Goal: Information Seeking & Learning: Find specific fact

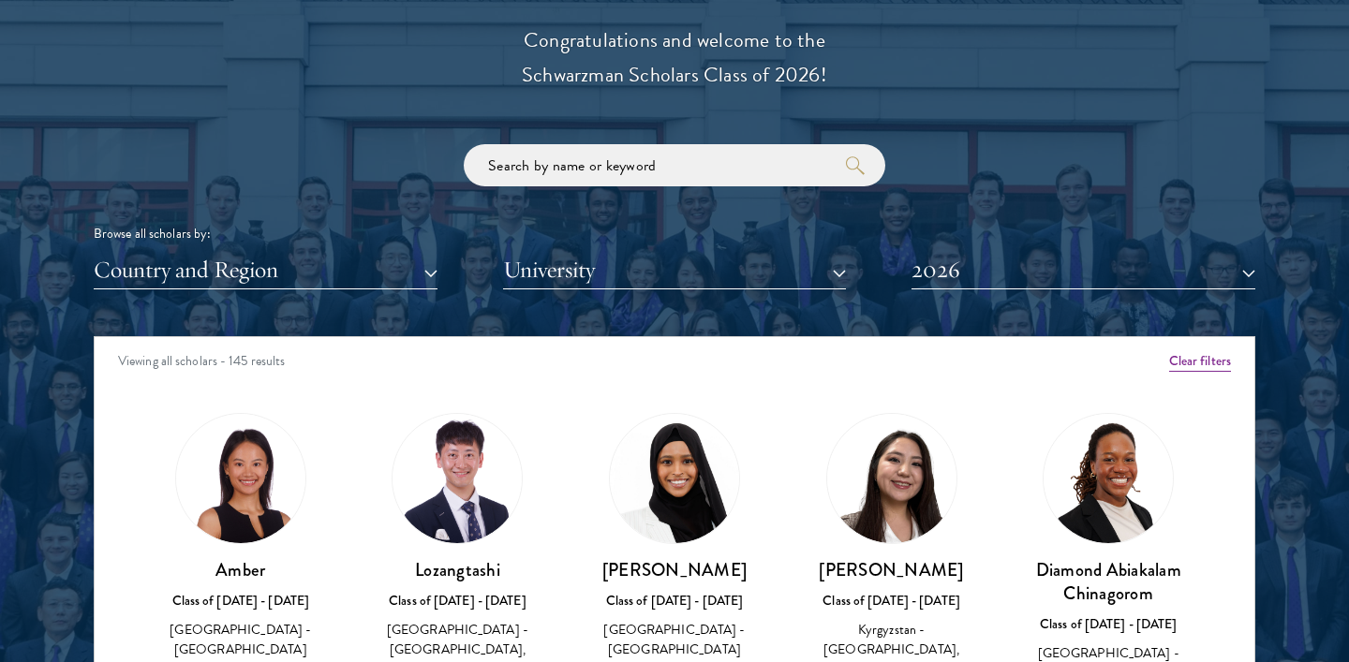
scroll to position [2187, 0]
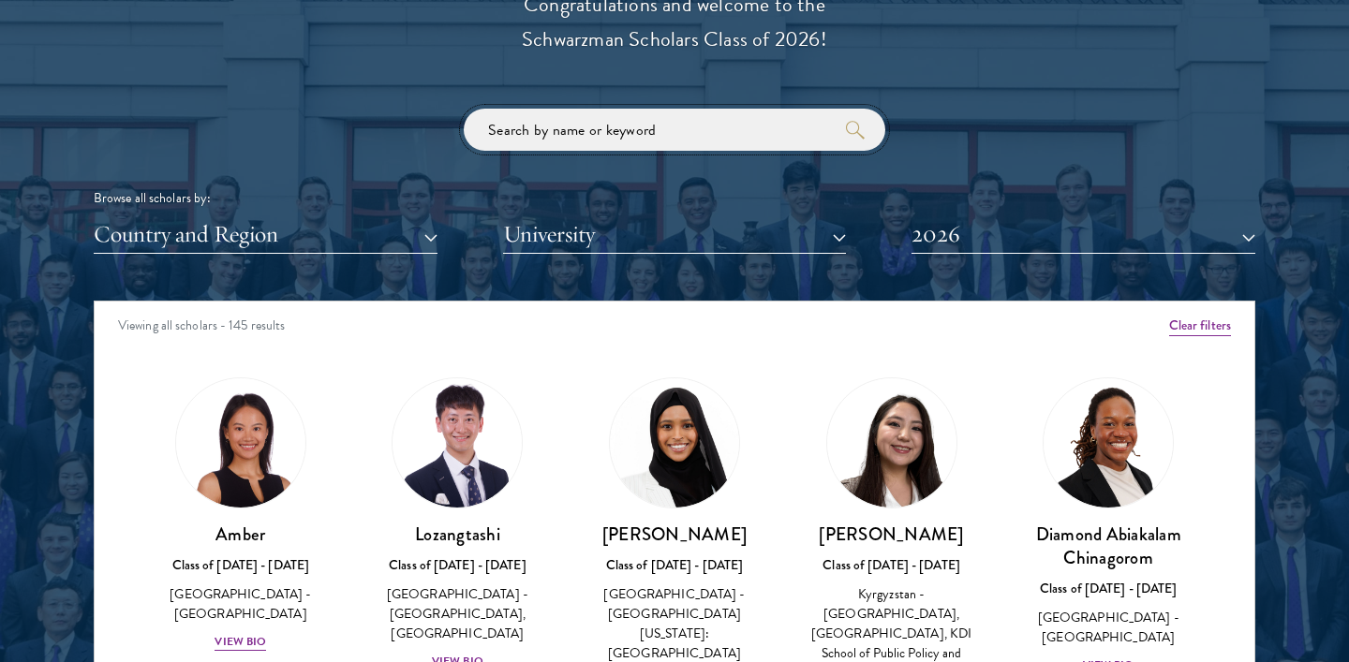
click at [535, 141] on input "search" at bounding box center [675, 130] width 422 height 42
type input "jack anderson"
click button "submit" at bounding box center [0, 0] width 0 height 0
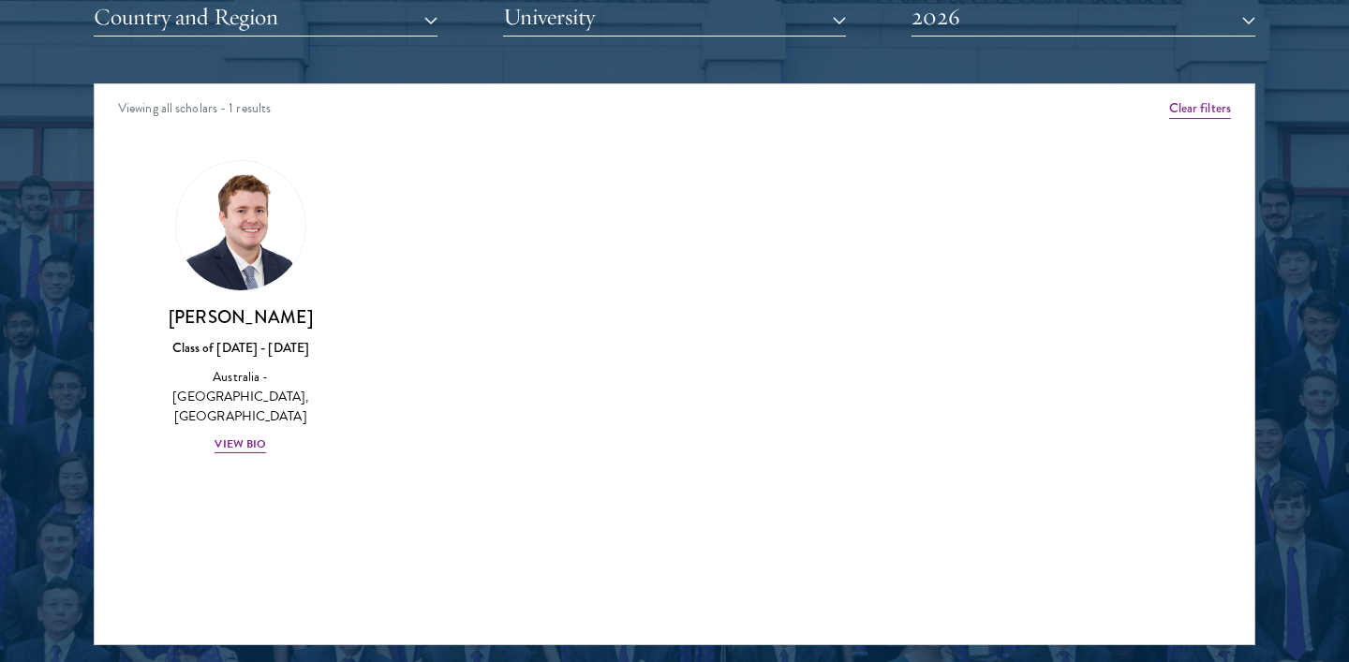
scroll to position [2418, 0]
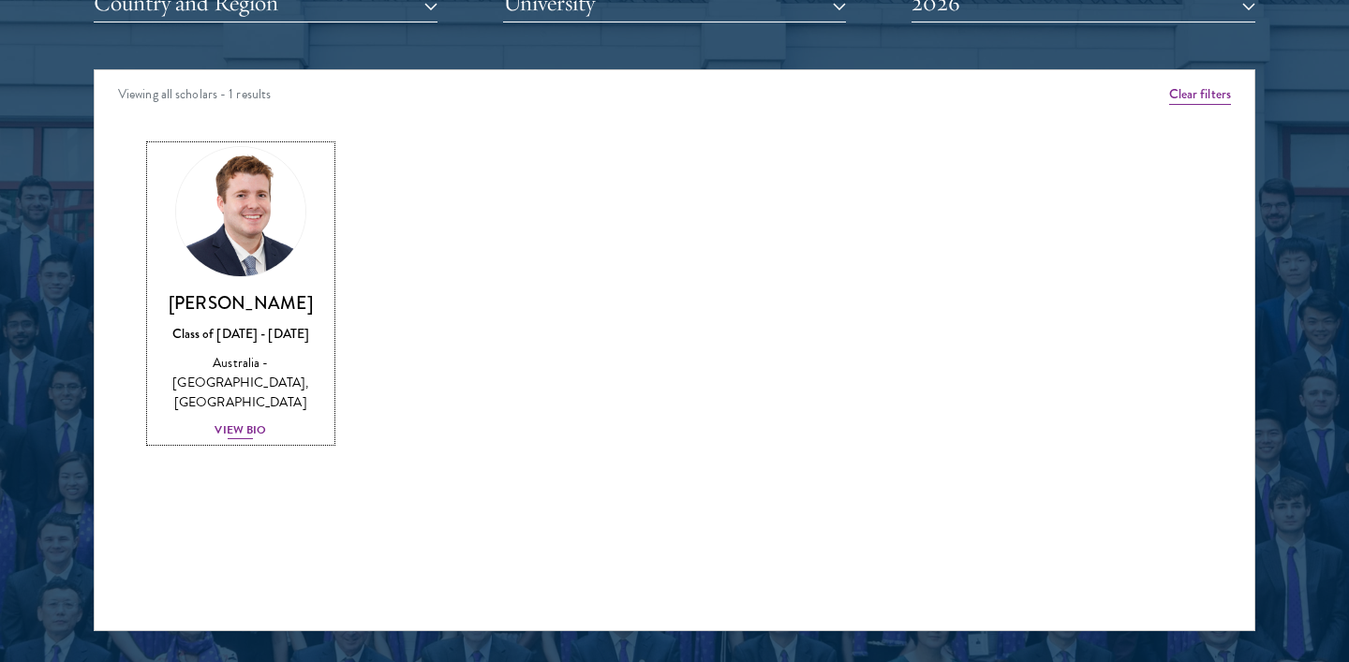
click at [238, 349] on div "Jack Anderson Class of 2025 - 2026 Australia - University of Western Australia,…" at bounding box center [241, 366] width 180 height 150
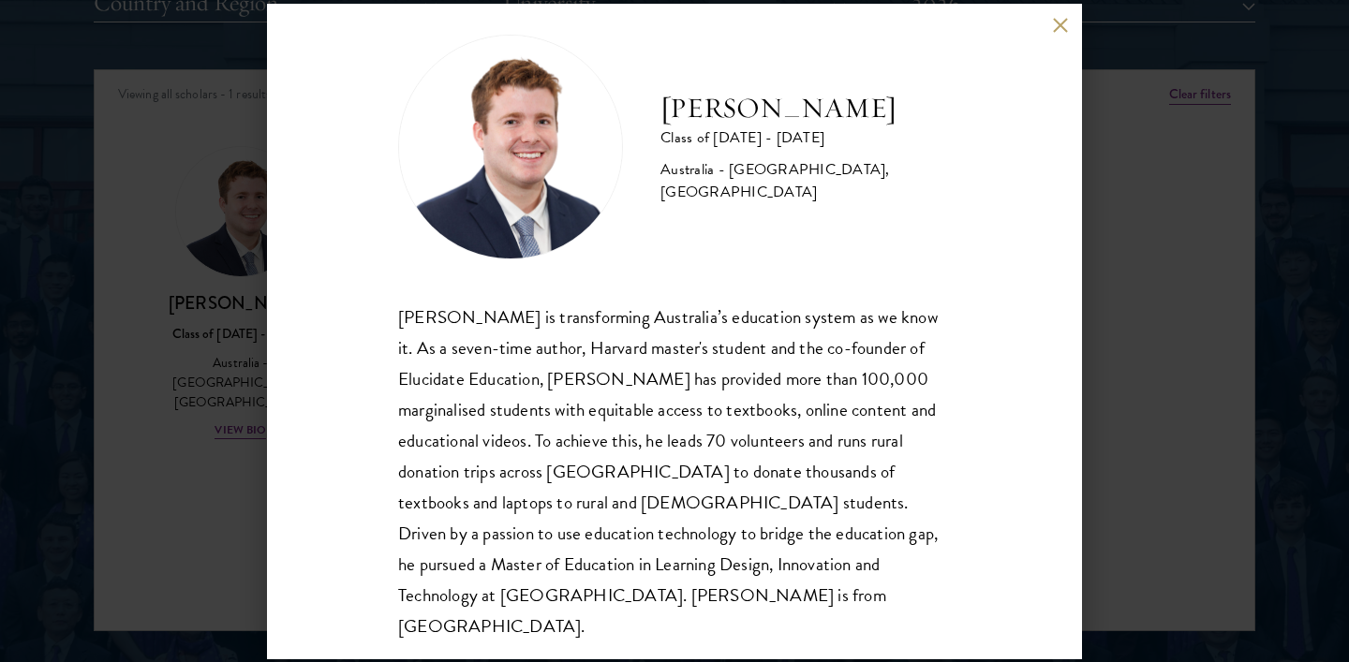
scroll to position [33, 0]
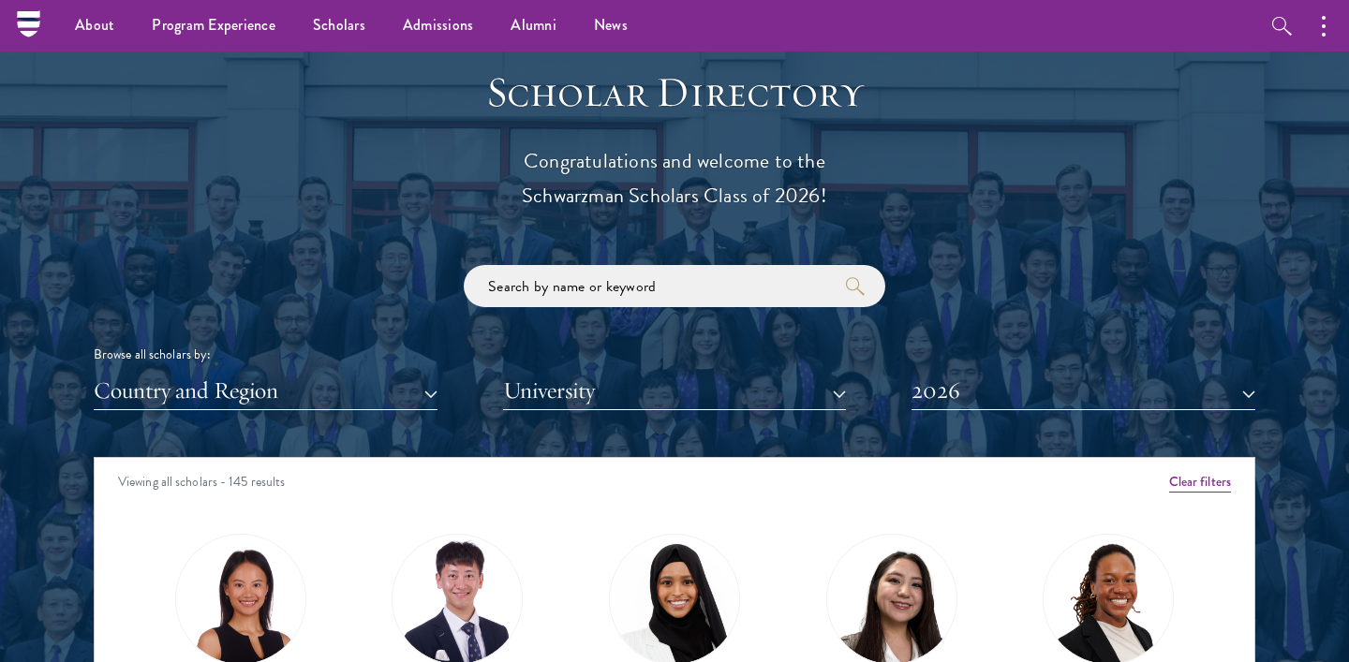
scroll to position [2027, 0]
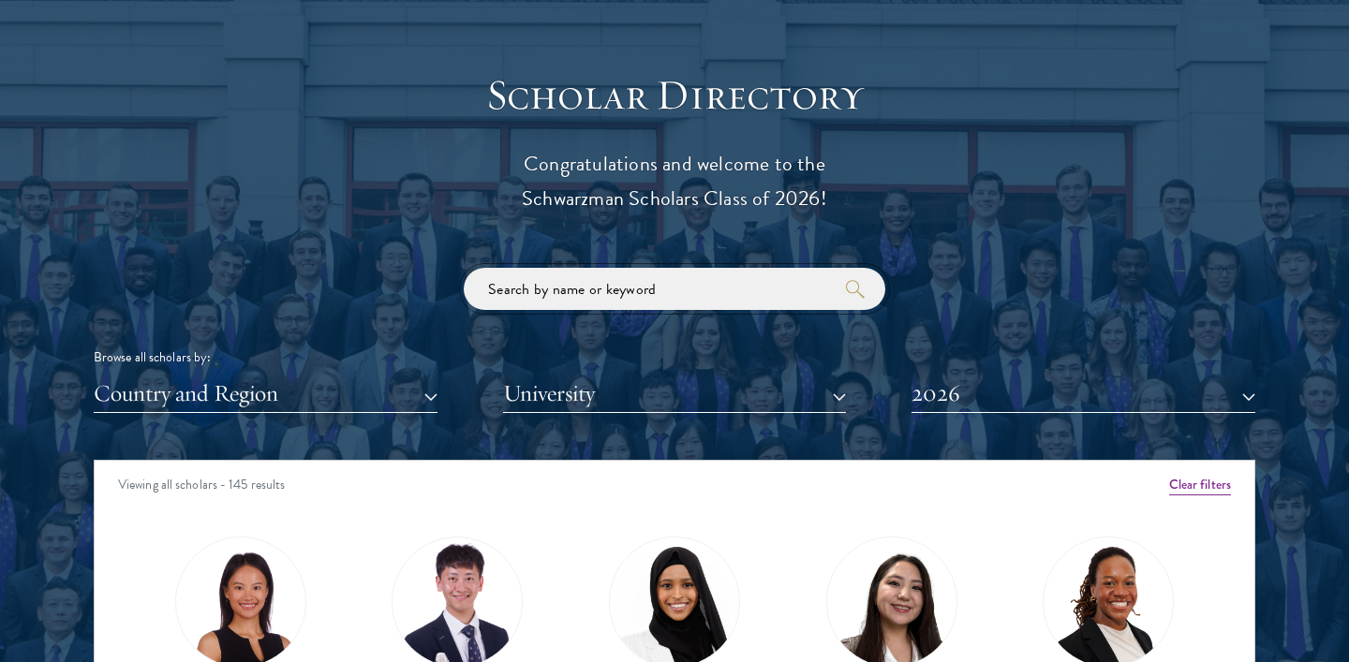
click at [546, 272] on input "search" at bounding box center [675, 289] width 422 height 42
paste input "Hasani Arnold"
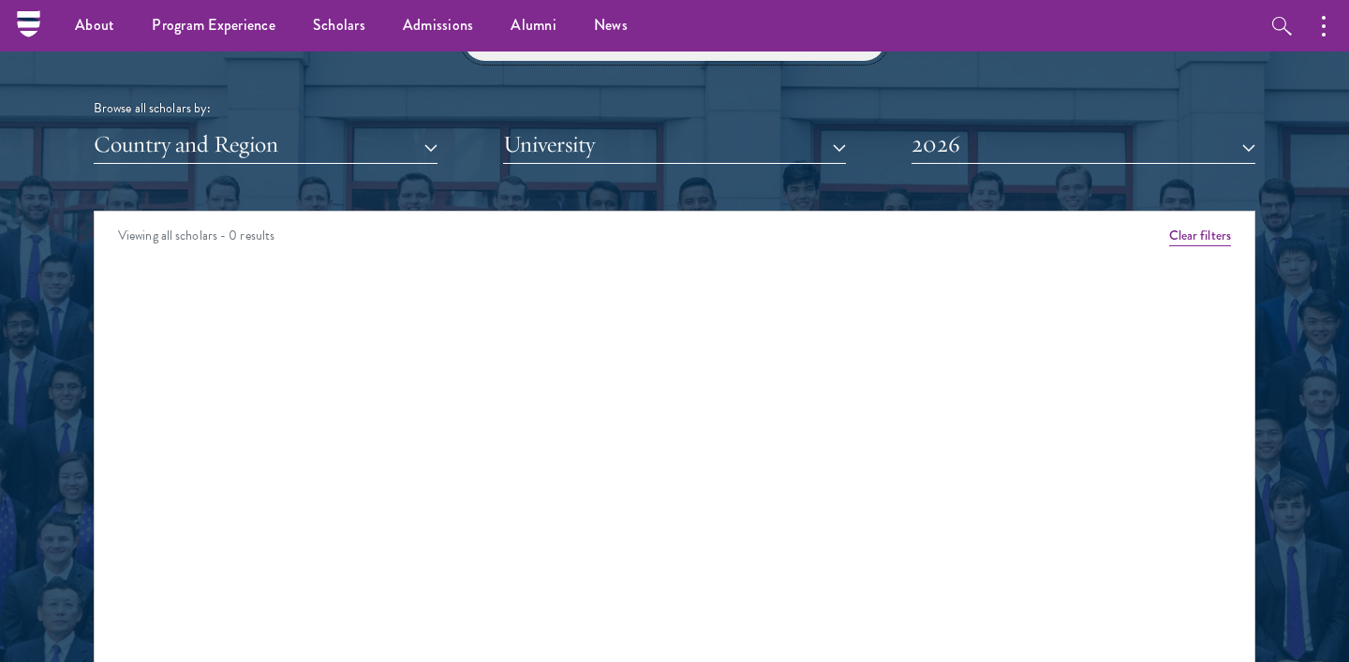
scroll to position [2275, 0]
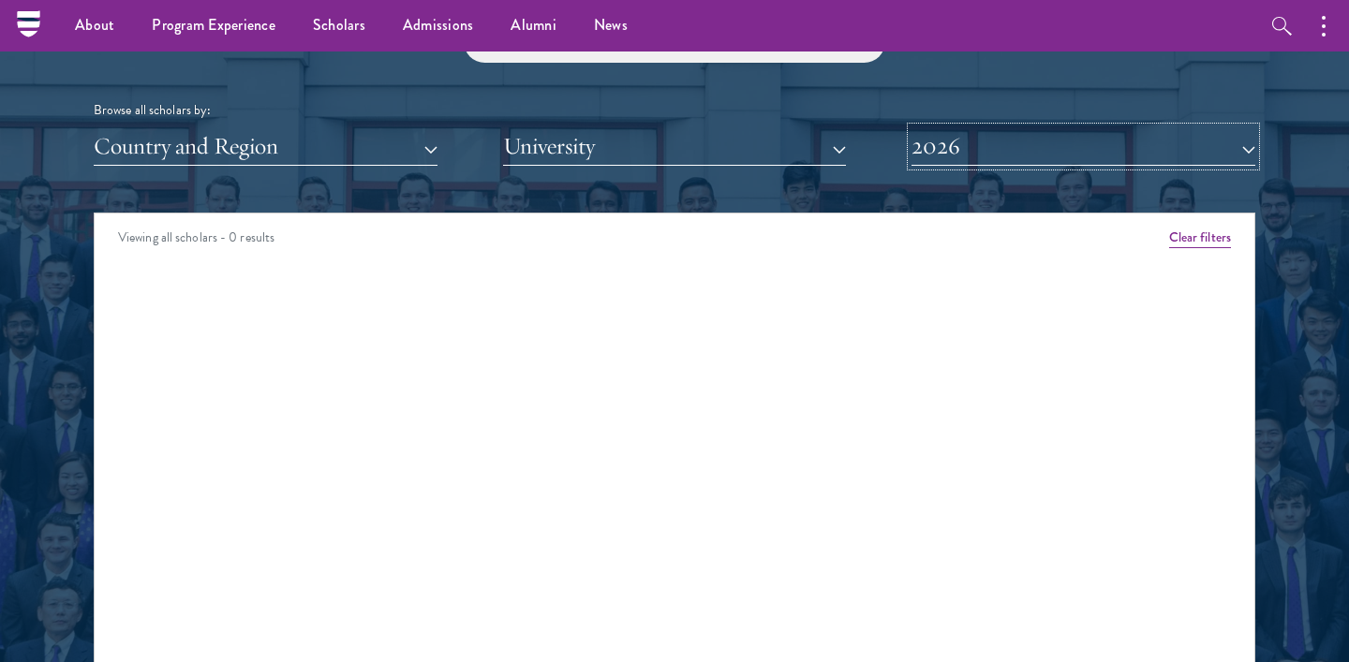
click at [961, 156] on button "2026" at bounding box center [1084, 146] width 344 height 38
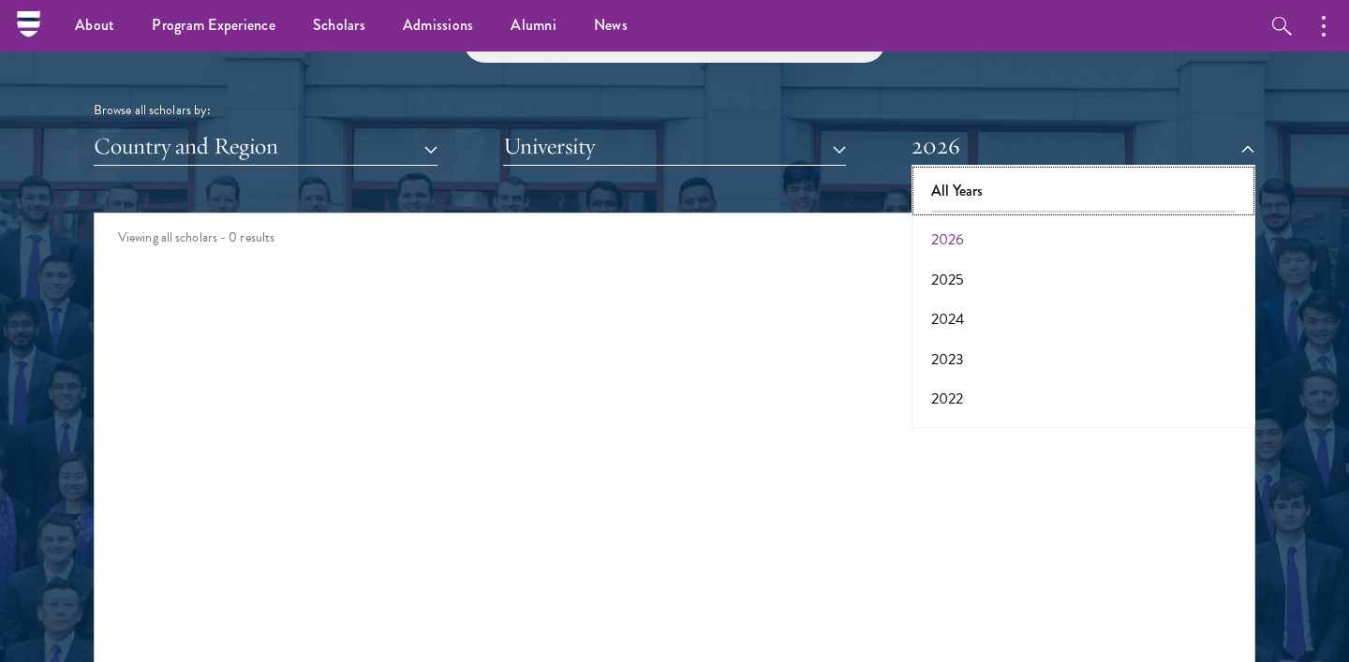
click at [951, 195] on button "All Years" at bounding box center [1083, 190] width 333 height 39
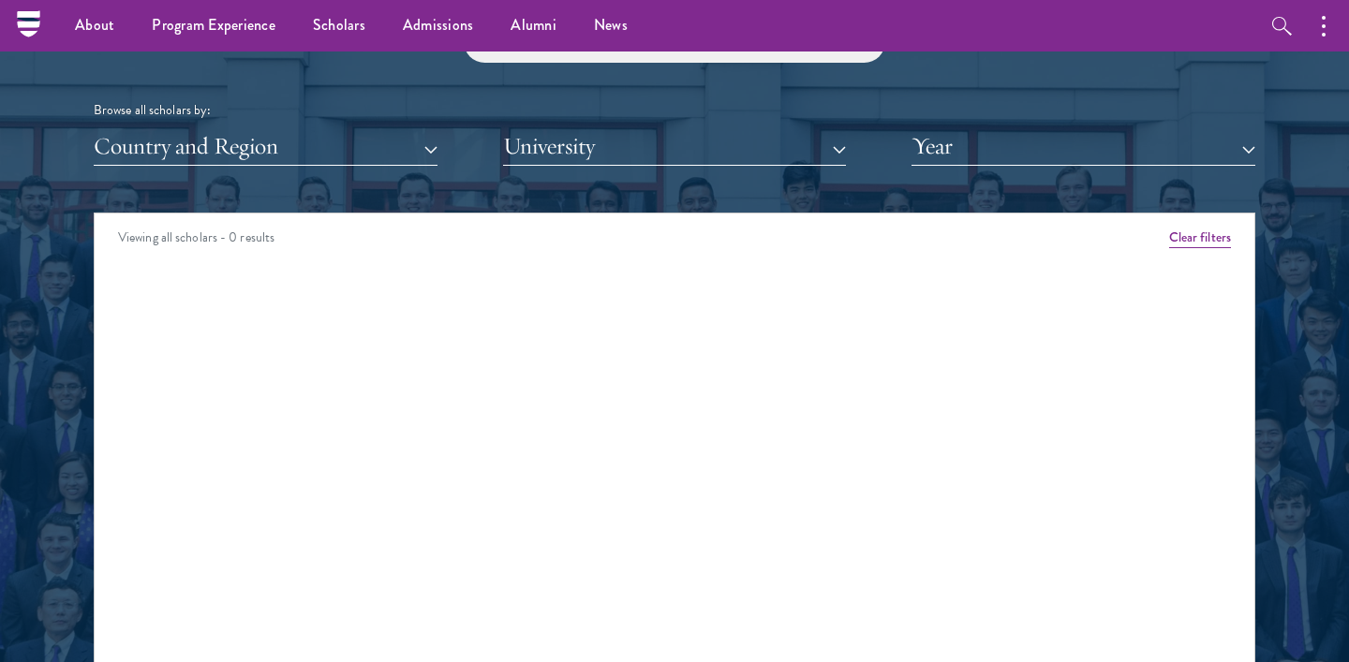
scroll to position [2213, 0]
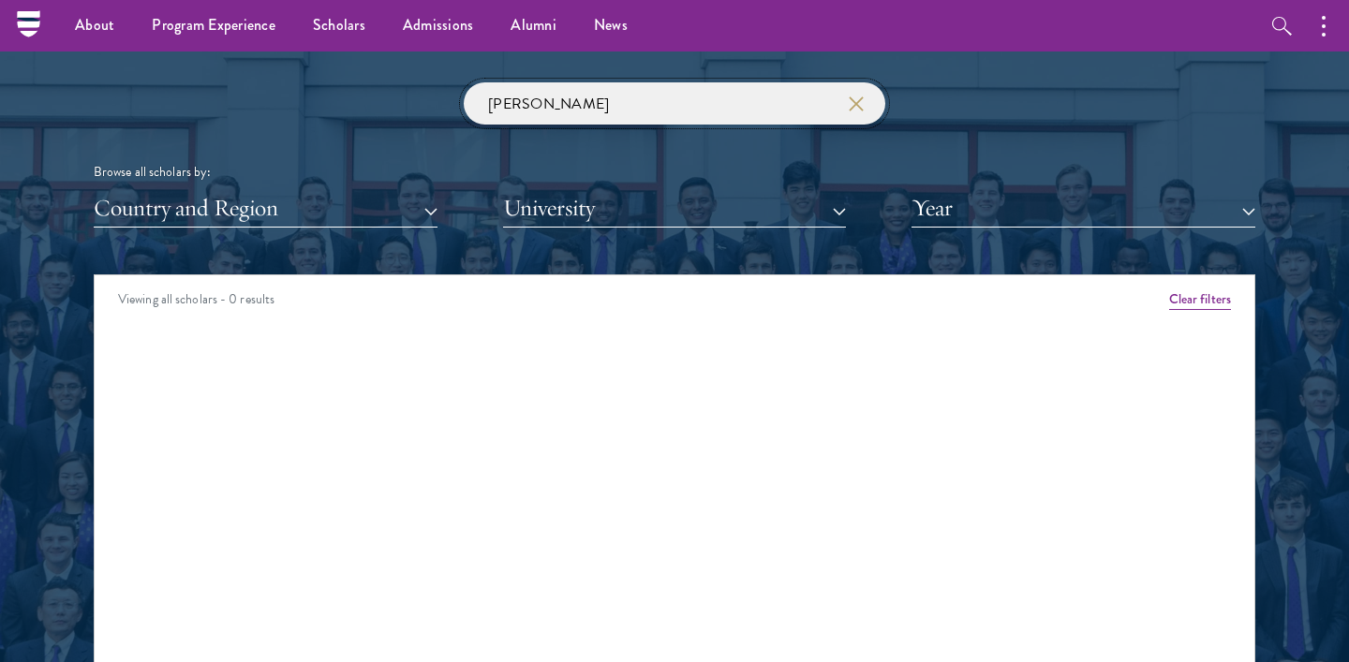
click at [575, 91] on input "Hasani Arnold" at bounding box center [675, 103] width 422 height 42
click button "submit" at bounding box center [0, 0] width 0 height 0
click at [590, 108] on input "Hasani Arnold" at bounding box center [675, 103] width 422 height 42
click button "submit" at bounding box center [0, 0] width 0 height 0
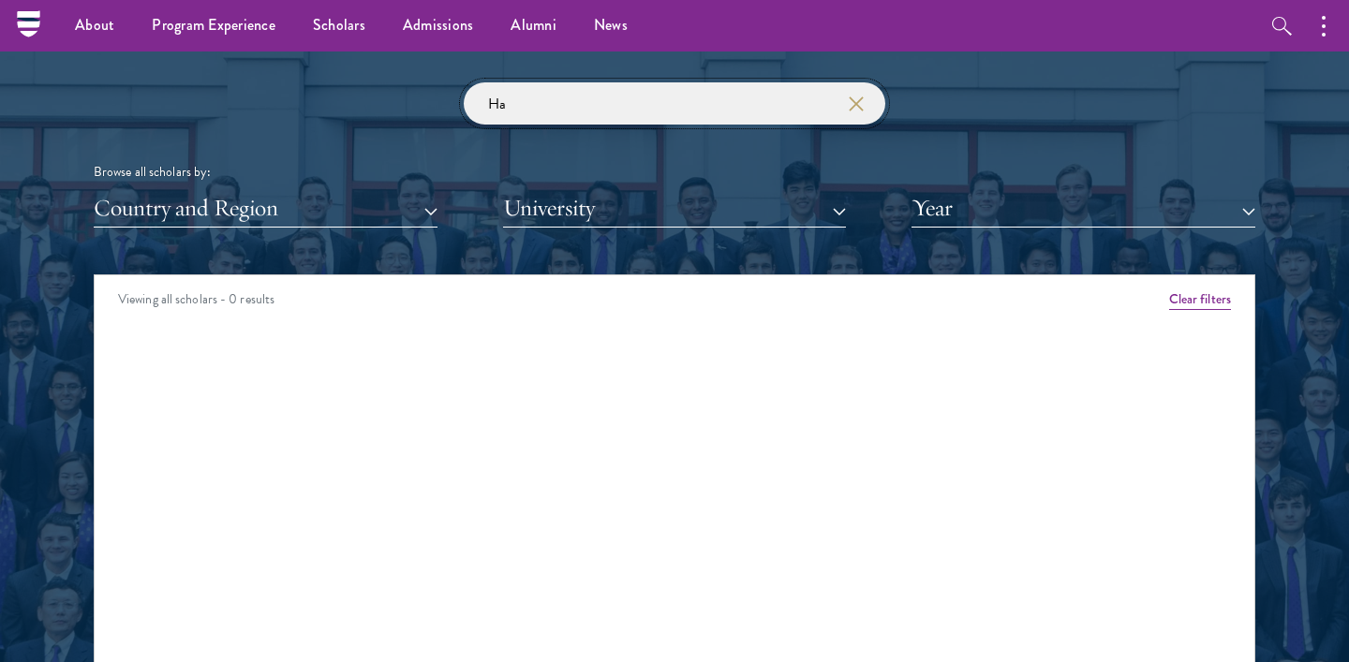
type input "Ha"
click button "submit" at bounding box center [0, 0] width 0 height 0
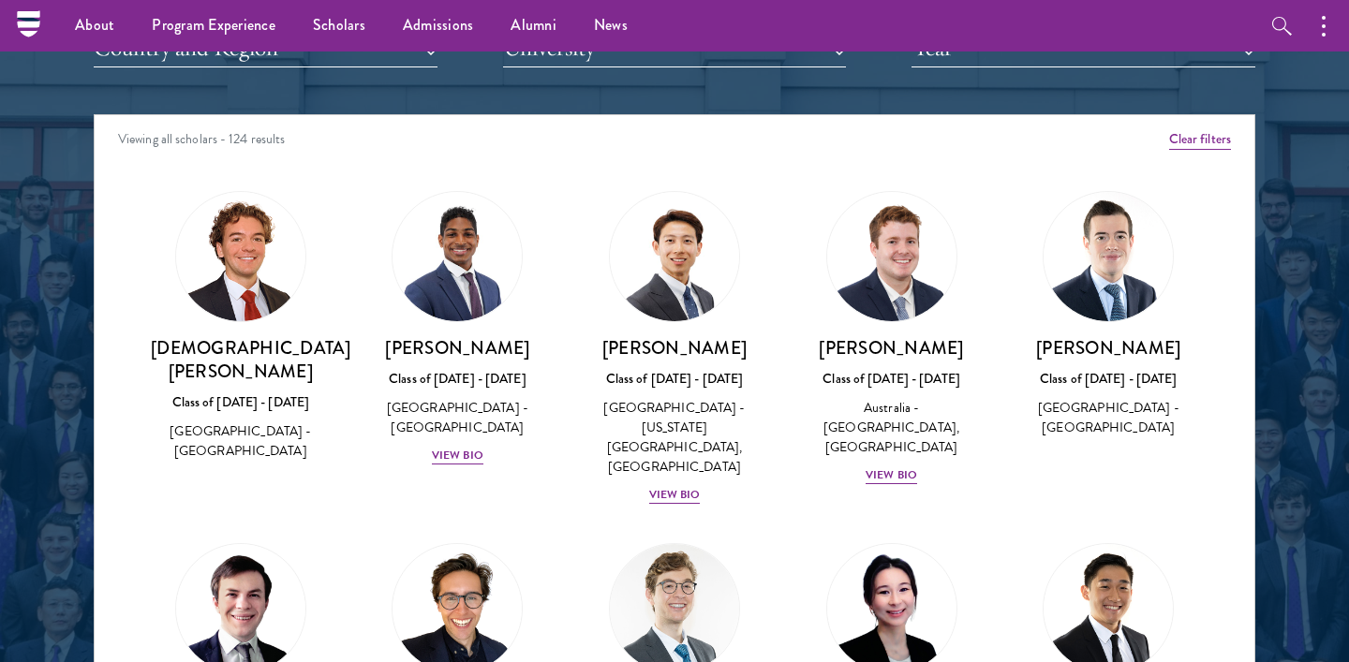
scroll to position [2232, 0]
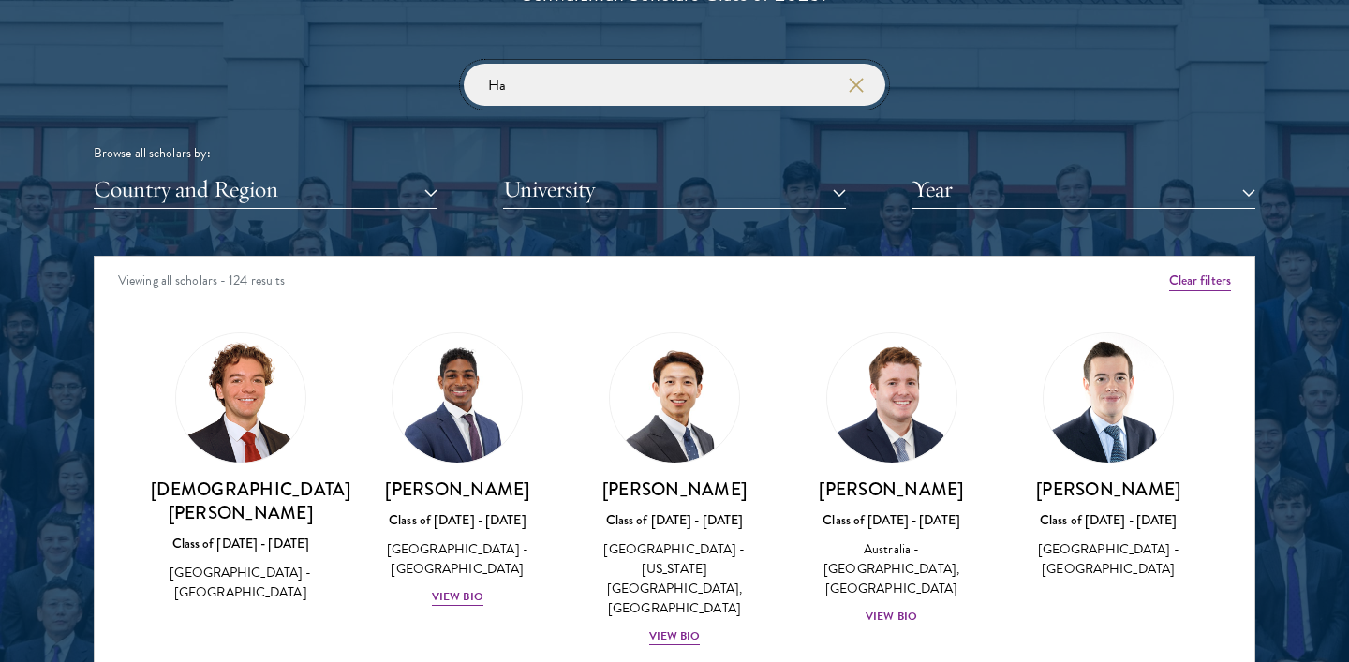
click at [503, 83] on input "Ha" at bounding box center [675, 85] width 422 height 42
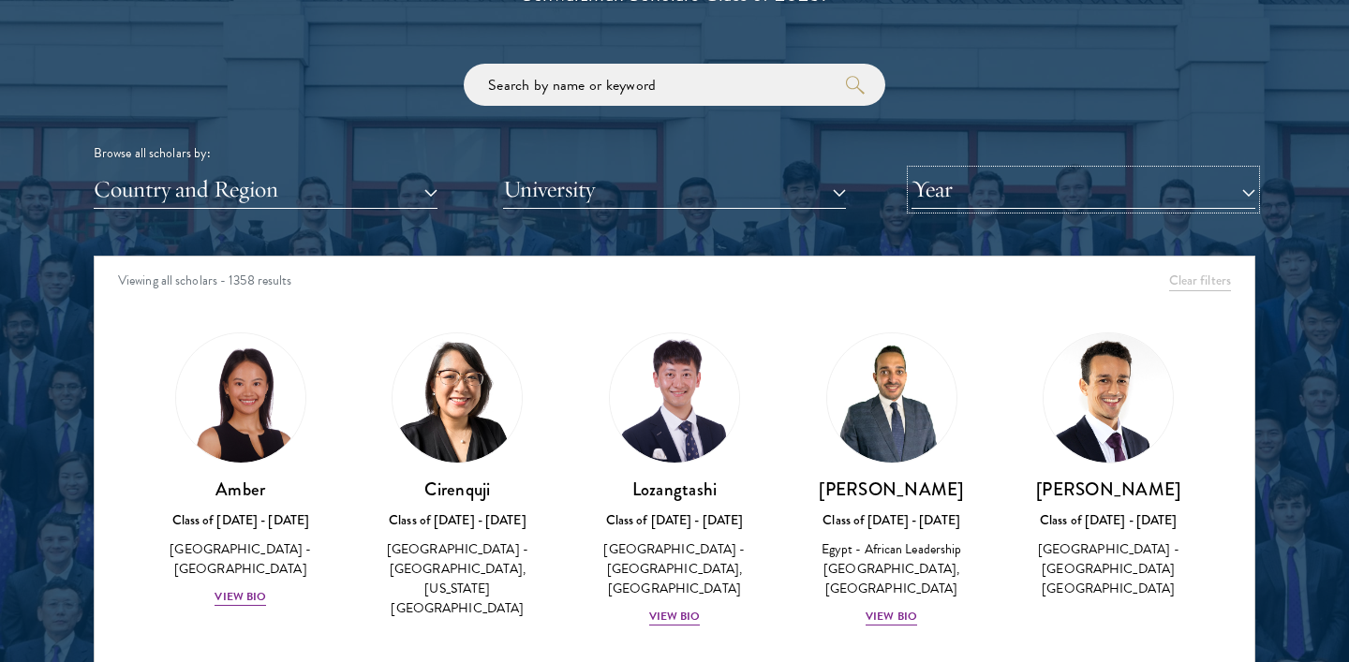
click at [970, 190] on button "Year" at bounding box center [1084, 190] width 344 height 38
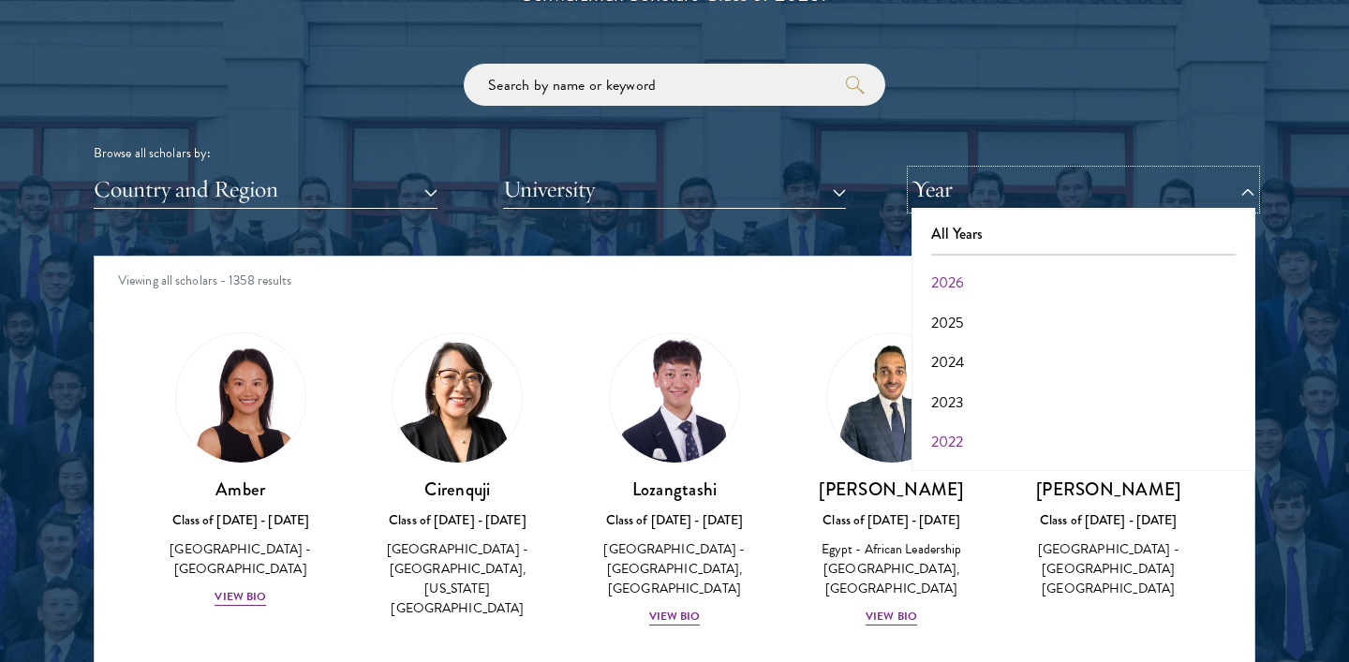
scroll to position [195, 0]
click at [958, 442] on button "2017" at bounding box center [1083, 445] width 333 height 39
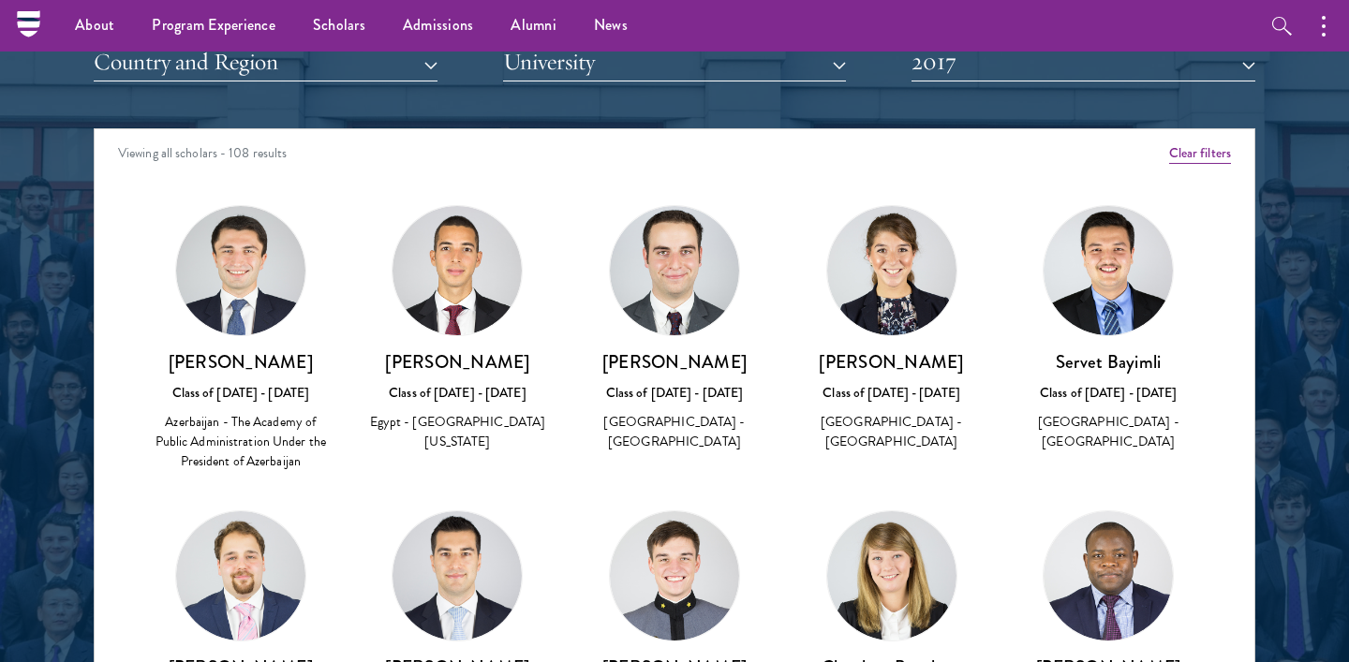
scroll to position [2337, 0]
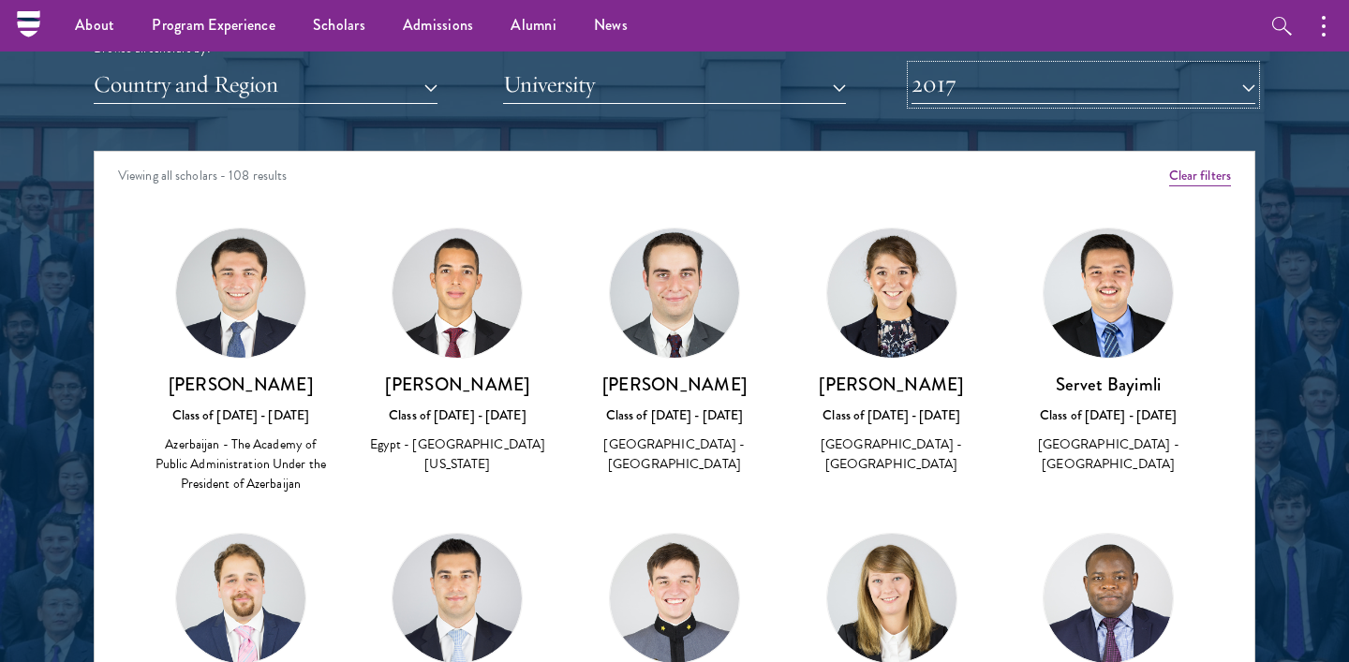
click at [1018, 99] on button "2017" at bounding box center [1084, 85] width 344 height 38
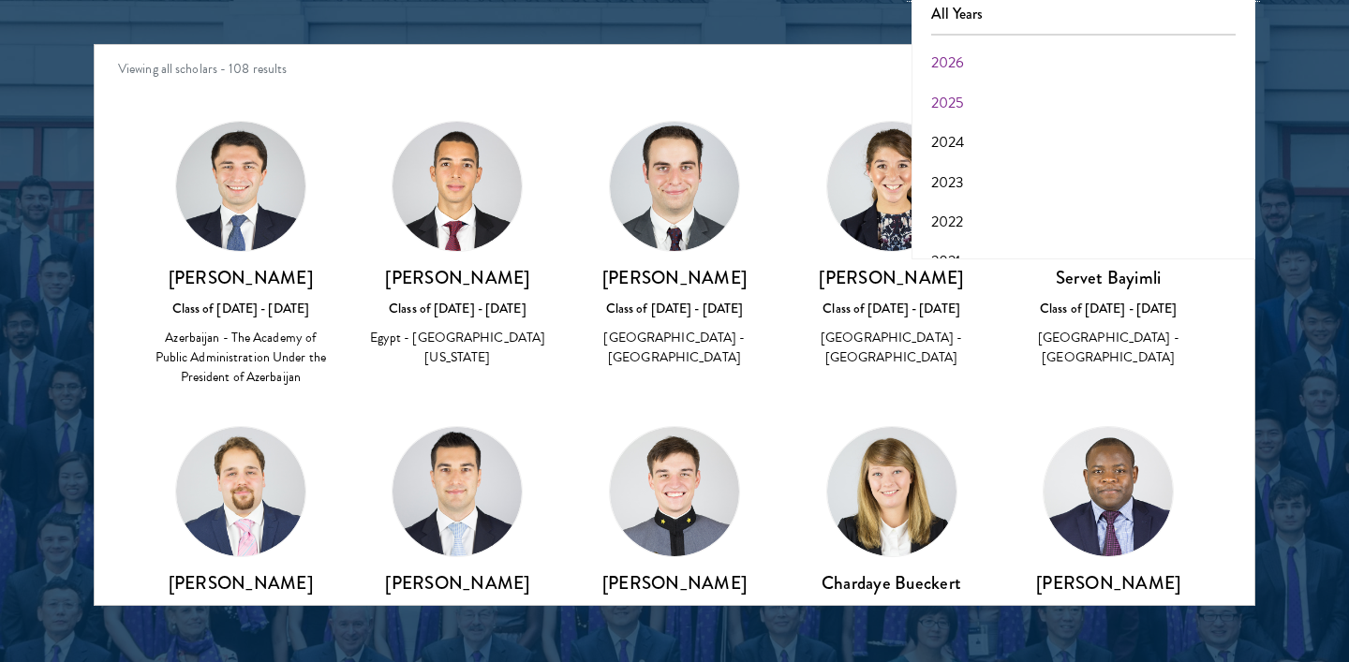
scroll to position [0, 0]
click at [17, 247] on div at bounding box center [674, 130] width 1349 height 1140
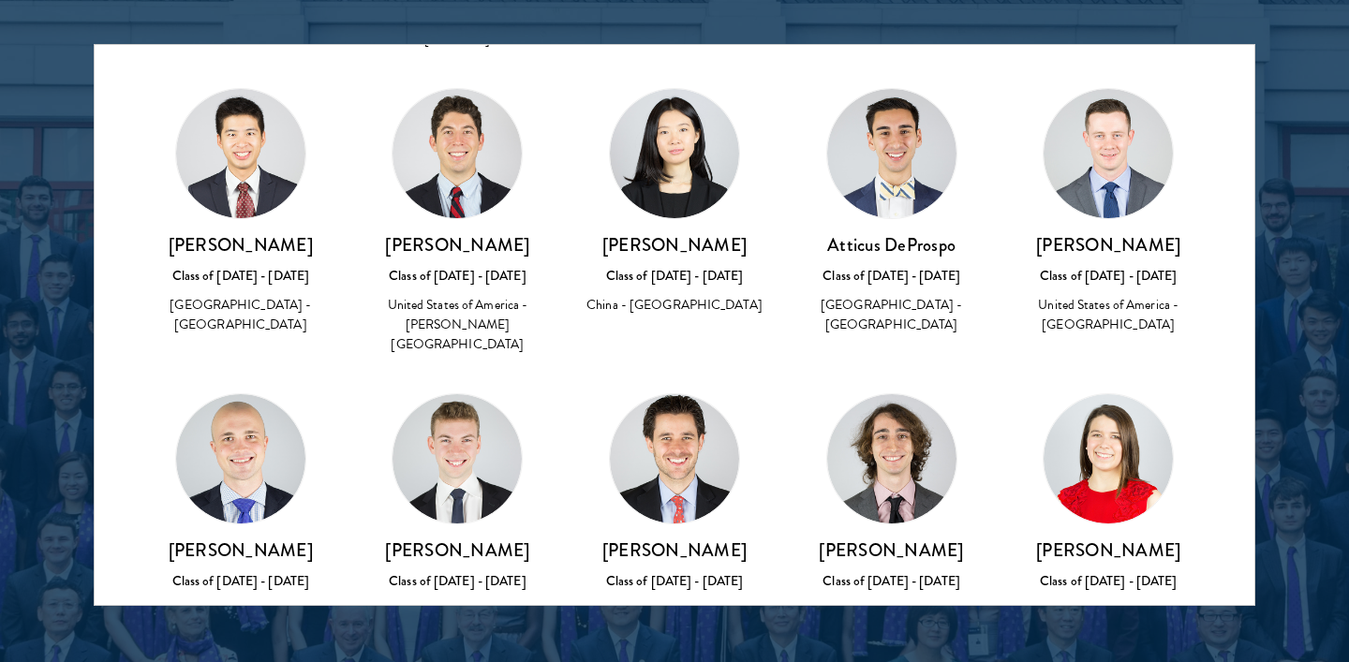
scroll to position [1277, 0]
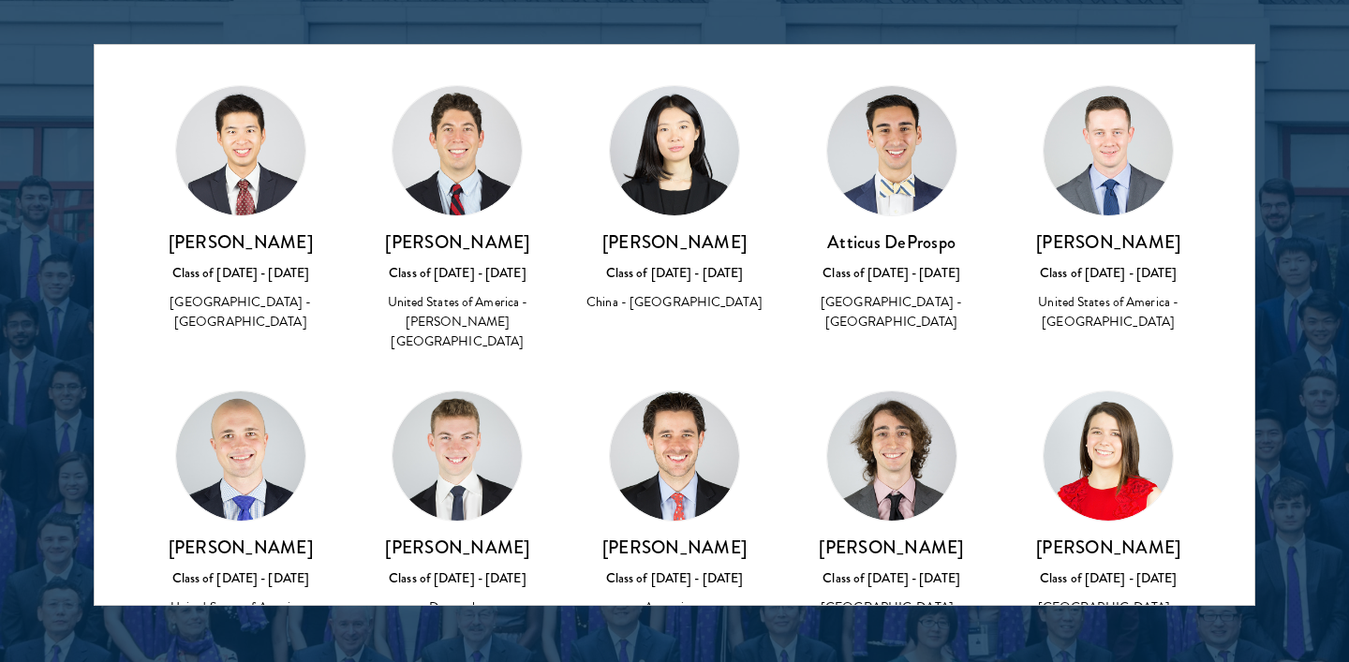
drag, startPoint x: 401, startPoint y: 467, endPoint x: 549, endPoint y: 472, distance: 148.1
click at [549, 472] on div "Christian Føhrby Class of 2016 - 2017 Denmark - Harvard University, London Scho…" at bounding box center [457, 534] width 217 height 325
copy h3 "Christian Føhrby"
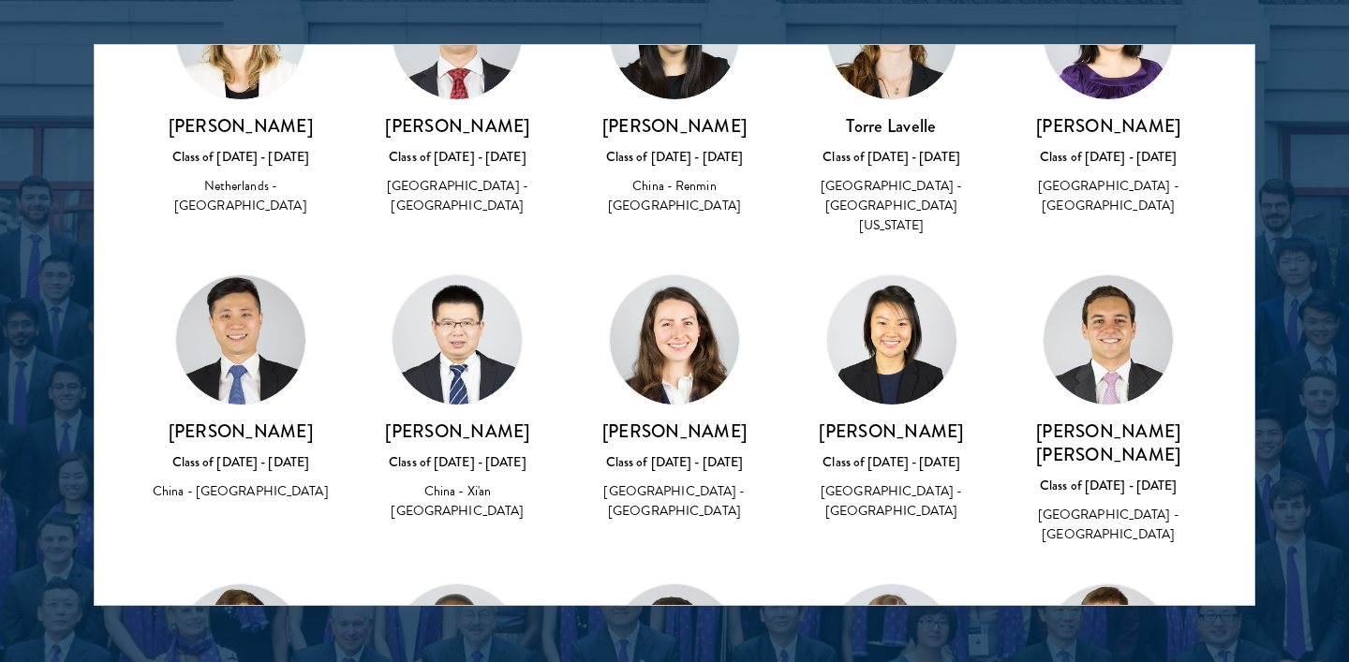
scroll to position [3274, 0]
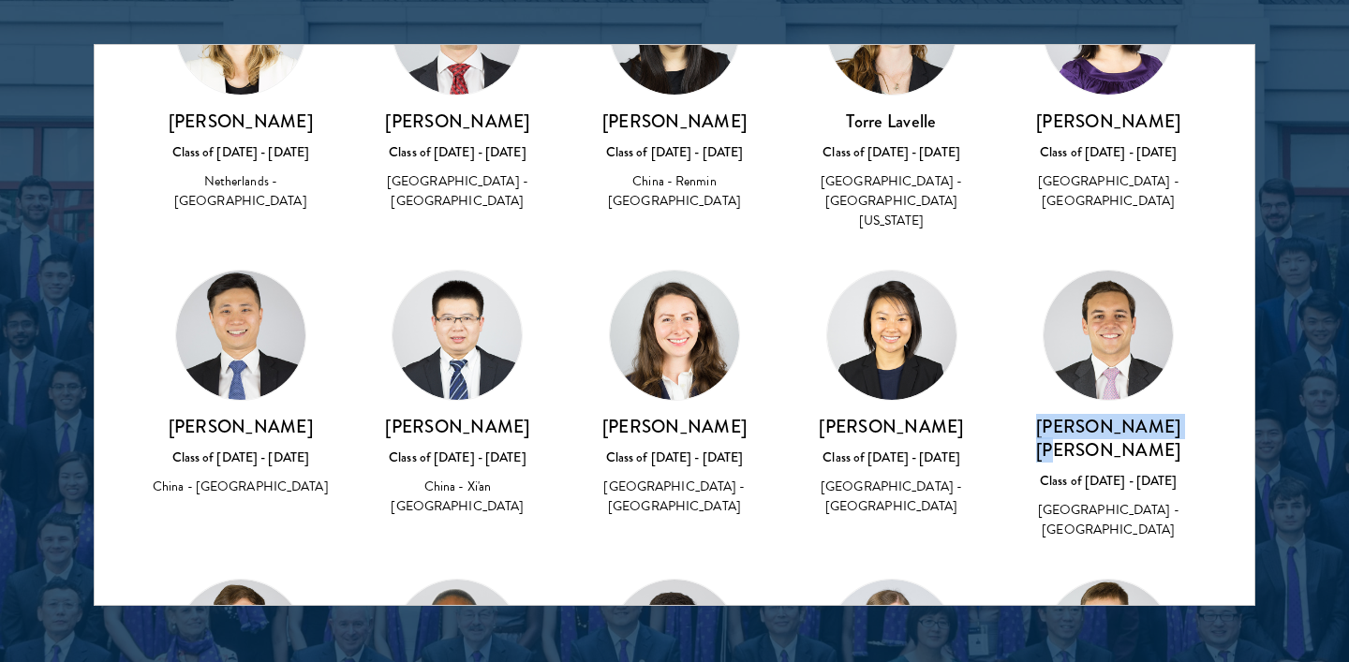
drag, startPoint x: 1048, startPoint y: 251, endPoint x: 1189, endPoint y: 251, distance: 140.5
click at [1189, 415] on h3 "José Miguel Luna" at bounding box center [1108, 438] width 180 height 47
copy h3 "José Miguel Luna"
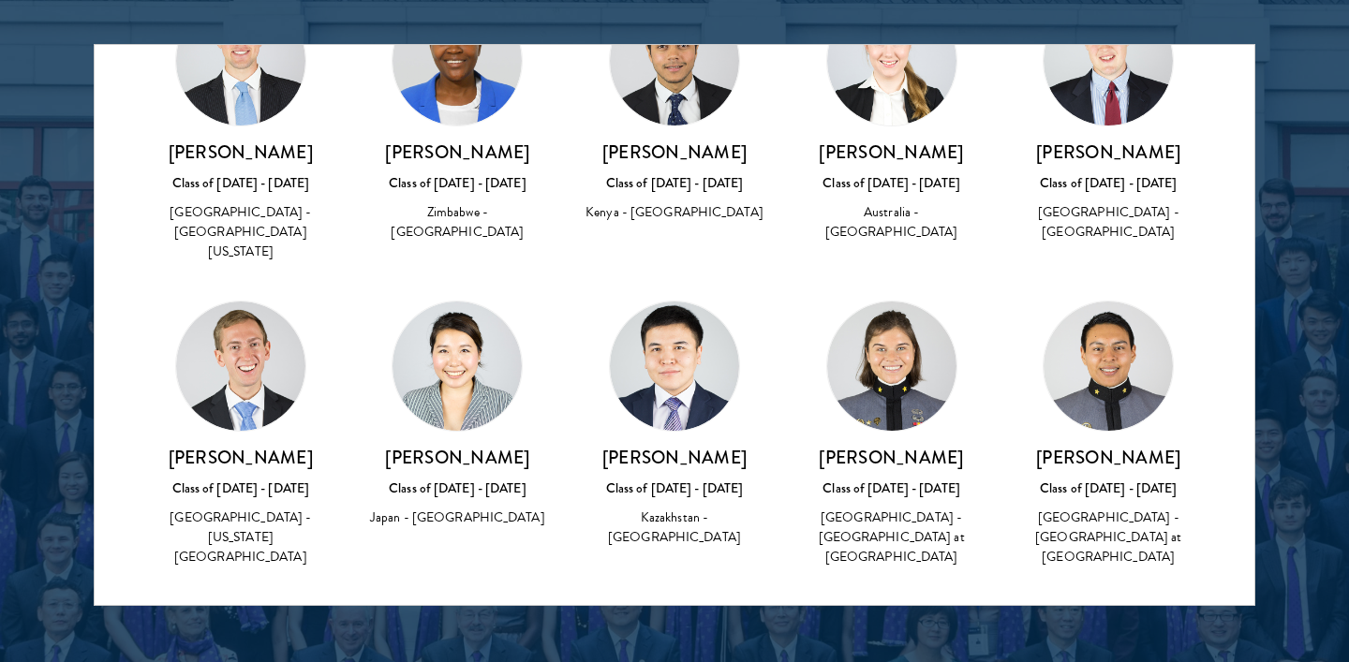
scroll to position [3861, 0]
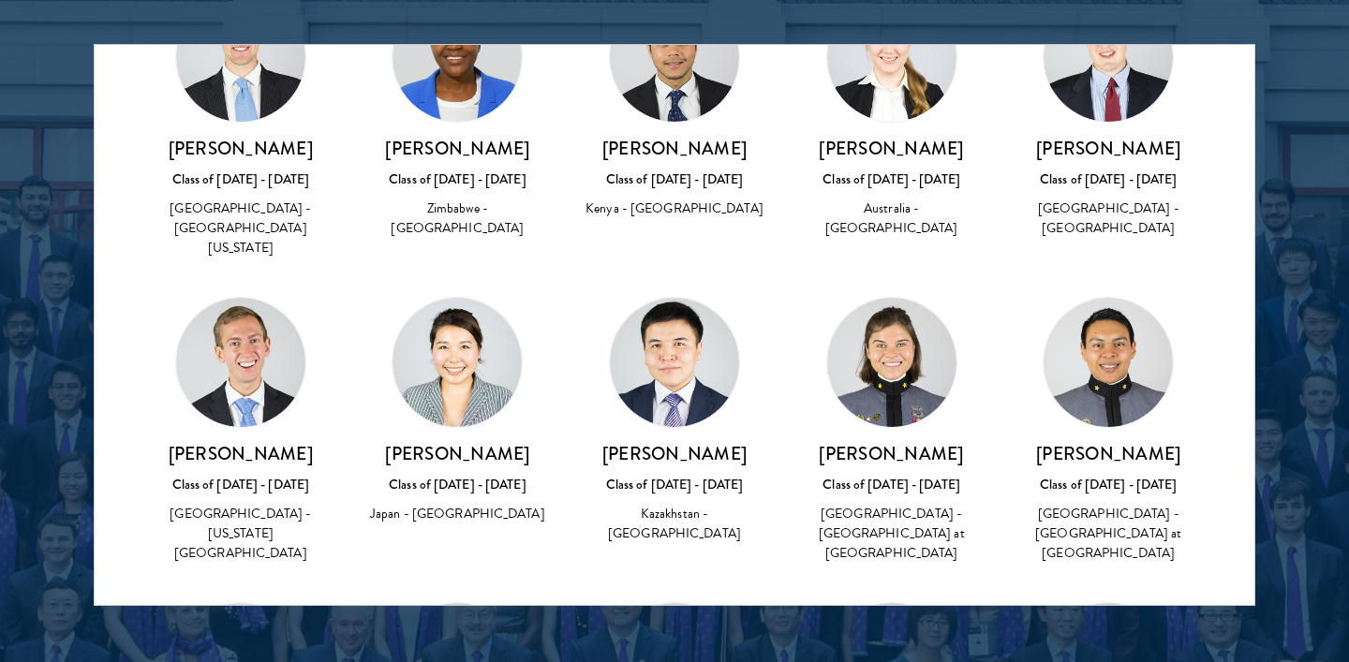
click at [768, 329] on div "Alibek Nurkesh Class of 2016 - 2017 Kazakhstan - Nazarbayev University" at bounding box center [674, 421] width 217 height 286
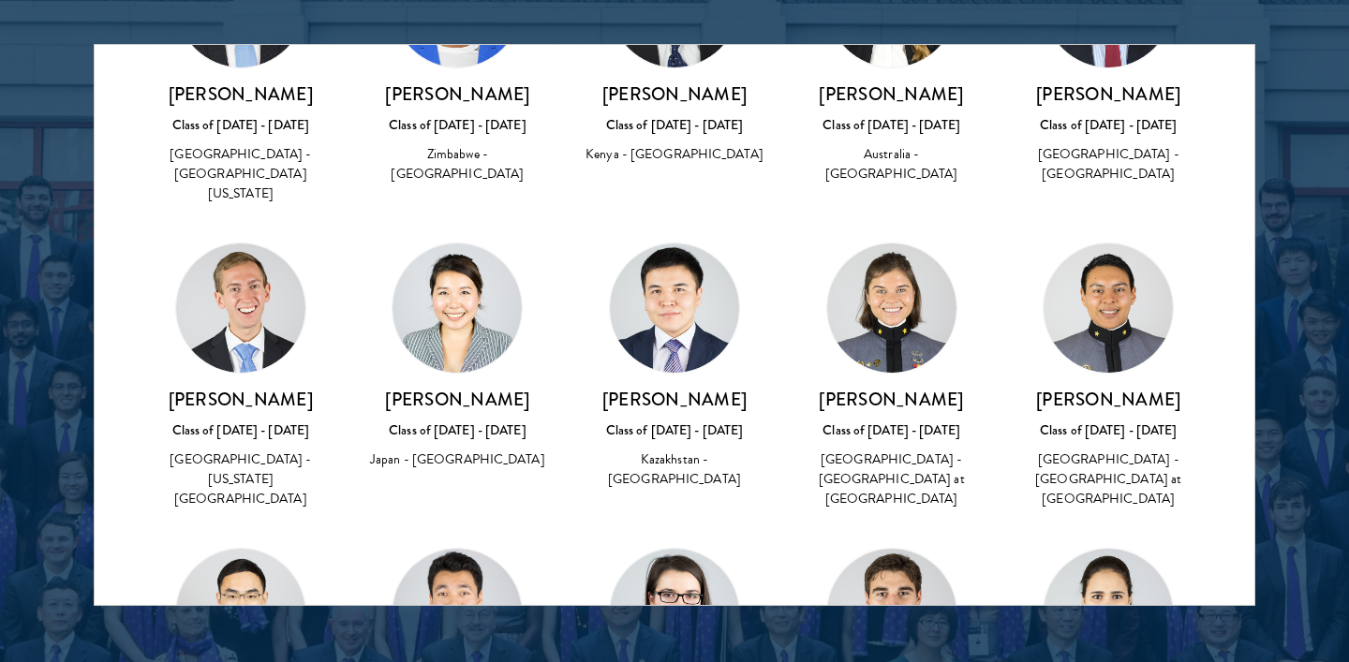
scroll to position [3868, 0]
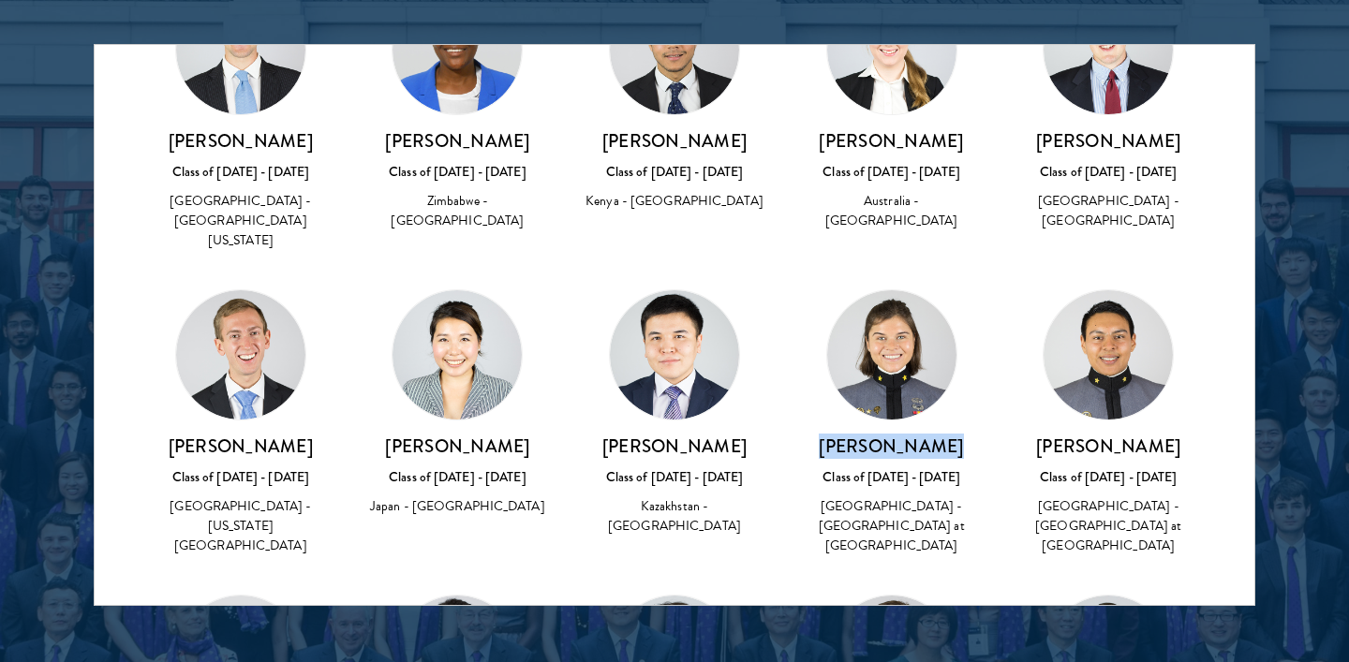
drag, startPoint x: 842, startPoint y: 251, endPoint x: 955, endPoint y: 251, distance: 112.4
click at [955, 435] on h3 "Regina Parker" at bounding box center [892, 446] width 180 height 23
copy h3 "Regina Parker"
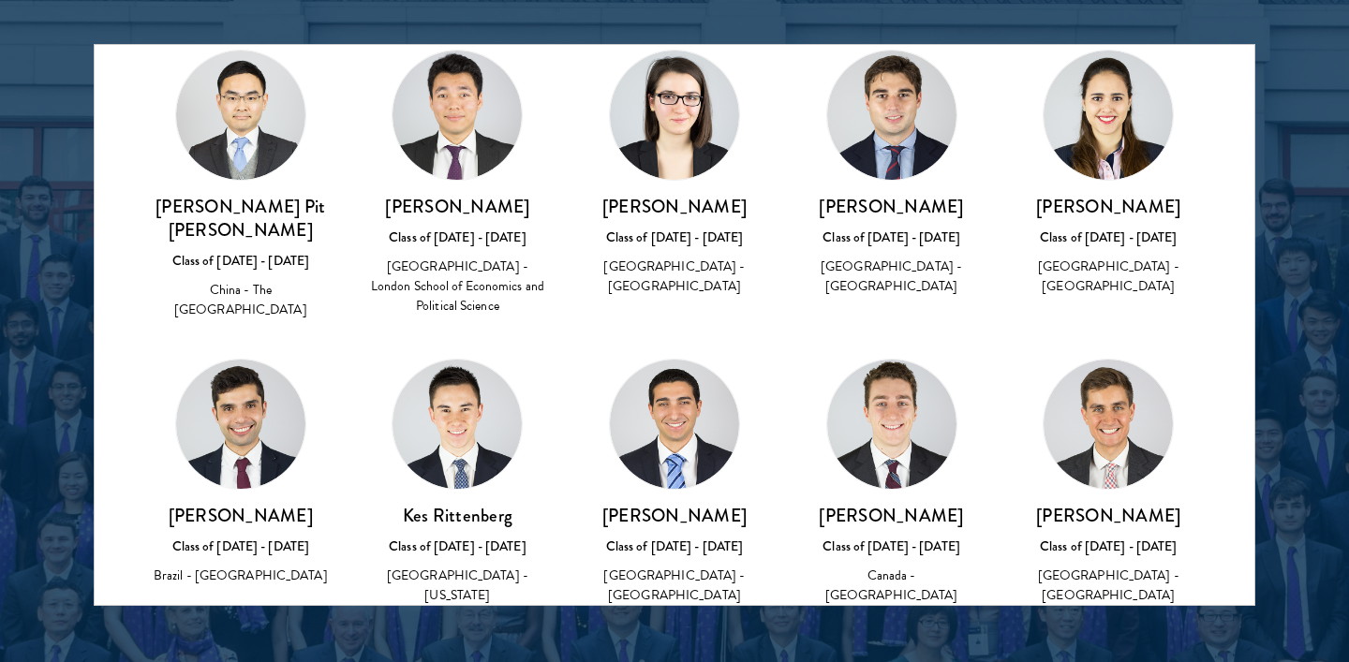
scroll to position [4413, 0]
drag, startPoint x: 811, startPoint y: 295, endPoint x: 974, endPoint y: 296, distance: 163.0
click at [974, 505] on h3 "Hayden Rodenkirchen" at bounding box center [892, 516] width 180 height 23
copy h3 "Hayden Rodenkirchen"
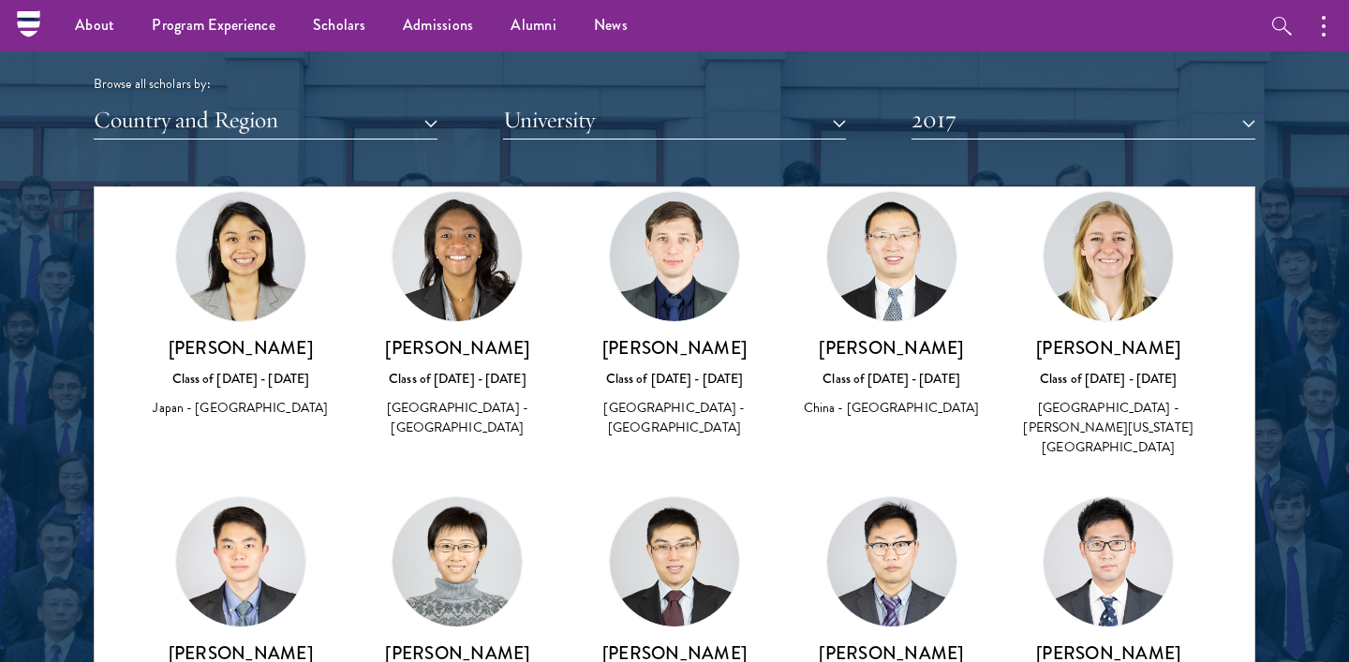
scroll to position [2231, 0]
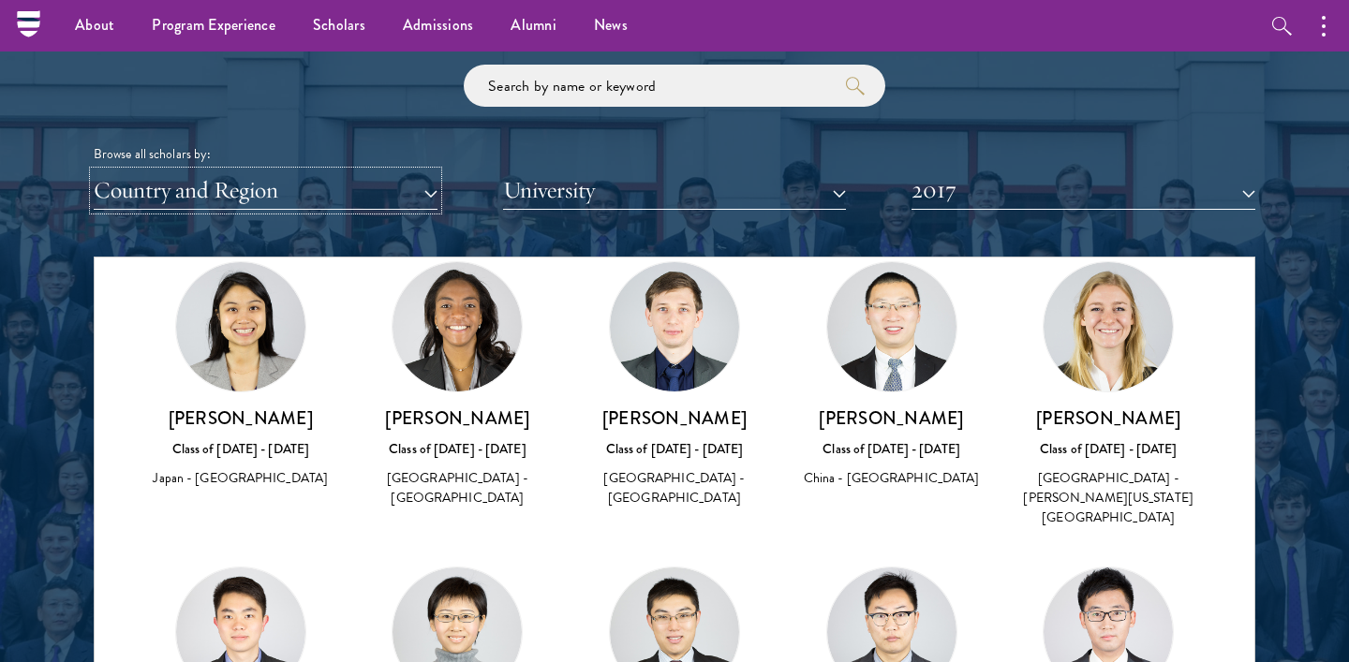
click at [188, 203] on button "Country and Region" at bounding box center [266, 190] width 344 height 38
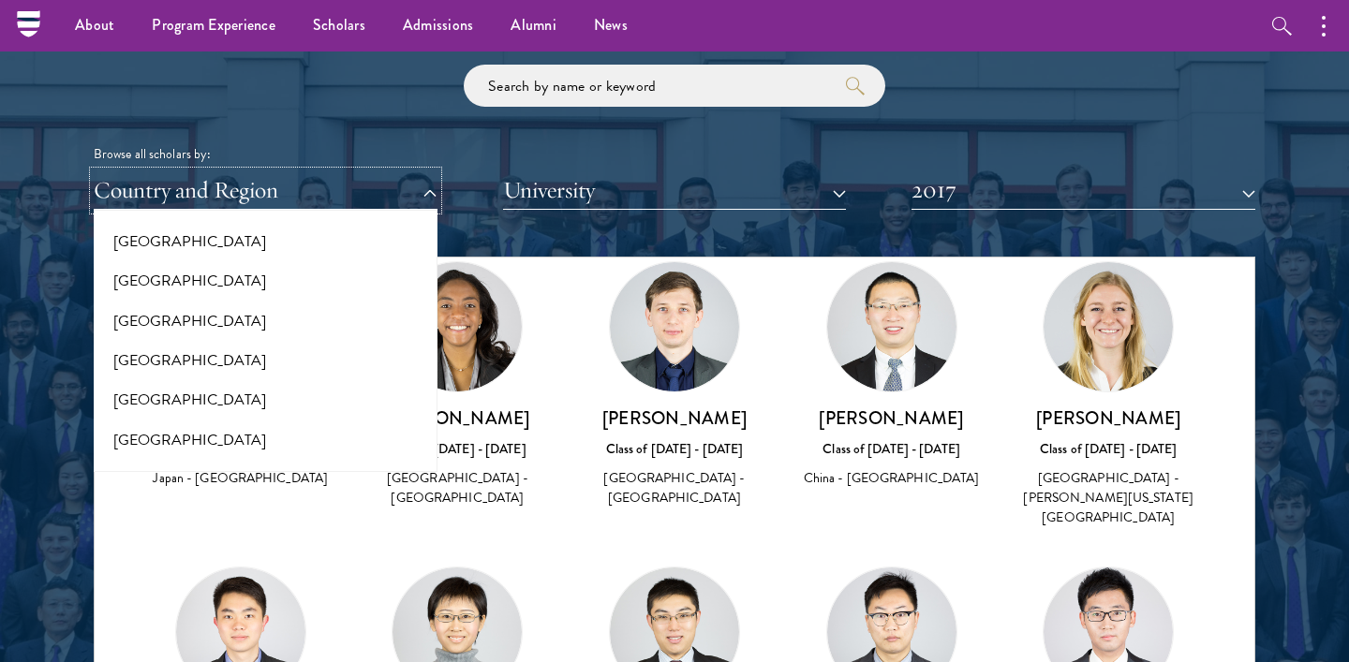
scroll to position [606, 0]
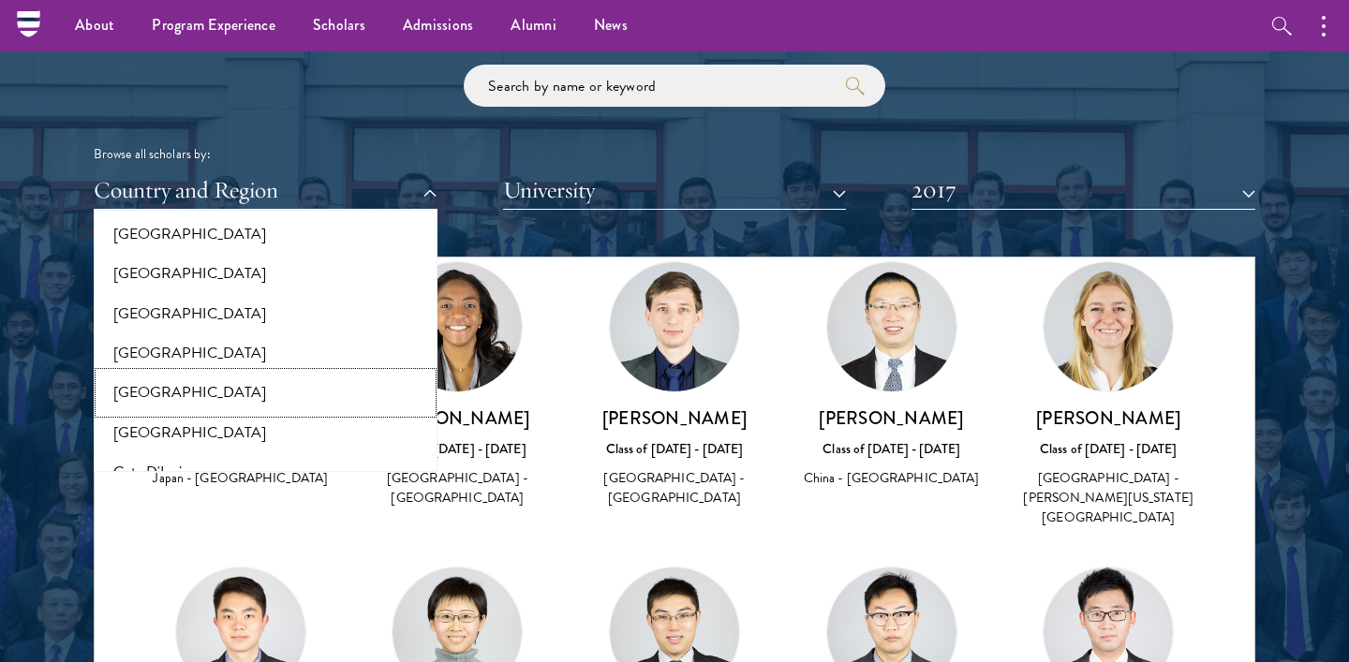
click at [131, 401] on button "[GEOGRAPHIC_DATA]" at bounding box center [265, 392] width 333 height 39
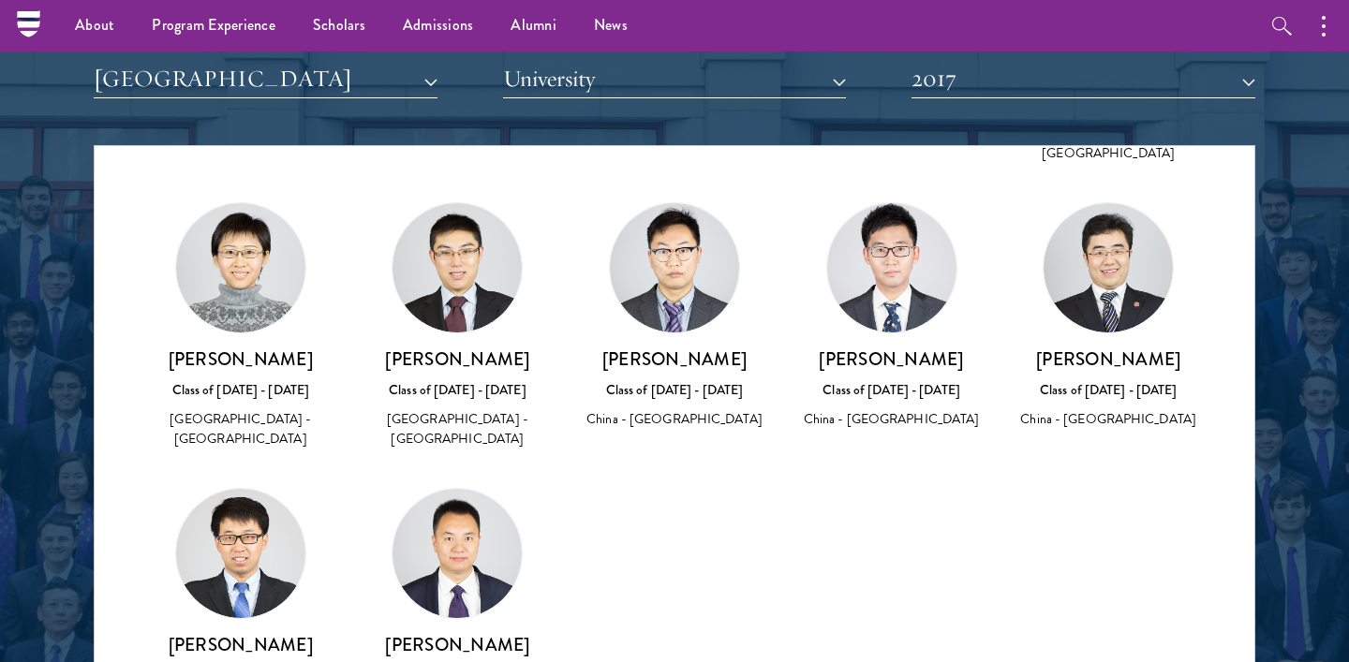
scroll to position [2329, 0]
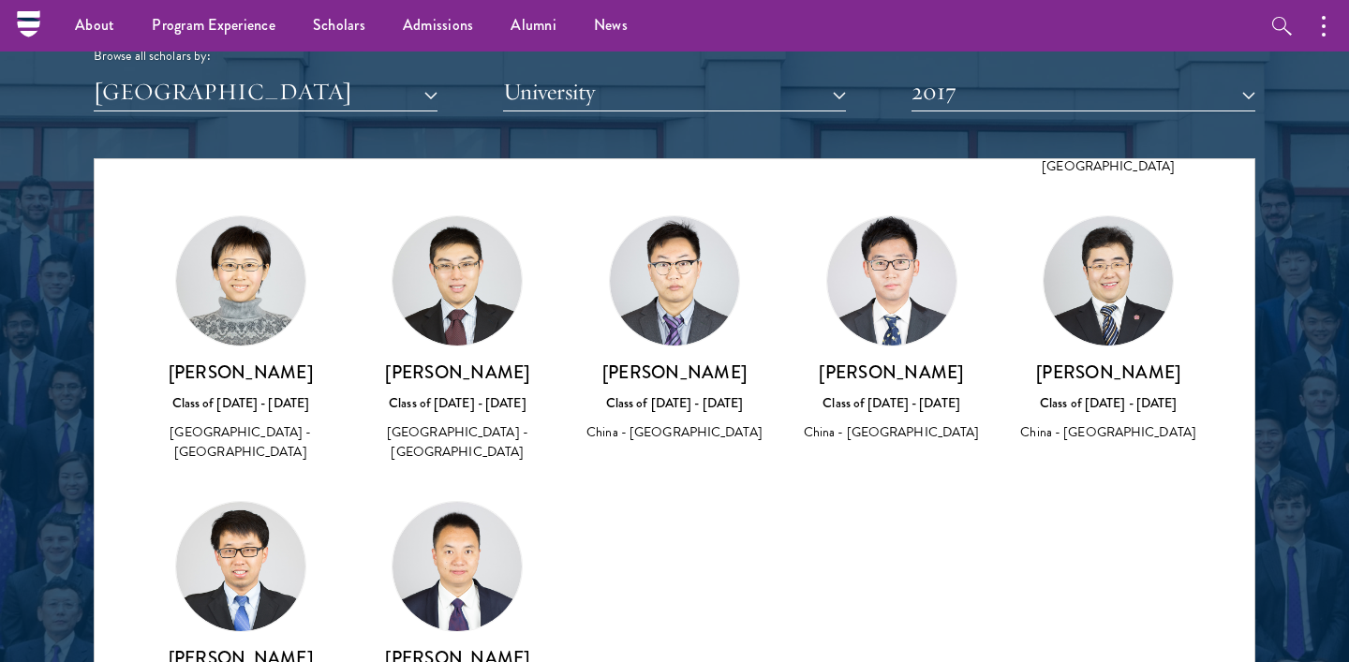
drag, startPoint x: 186, startPoint y: 326, endPoint x: 320, endPoint y: 326, distance: 134.9
click at [320, 361] on h3 "Rosy Yung Yang" at bounding box center [241, 372] width 180 height 23
copy h3 "Rosy Yung Yang"
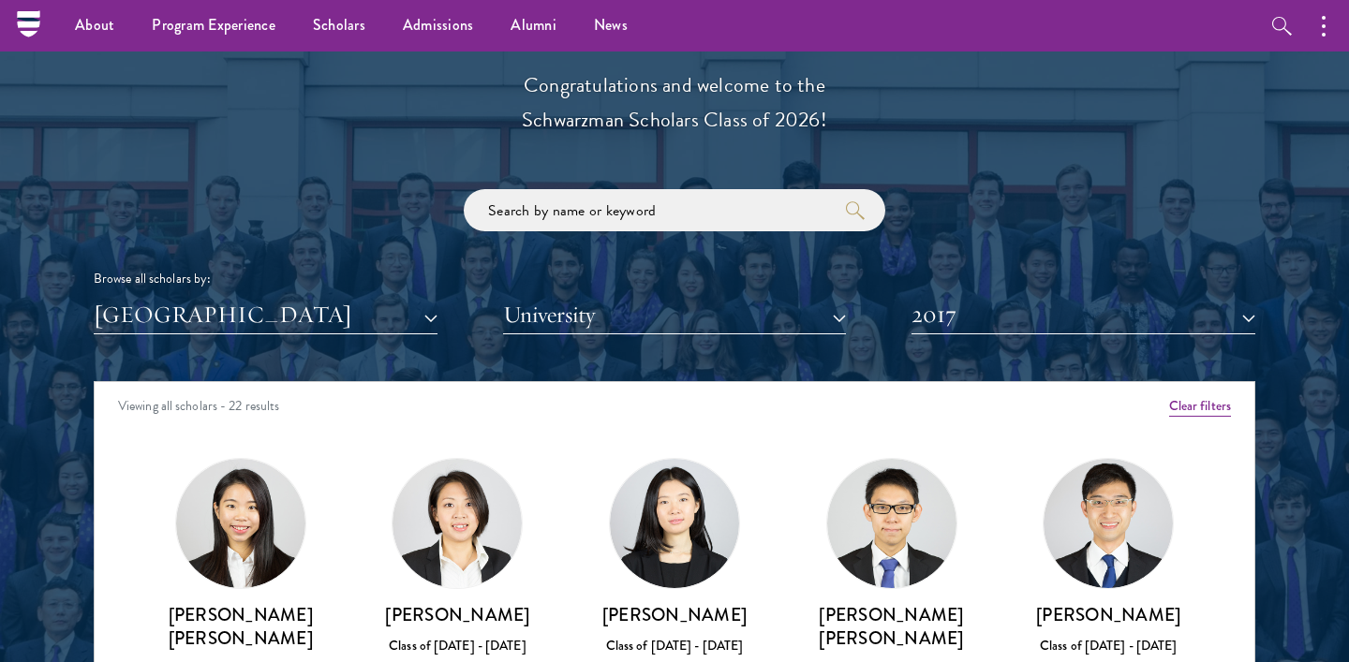
scroll to position [2104, 0]
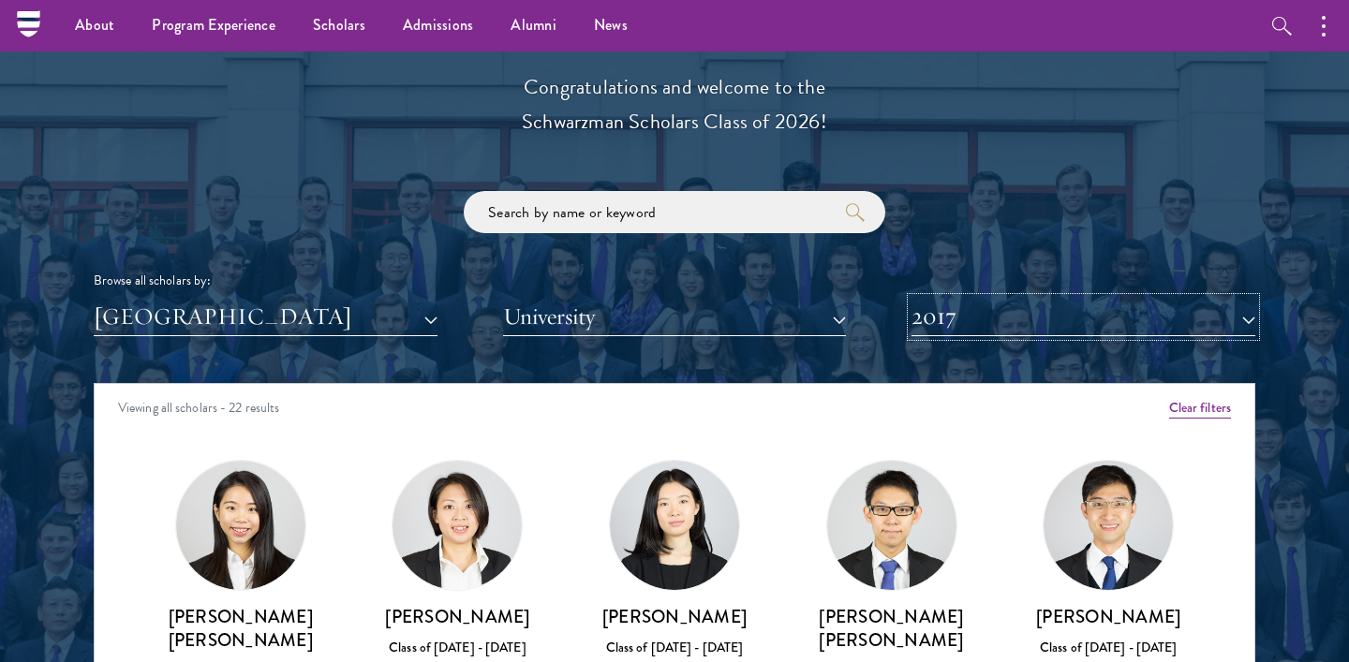
click at [960, 335] on button "2017" at bounding box center [1084, 317] width 344 height 38
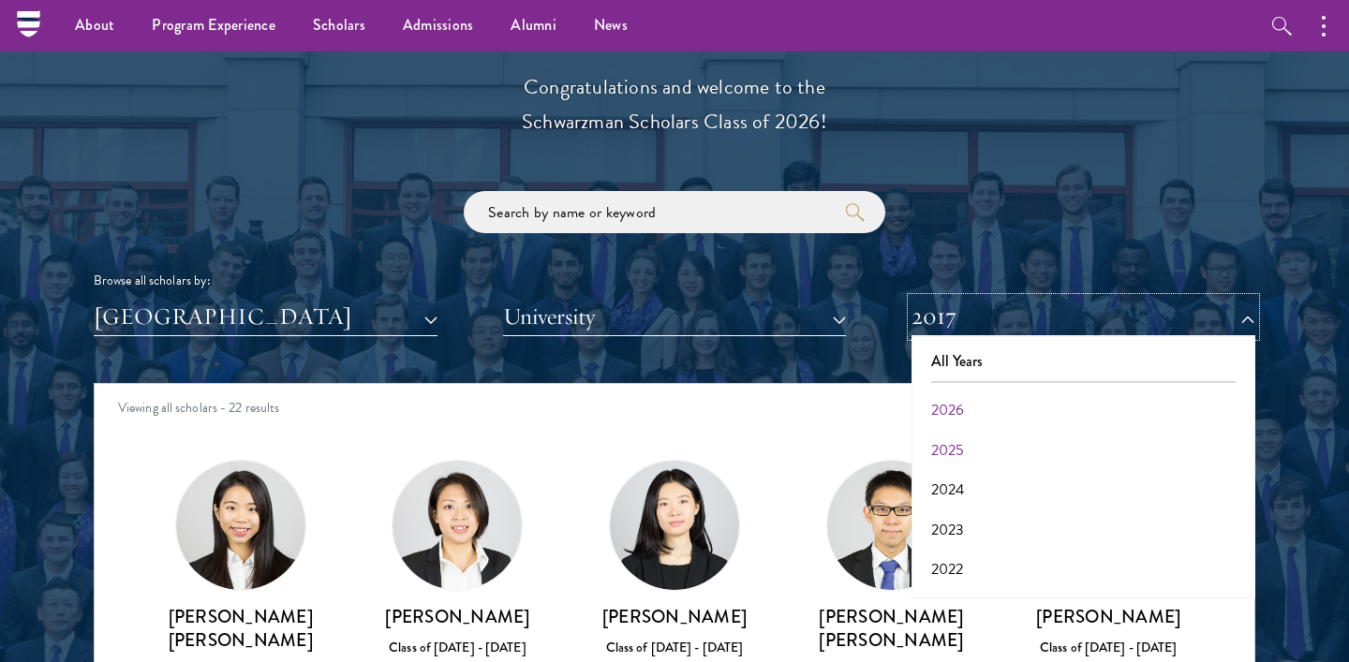
scroll to position [195, 0]
click at [947, 542] on button "2018" at bounding box center [1083, 533] width 333 height 39
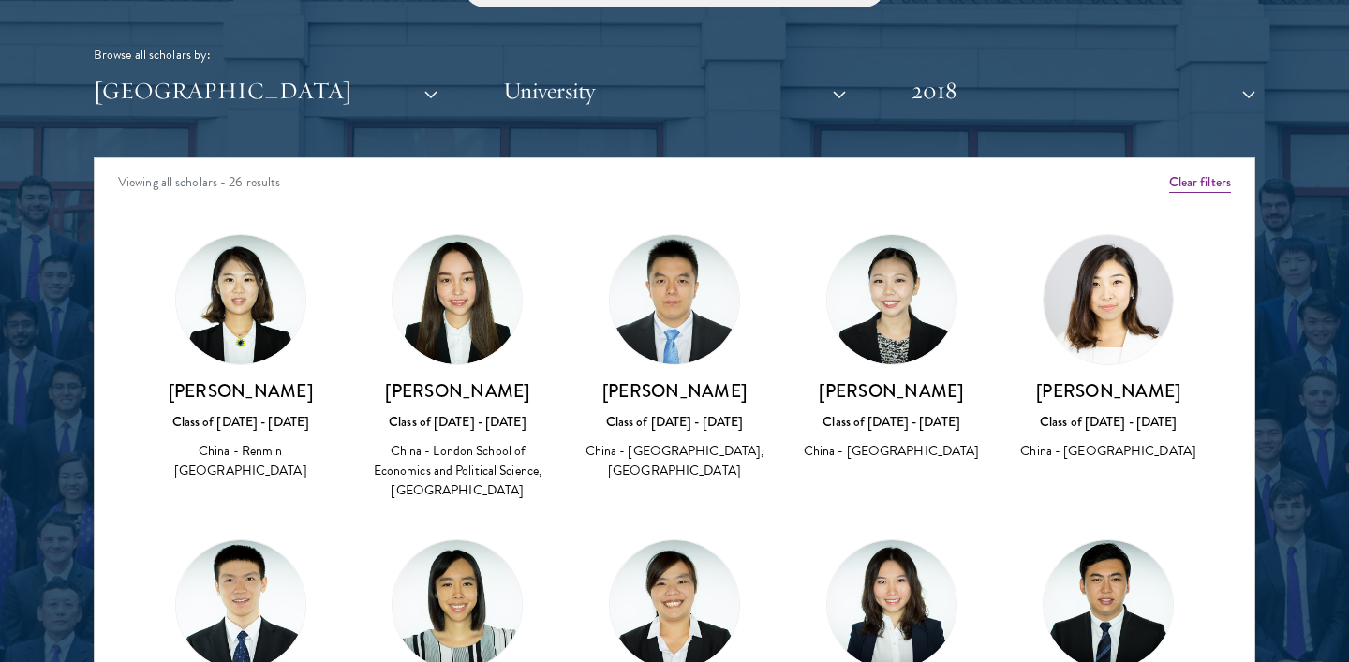
scroll to position [2332, 0]
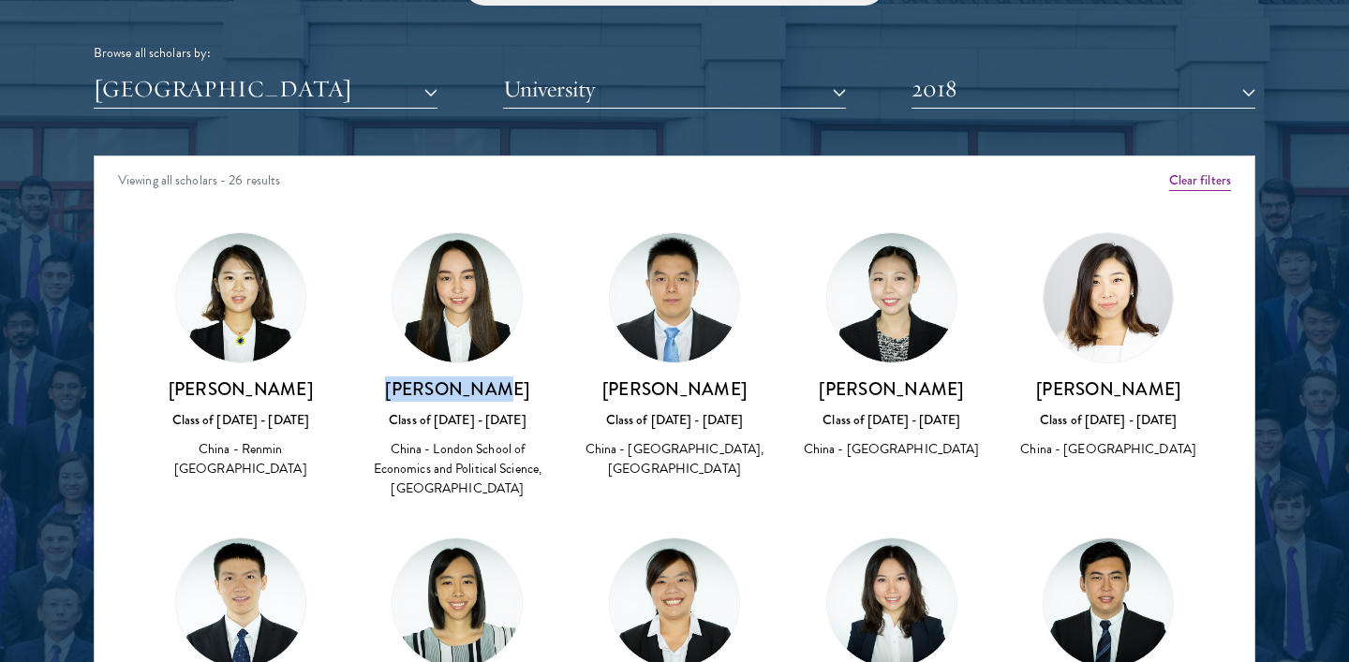
drag, startPoint x: 408, startPoint y: 389, endPoint x: 510, endPoint y: 389, distance: 101.2
click at [510, 389] on h3 "Junyan Chen" at bounding box center [458, 389] width 180 height 23
copy h3 "Junyan Chen"
drag, startPoint x: 433, startPoint y: 445, endPoint x: 487, endPoint y: 459, distance: 56.1
click at [487, 459] on div "China - London School of Economics and Political Science, Tsinghua University" at bounding box center [458, 468] width 180 height 59
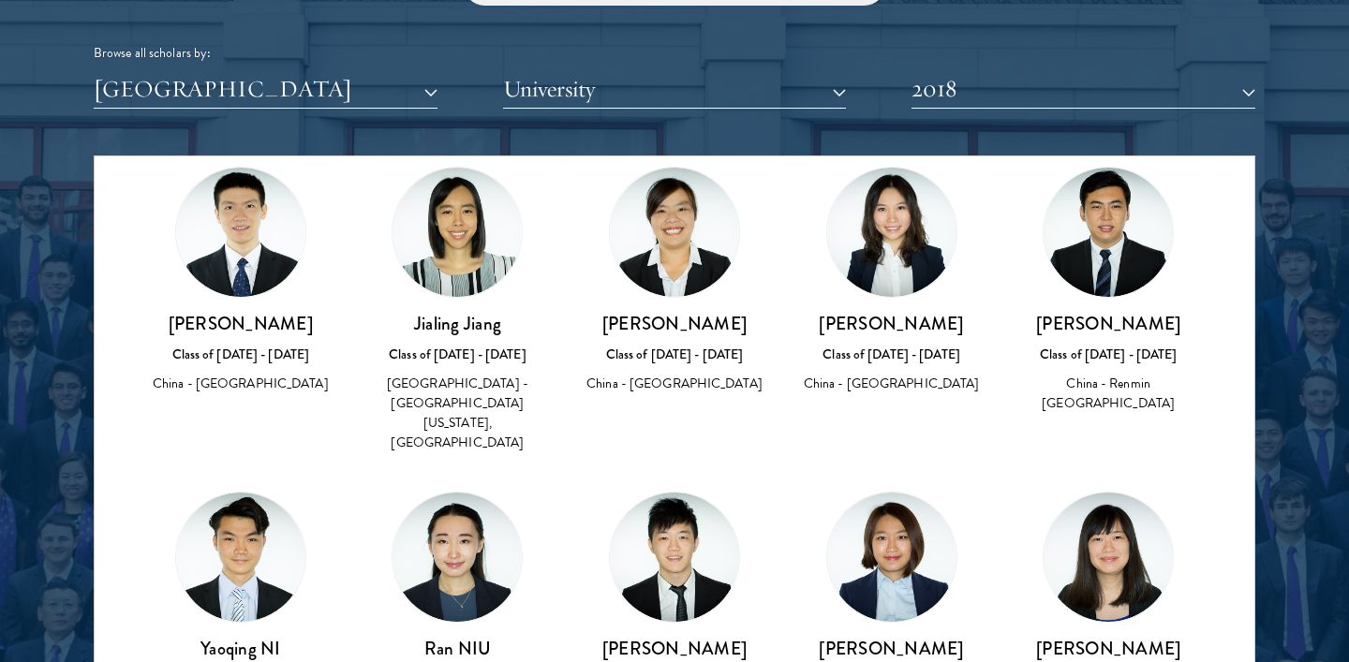
scroll to position [348, 0]
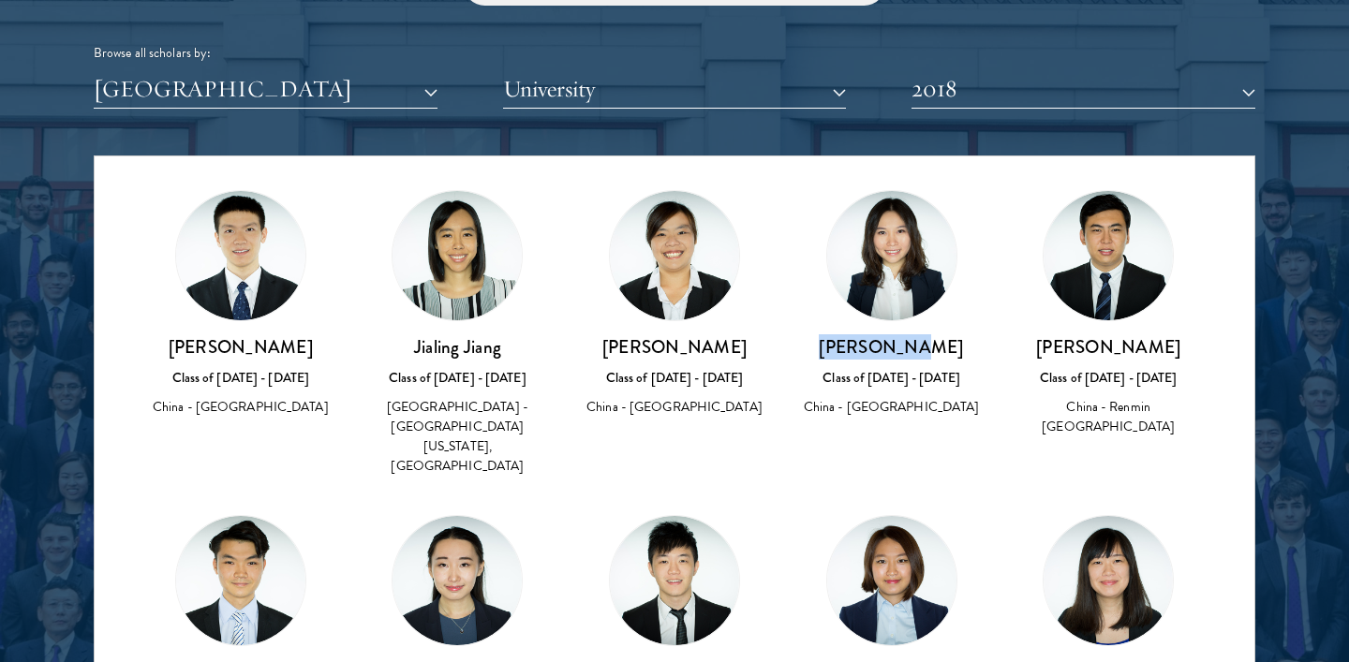
drag, startPoint x: 852, startPoint y: 344, endPoint x: 959, endPoint y: 345, distance: 107.7
click at [959, 345] on h3 "Xinrong LU" at bounding box center [892, 346] width 180 height 23
copy h3 "Xinrong LU"
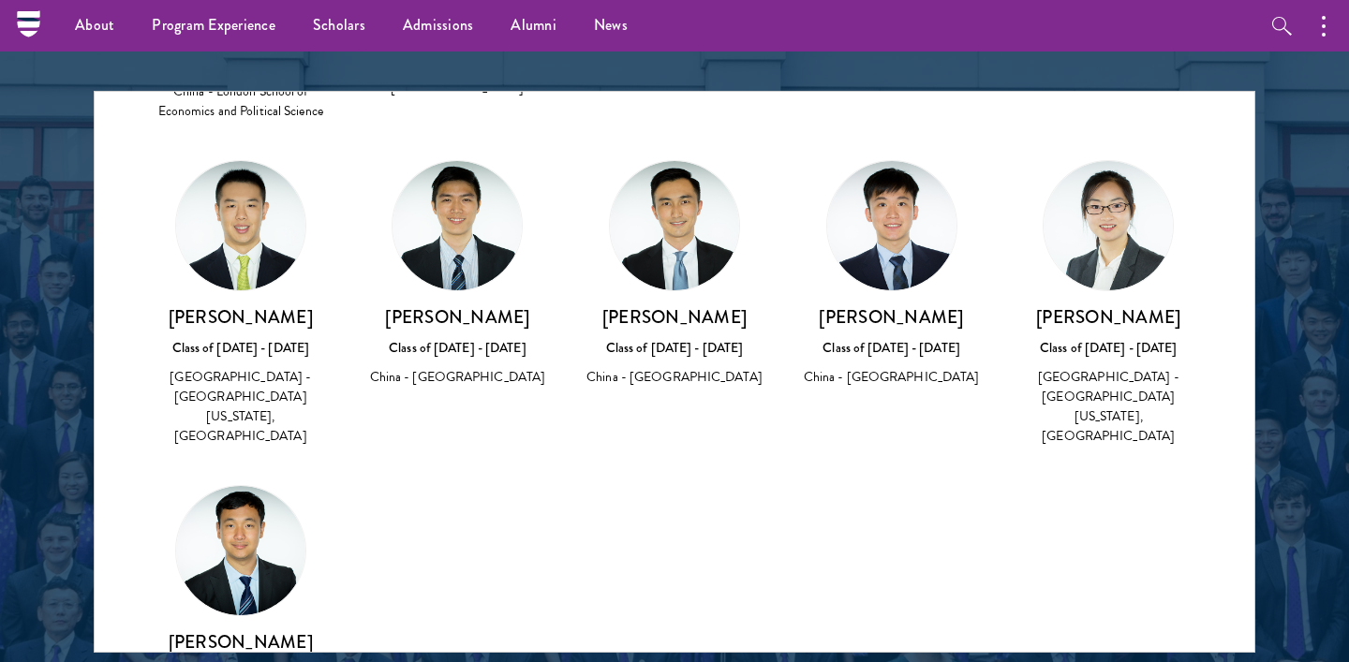
scroll to position [2395, 0]
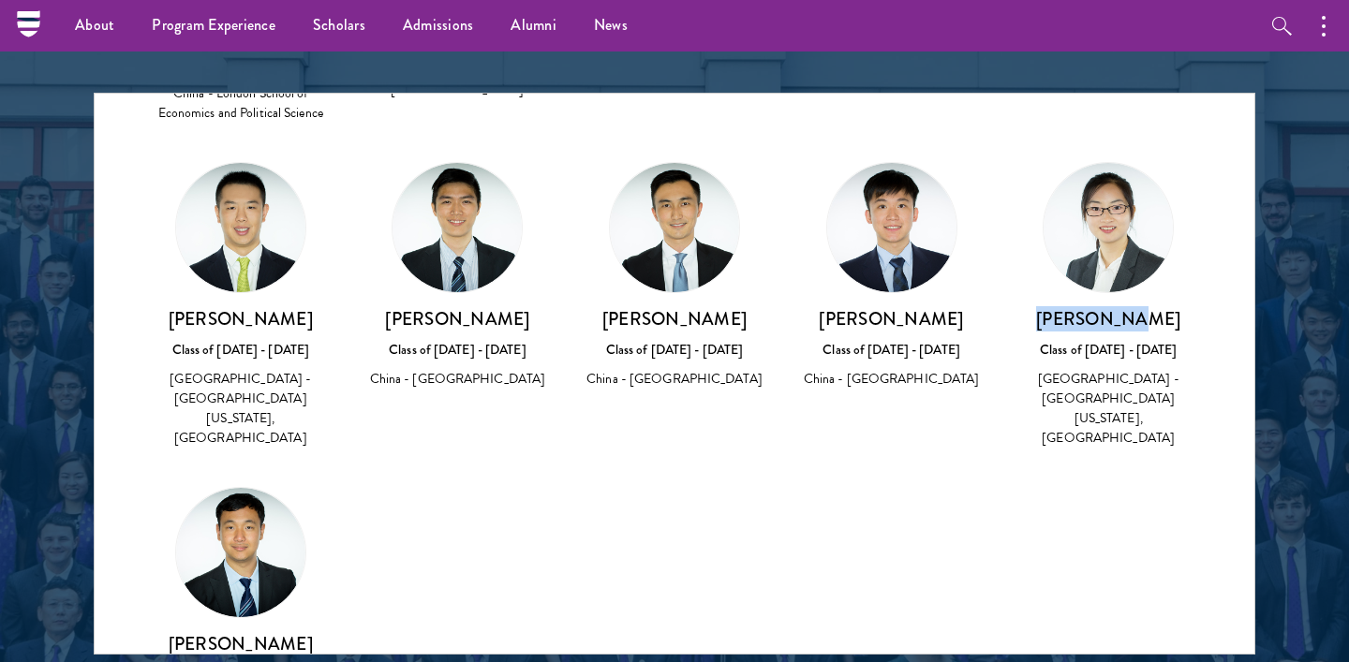
drag, startPoint x: 1063, startPoint y: 238, endPoint x: 1183, endPoint y: 238, distance: 119.9
click at [1183, 307] on h3 "Chang Zhao" at bounding box center [1108, 318] width 180 height 23
copy h3 "Chang Zhao"
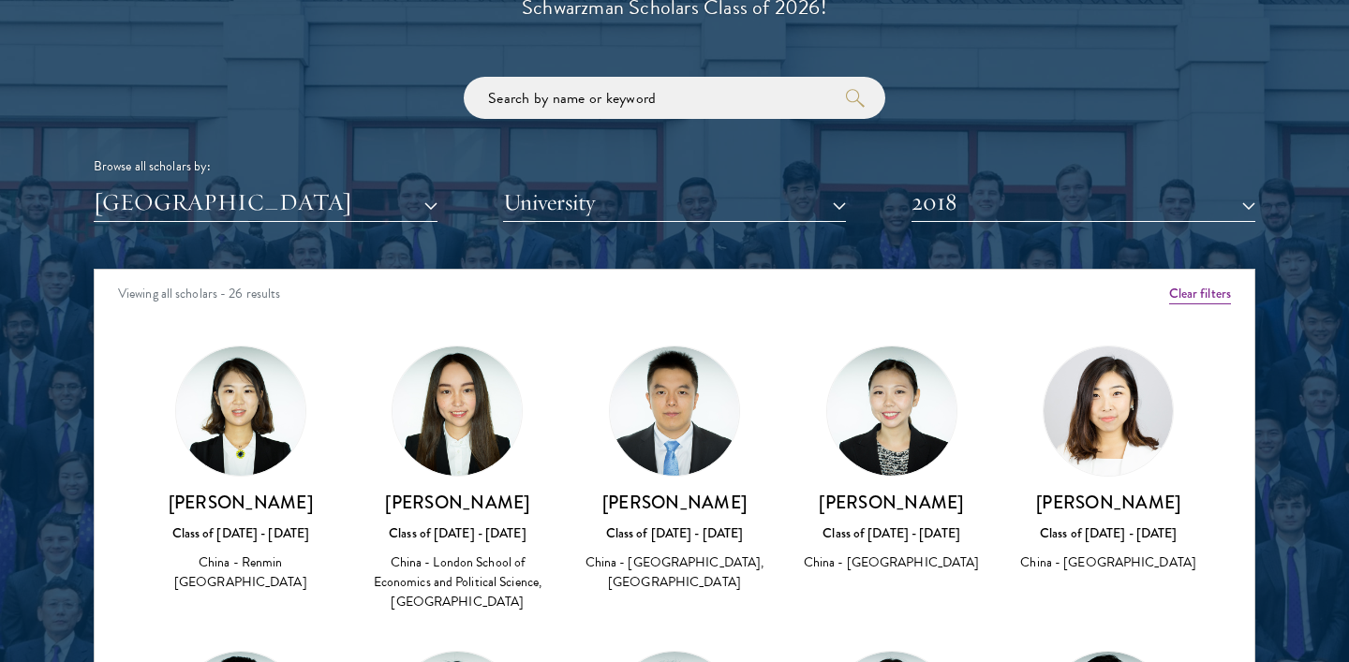
scroll to position [2220, 0]
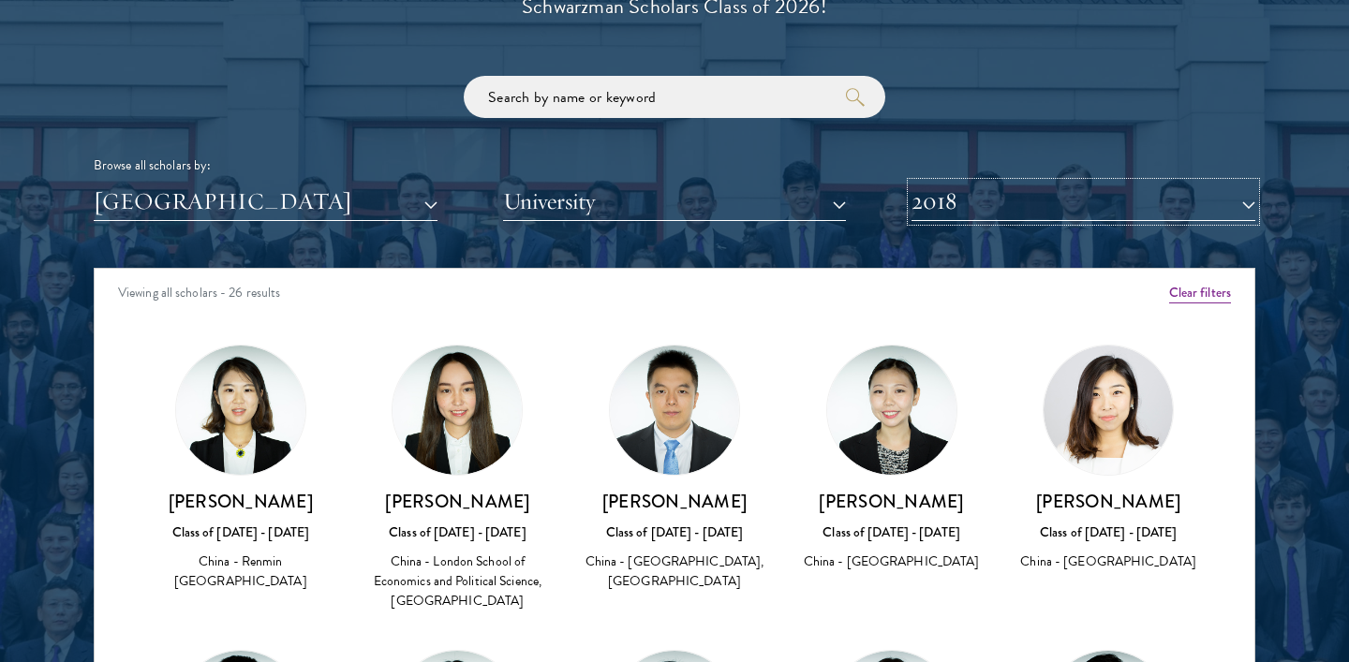
click at [960, 197] on button "2018" at bounding box center [1084, 202] width 344 height 38
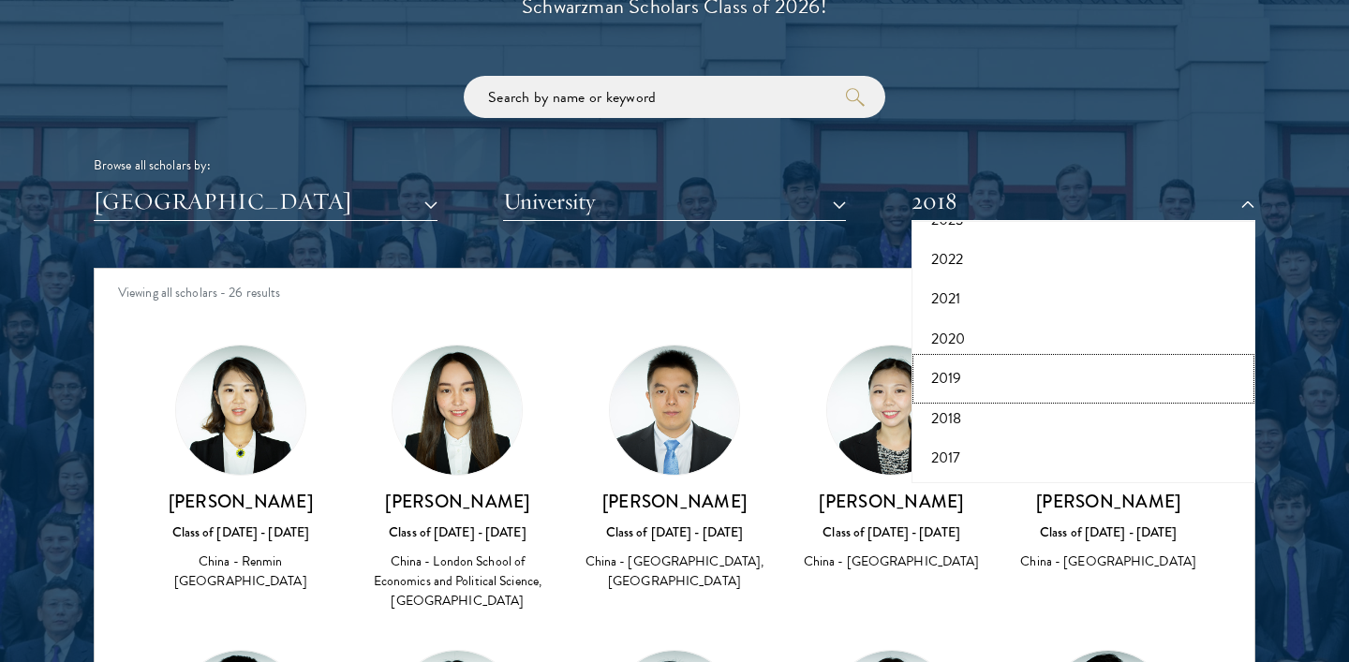
click at [953, 375] on button "2019" at bounding box center [1083, 378] width 333 height 39
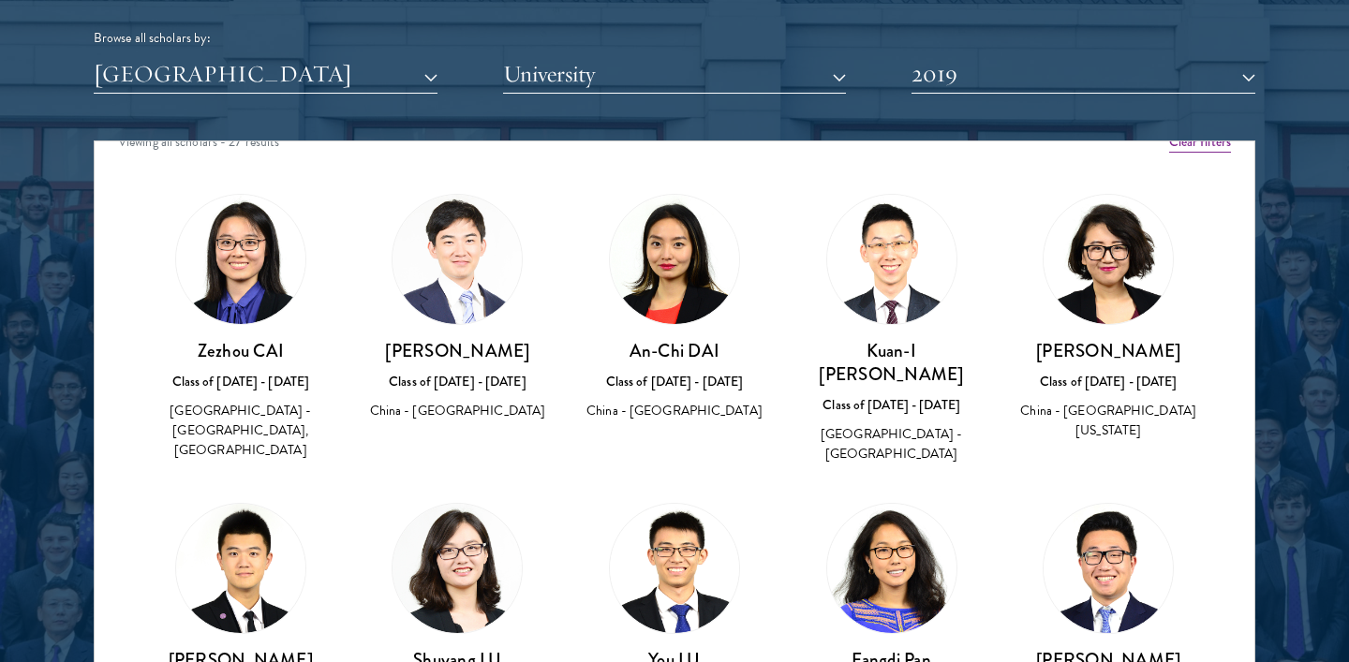
scroll to position [24, 0]
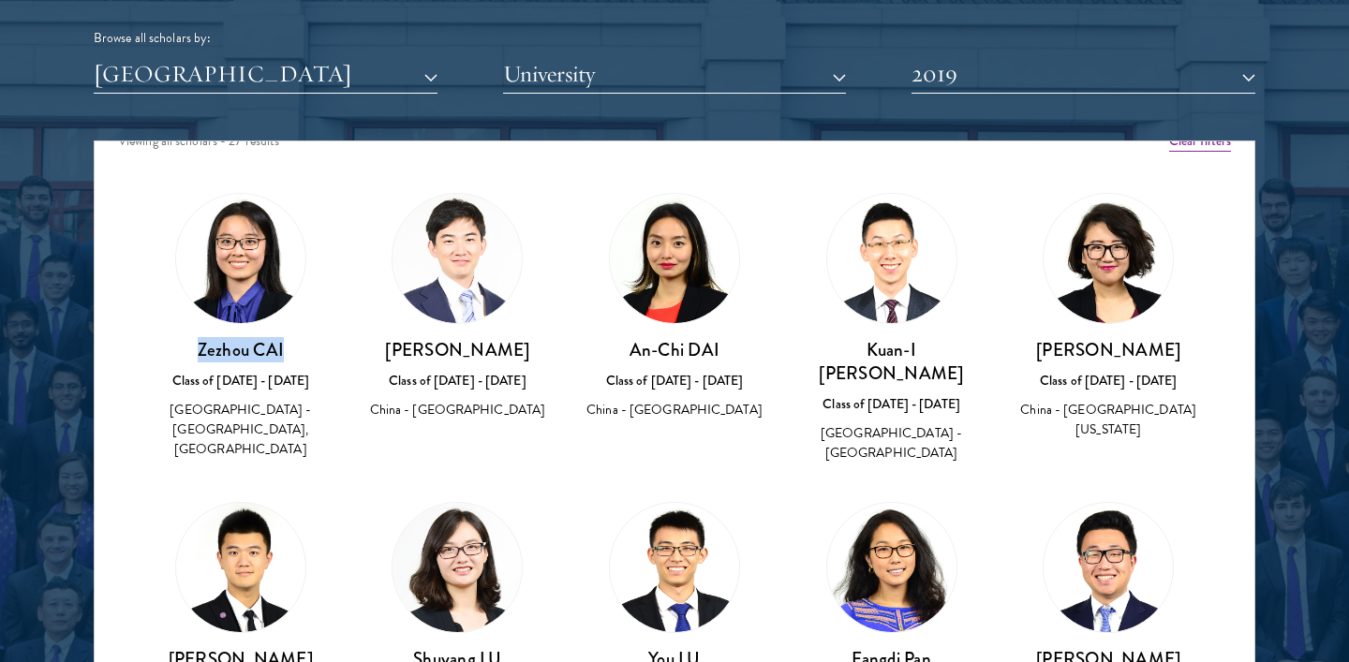
drag, startPoint x: 201, startPoint y: 349, endPoint x: 288, endPoint y: 349, distance: 86.2
click at [288, 349] on h3 "Zezhou CAI" at bounding box center [241, 349] width 180 height 23
copy h3 "Zezhou CAI"
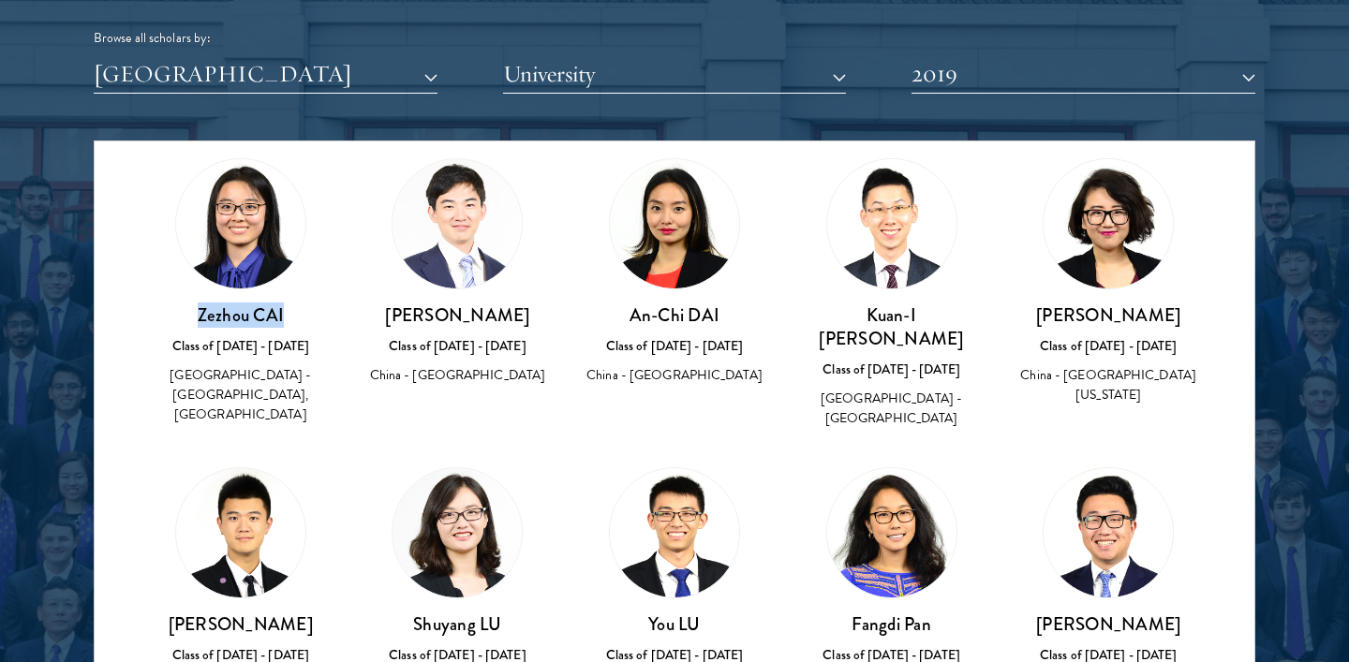
scroll to position [61, 0]
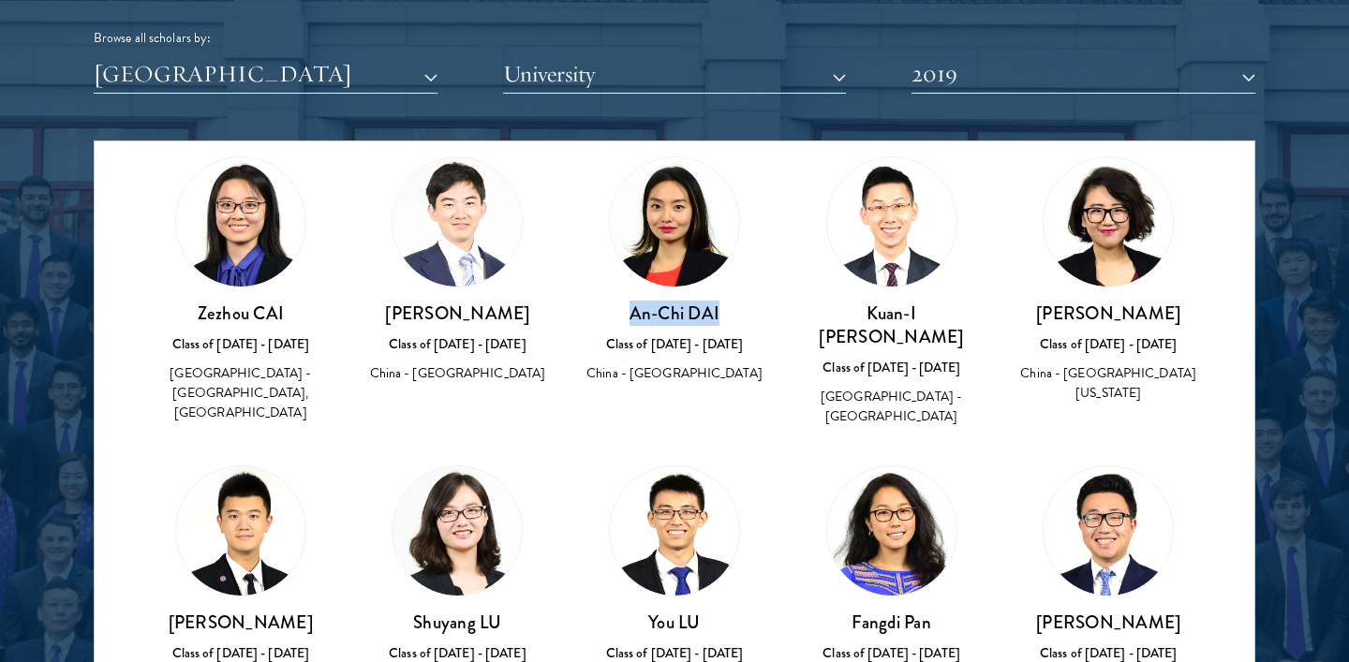
drag, startPoint x: 630, startPoint y: 313, endPoint x: 760, endPoint y: 313, distance: 130.2
click at [760, 313] on h3 "An-Chi DAI" at bounding box center [675, 313] width 180 height 23
copy h3 "An-Chi DAI"
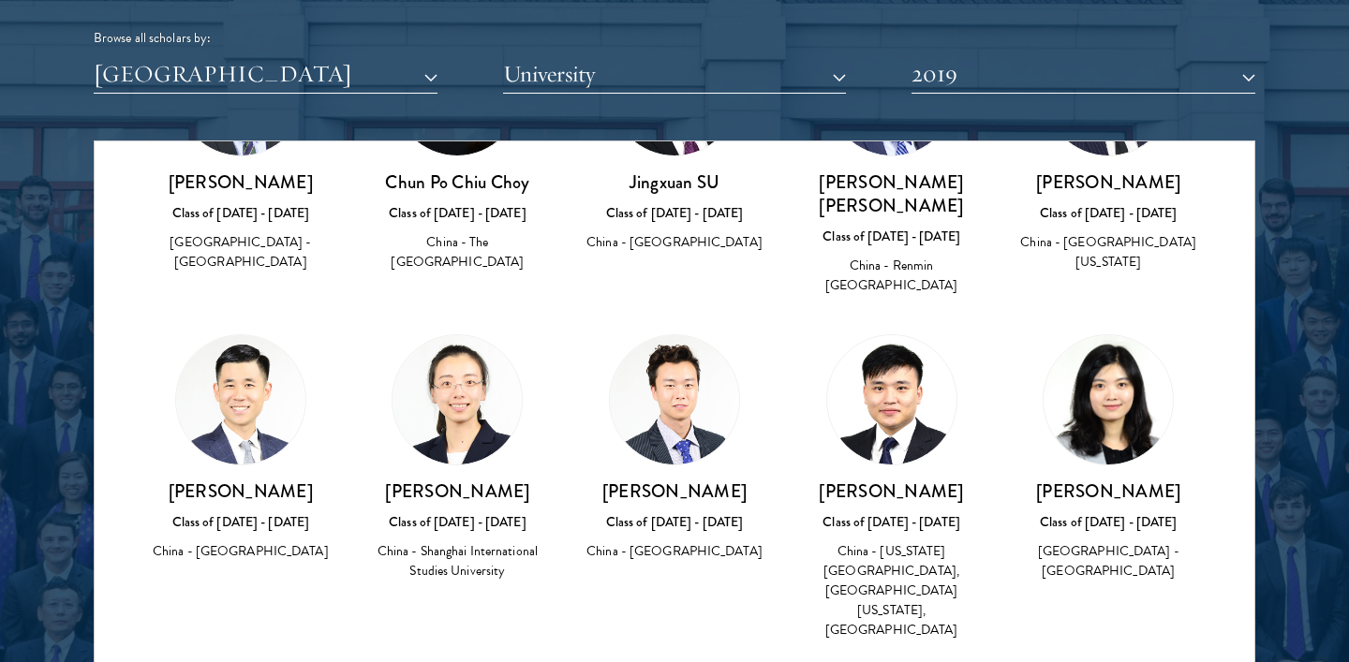
scroll to position [917, 0]
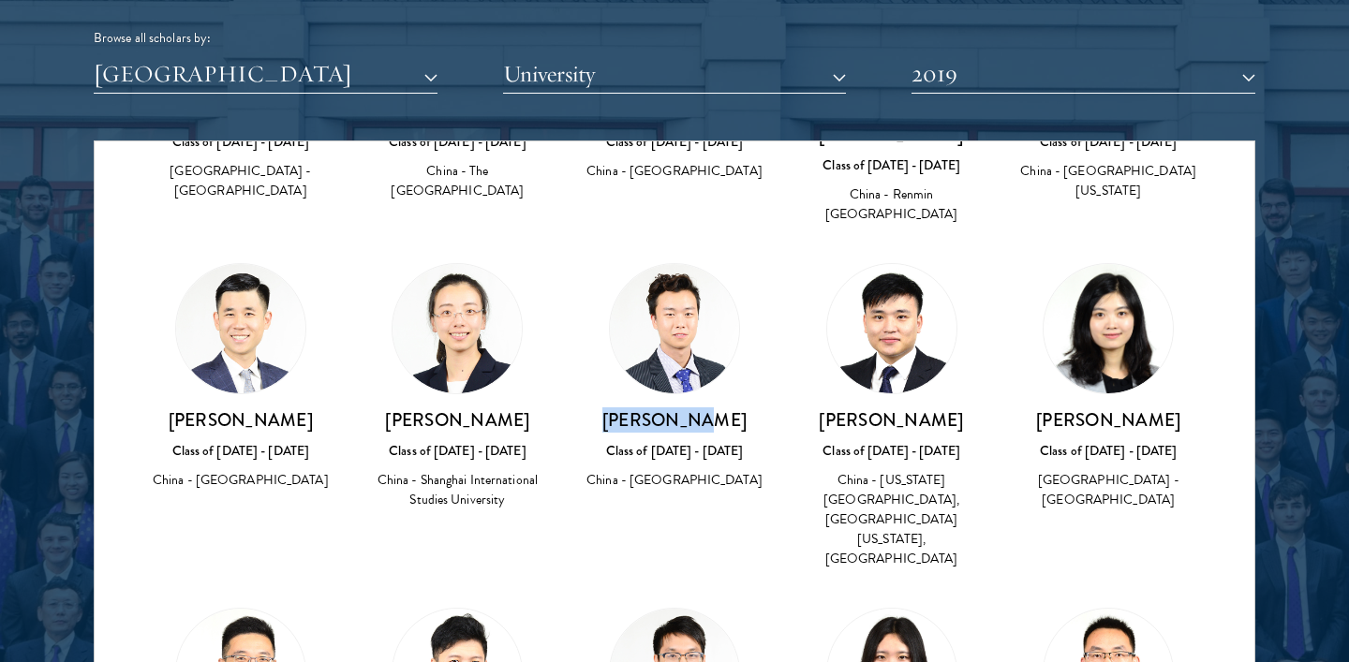
drag, startPoint x: 621, startPoint y: 312, endPoint x: 768, endPoint y: 311, distance: 147.1
click at [768, 311] on div "Enoch WONG Class of 2018 - 2019 China - University of Warwick" at bounding box center [674, 378] width 217 height 266
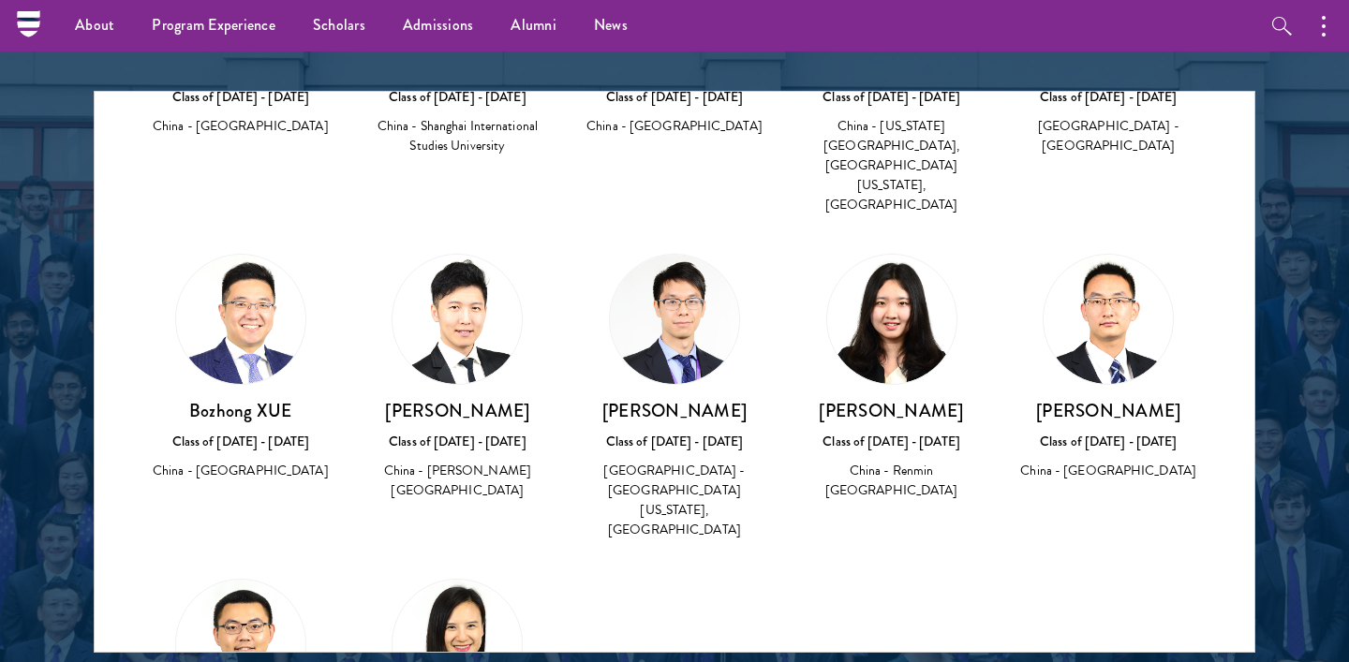
scroll to position [1221, 0]
drag, startPoint x: 188, startPoint y: 268, endPoint x: 304, endPoint y: 269, distance: 115.2
click at [304, 400] on h3 "Bozhong XUE" at bounding box center [241, 411] width 180 height 23
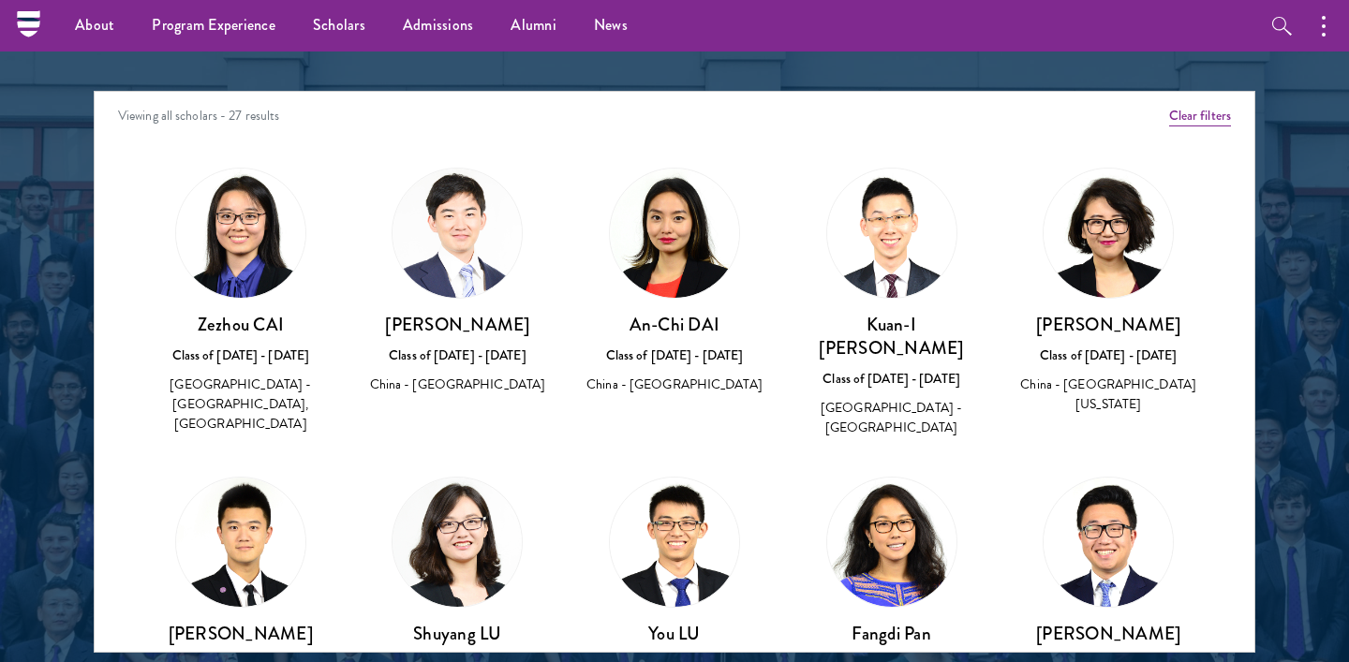
scroll to position [2237, 0]
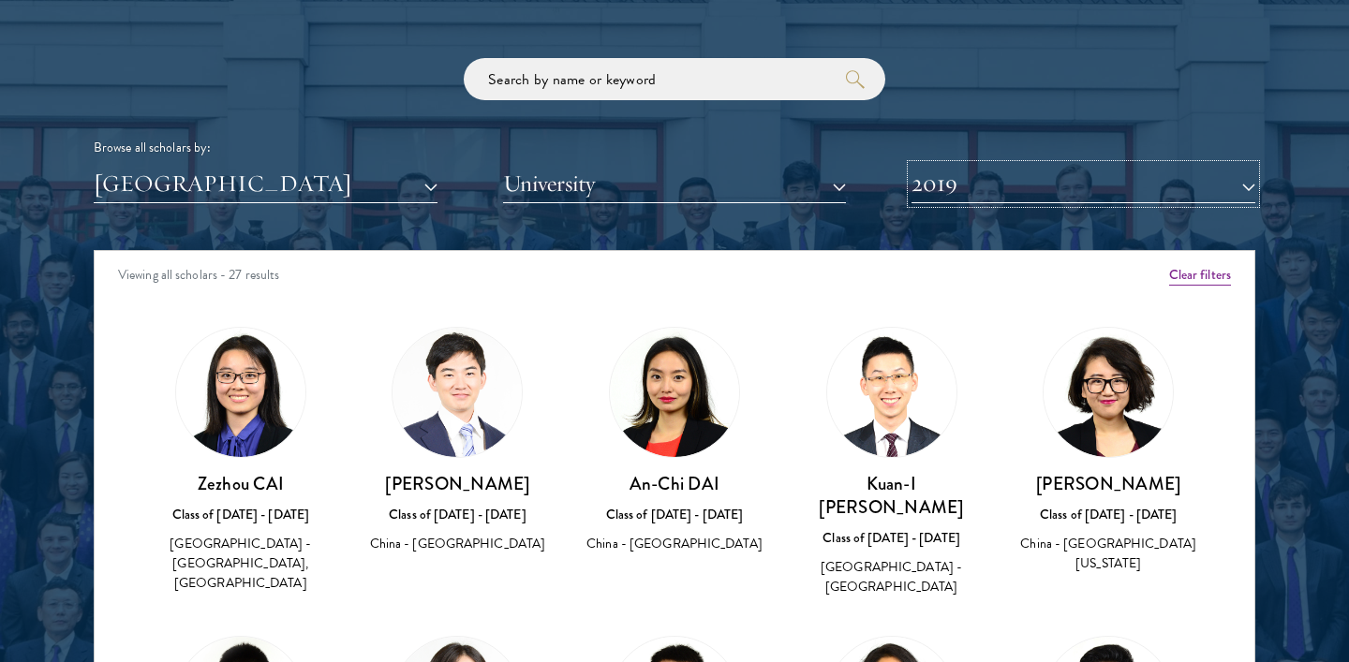
click at [961, 184] on button "2019" at bounding box center [1084, 184] width 344 height 38
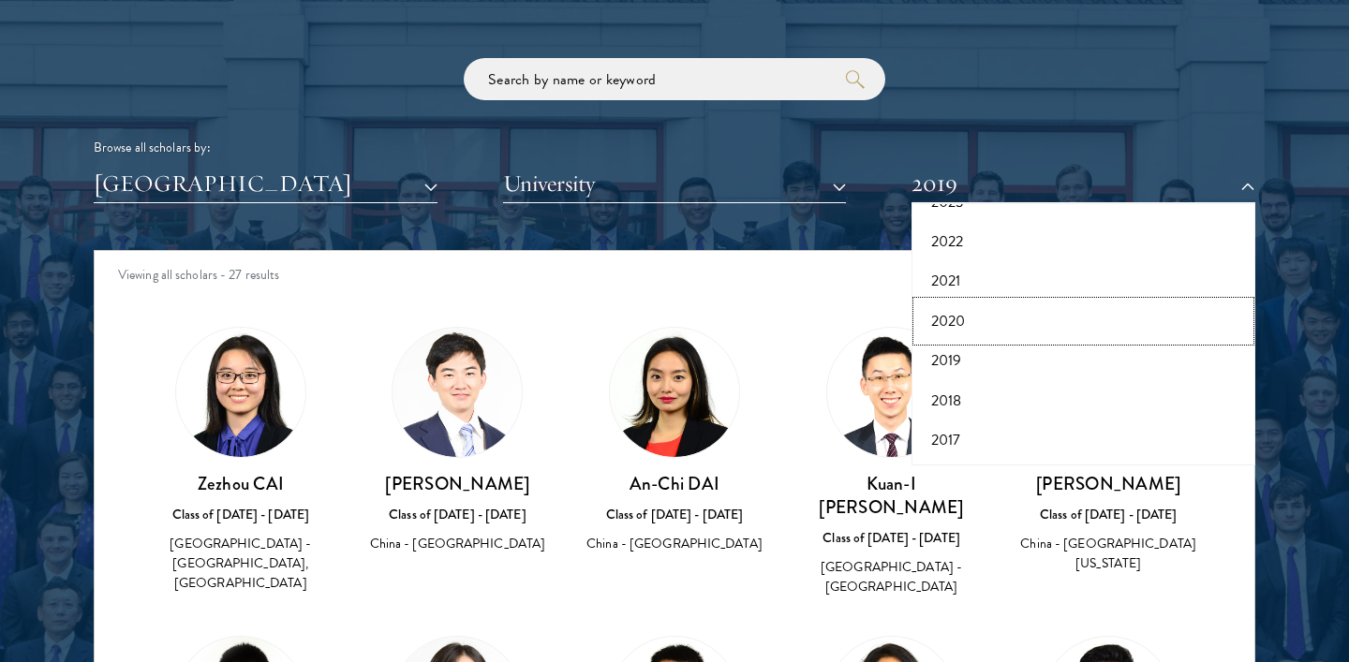
click at [949, 317] on button "2020" at bounding box center [1083, 321] width 333 height 39
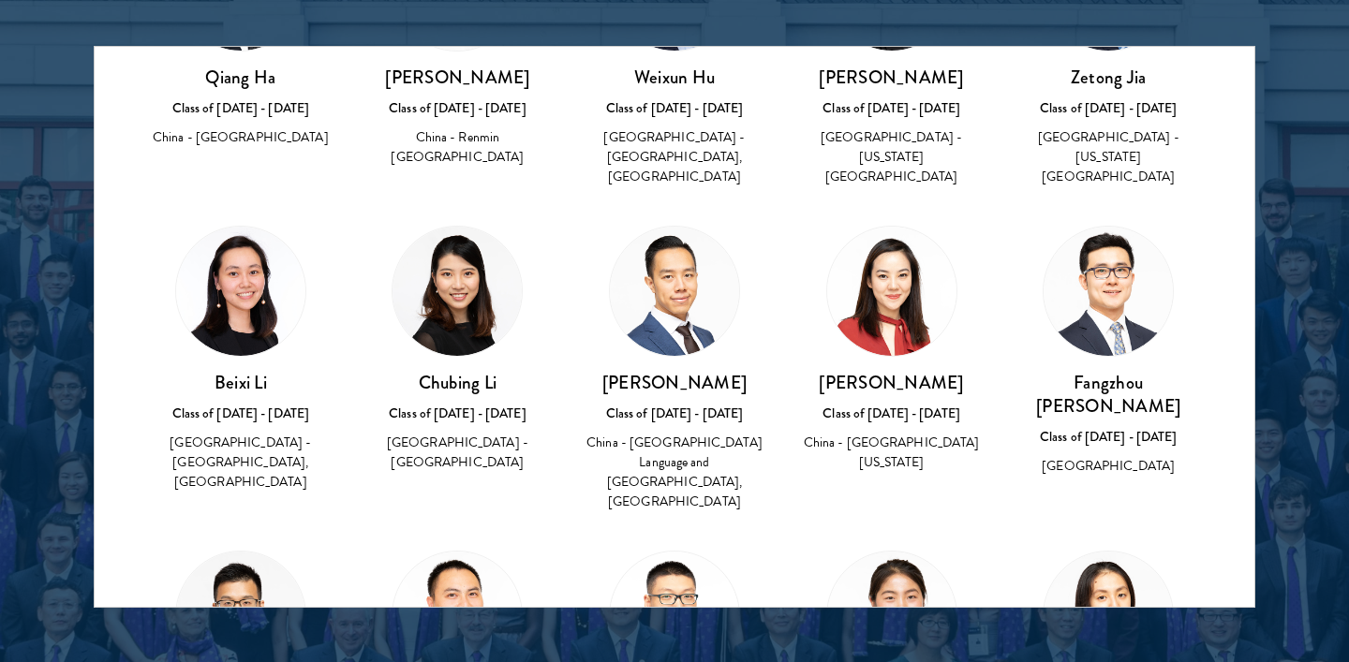
scroll to position [519, 0]
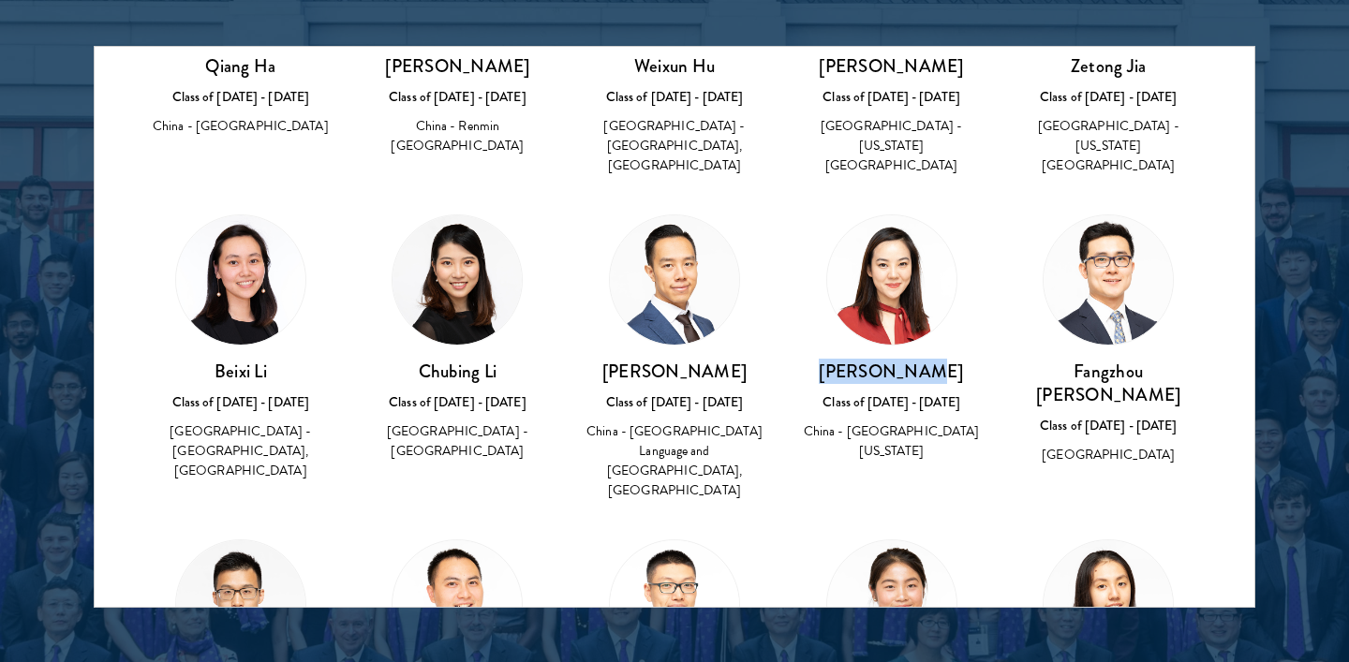
drag, startPoint x: 854, startPoint y: 350, endPoint x: 968, endPoint y: 350, distance: 114.3
click at [968, 360] on h3 "Jieying Shi" at bounding box center [892, 371] width 180 height 23
click at [879, 422] on div "China - University of California, Berkeley" at bounding box center [892, 441] width 180 height 39
drag, startPoint x: 1071, startPoint y: 351, endPoint x: 1155, endPoint y: 350, distance: 84.3
click at [1155, 360] on h3 "Fangzhou Xu" at bounding box center [1108, 383] width 180 height 47
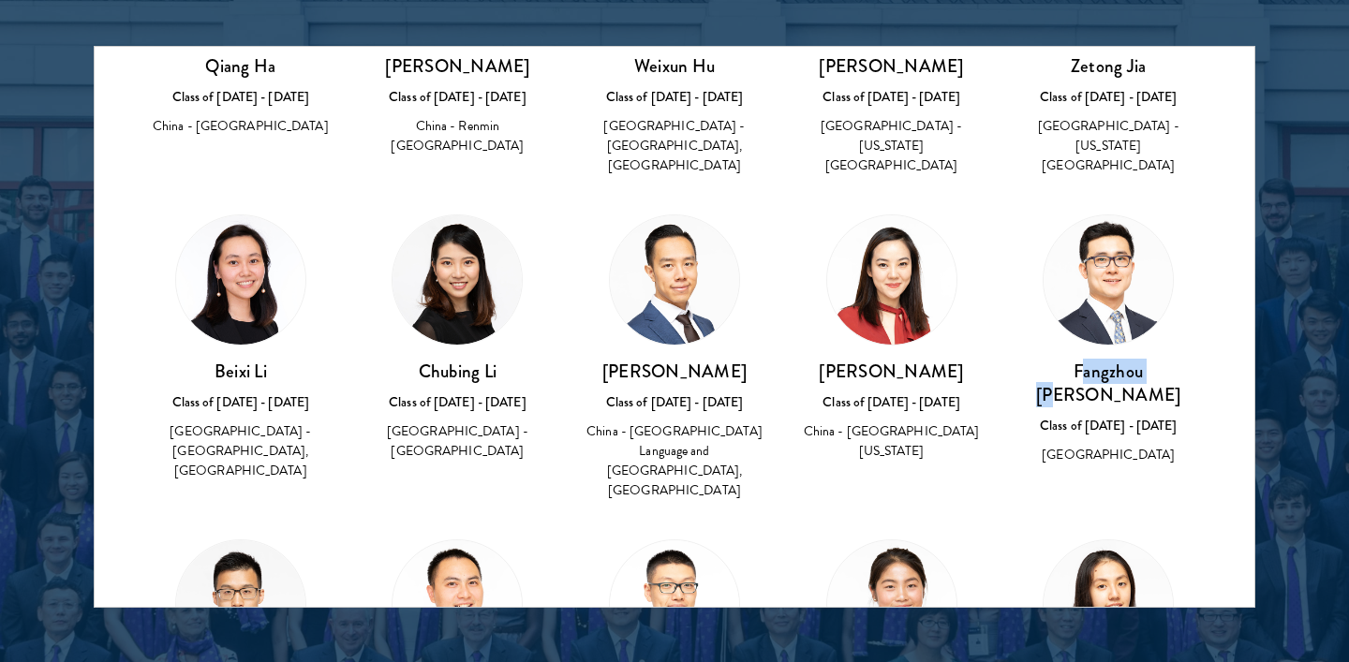
click at [1155, 360] on h3 "Fangzhou Xu" at bounding box center [1108, 383] width 180 height 47
drag, startPoint x: 1157, startPoint y: 350, endPoint x: 1067, endPoint y: 347, distance: 90.0
click at [1067, 360] on h3 "Fangzhou Xu" at bounding box center [1108, 383] width 180 height 47
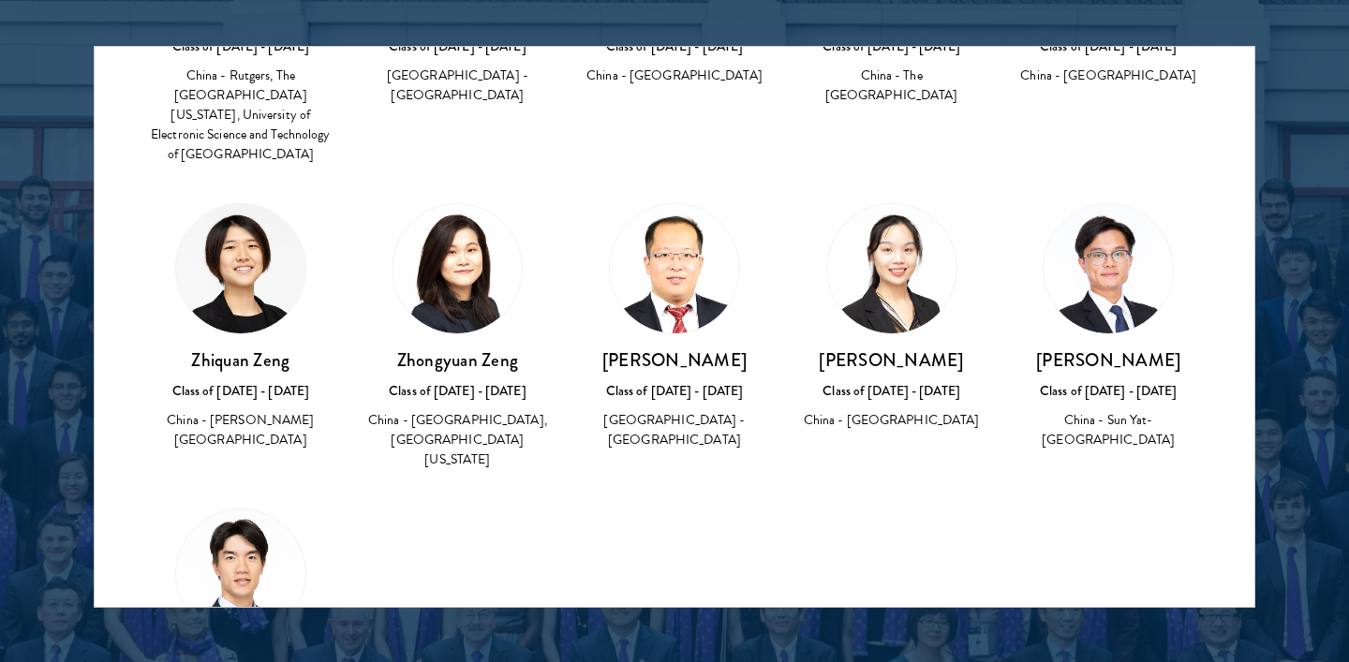
scroll to position [1203, 0]
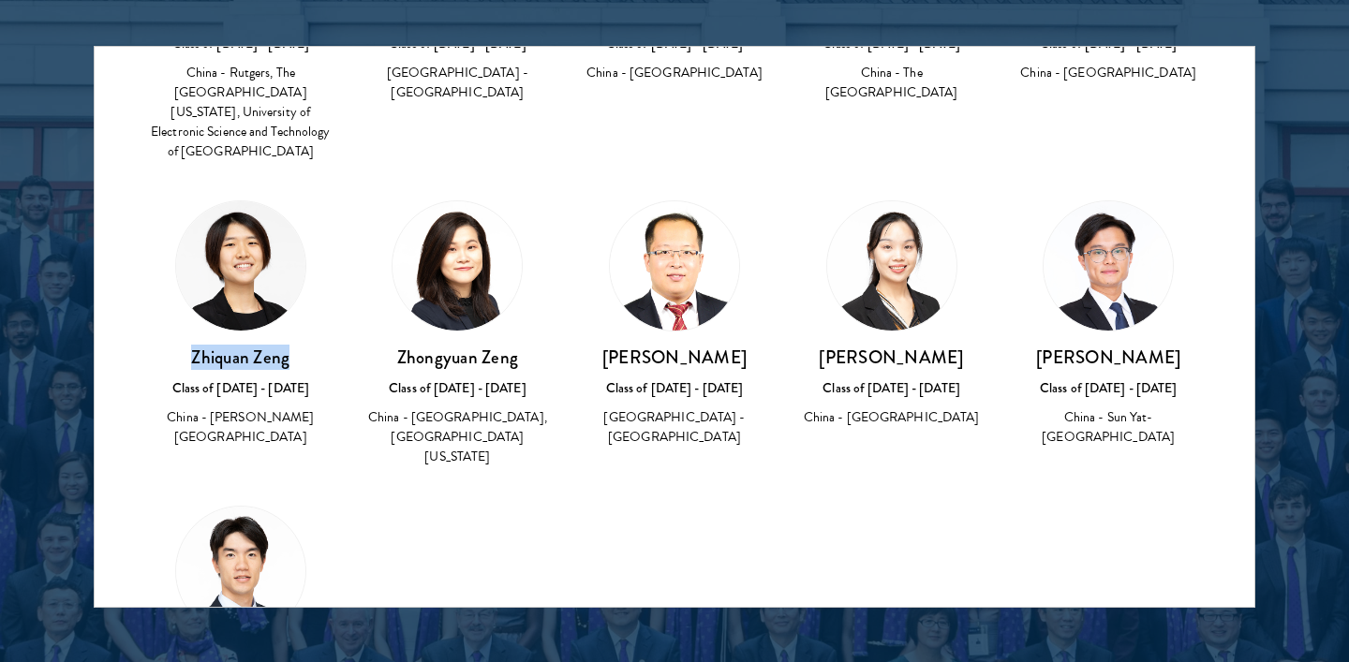
drag, startPoint x: 193, startPoint y: 296, endPoint x: 311, endPoint y: 296, distance: 118.0
click at [311, 346] on h3 "Zhiquan Zeng" at bounding box center [241, 357] width 180 height 23
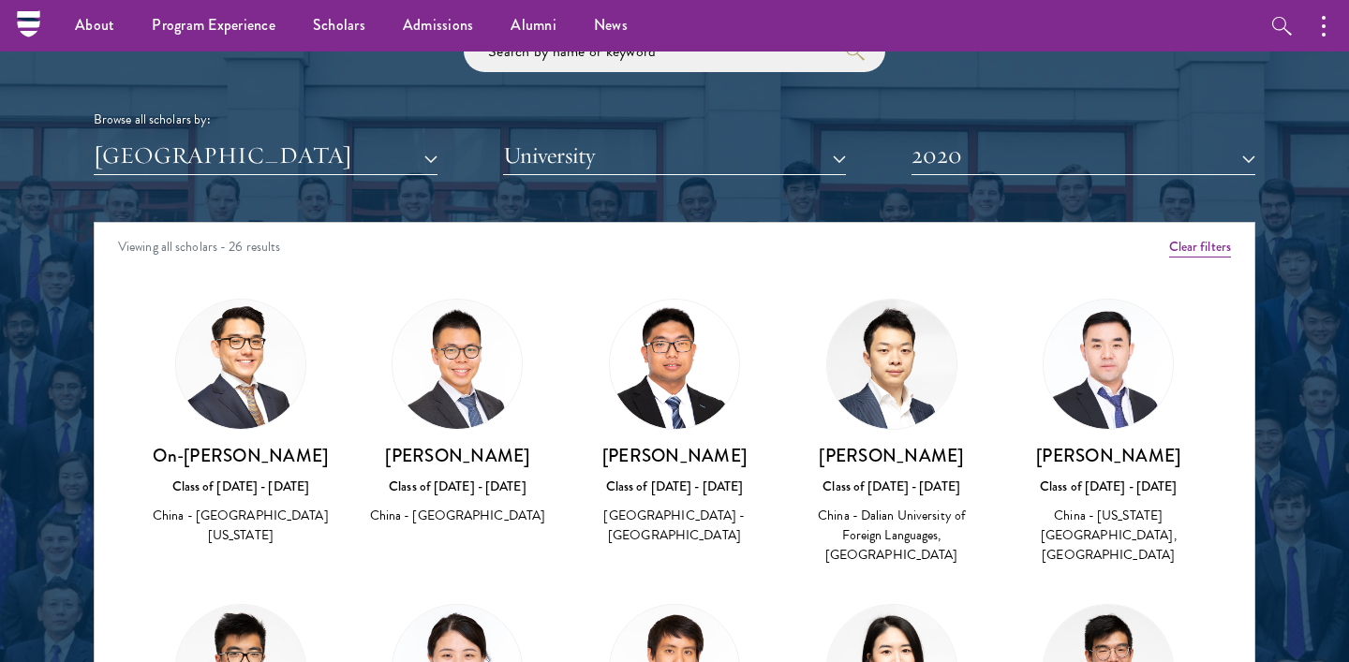
scroll to position [2250, 0]
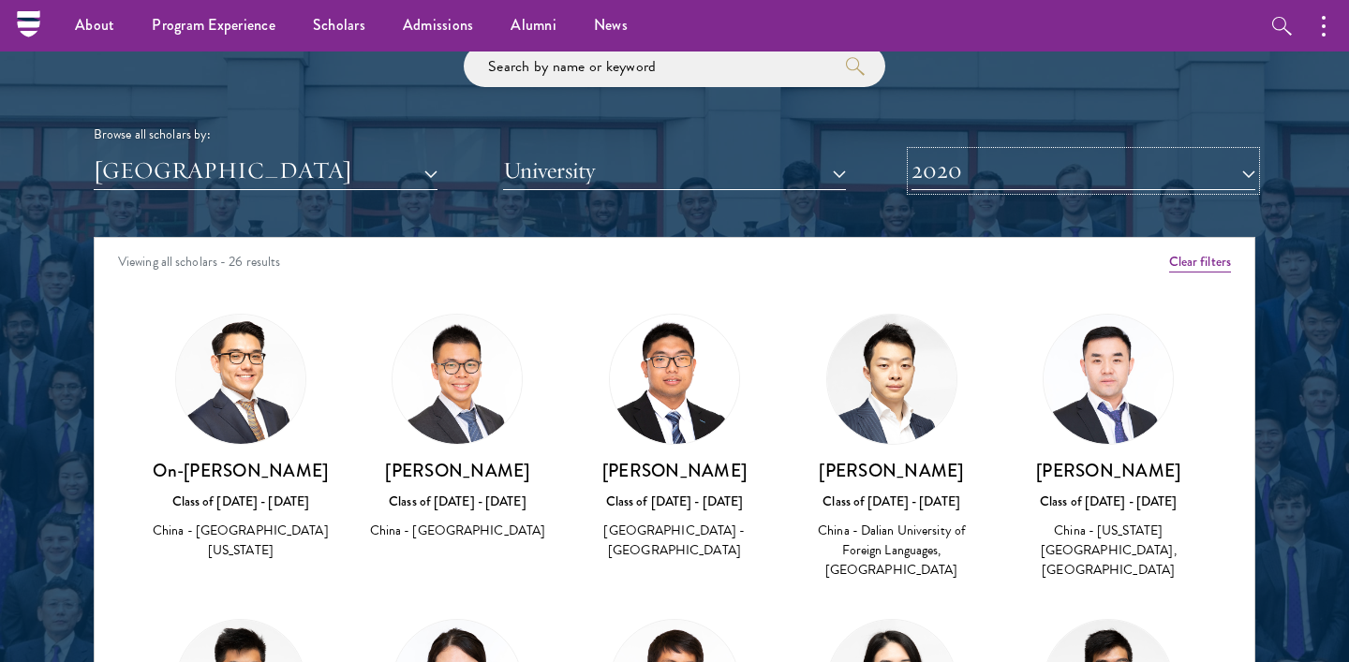
click at [978, 179] on button "2020" at bounding box center [1084, 171] width 344 height 38
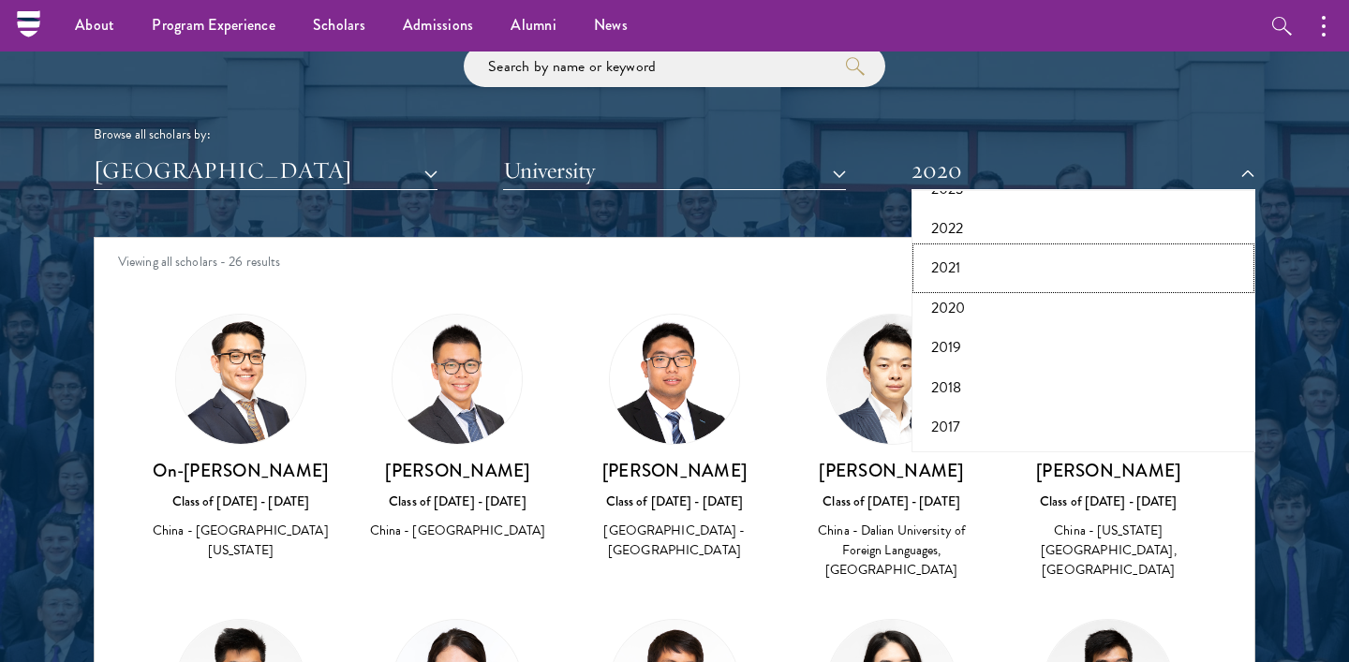
click at [964, 269] on button "2021" at bounding box center [1083, 267] width 333 height 39
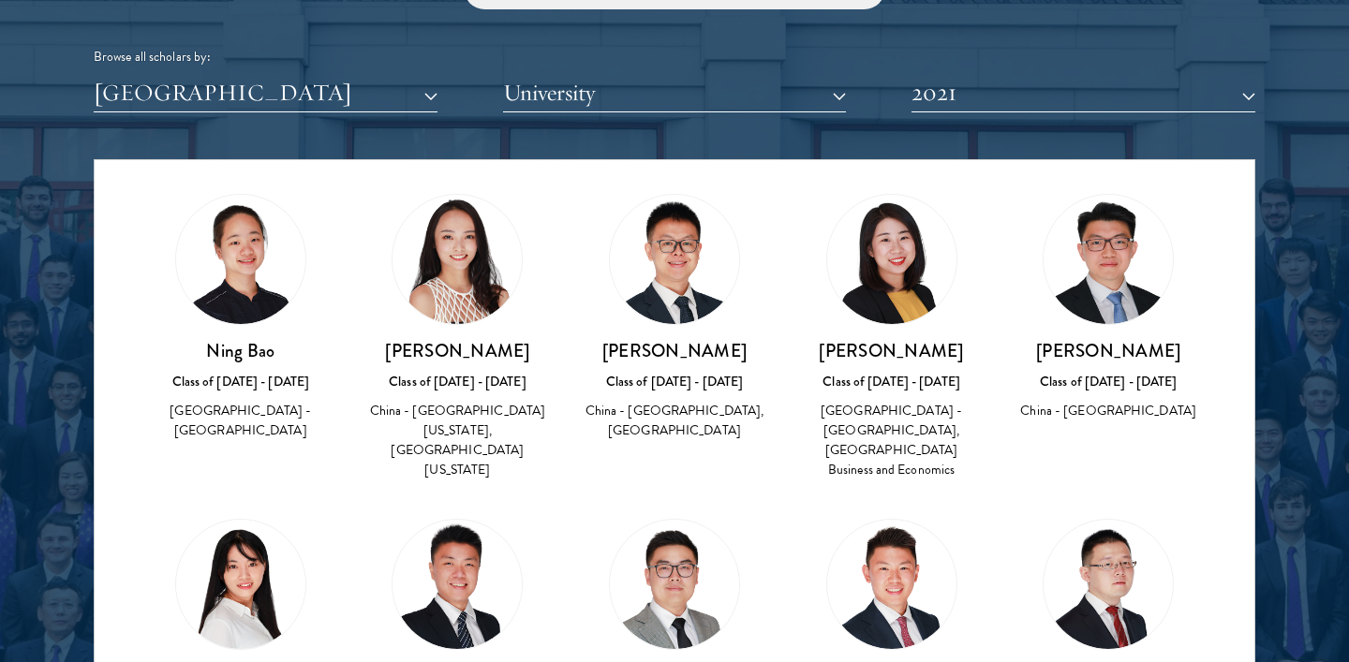
scroll to position [49, 0]
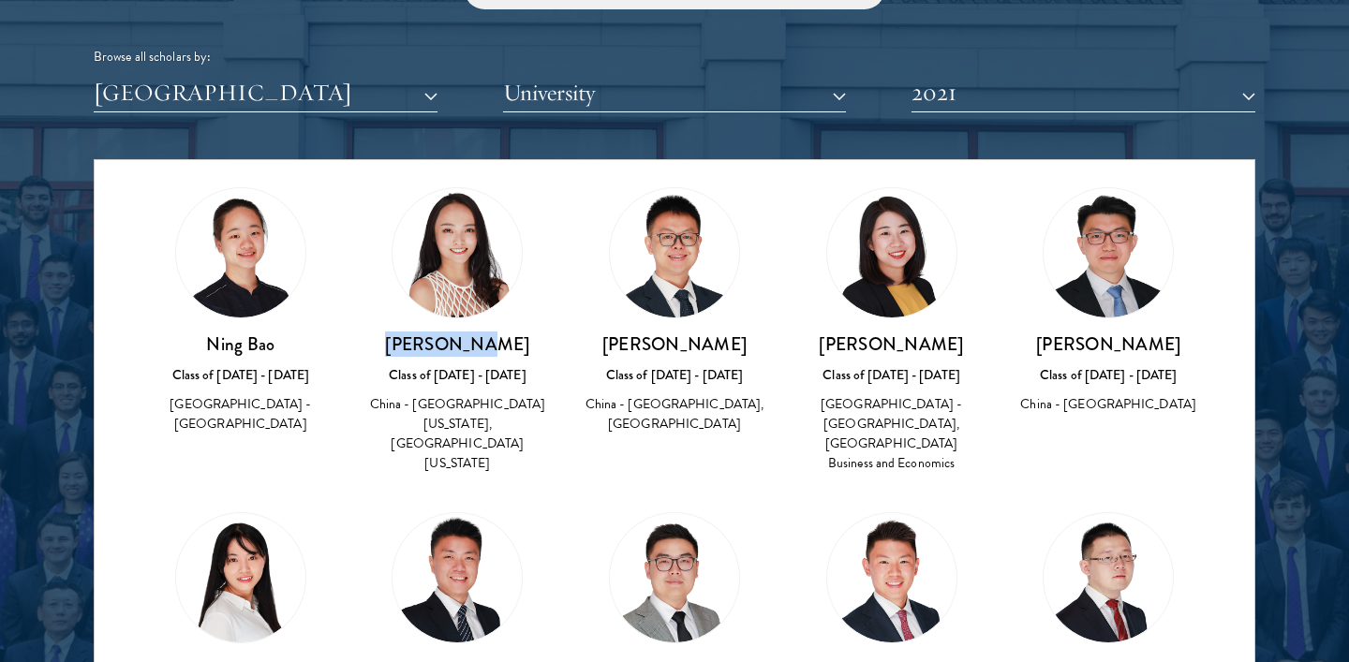
drag, startPoint x: 413, startPoint y: 342, endPoint x: 540, endPoint y: 342, distance: 126.5
click at [540, 342] on h3 "Zinan Chen" at bounding box center [458, 344] width 180 height 23
click at [439, 436] on div "China - University of Pennsylvania, University of Washington" at bounding box center [458, 433] width 180 height 79
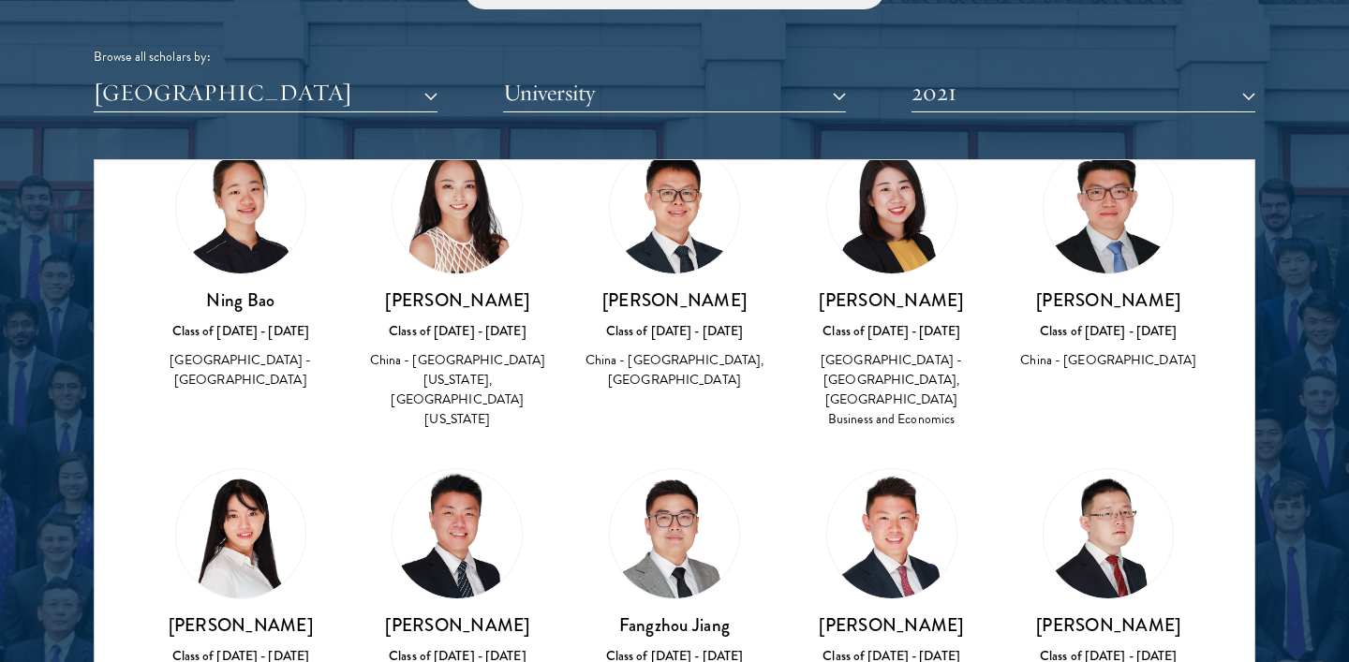
scroll to position [83, 0]
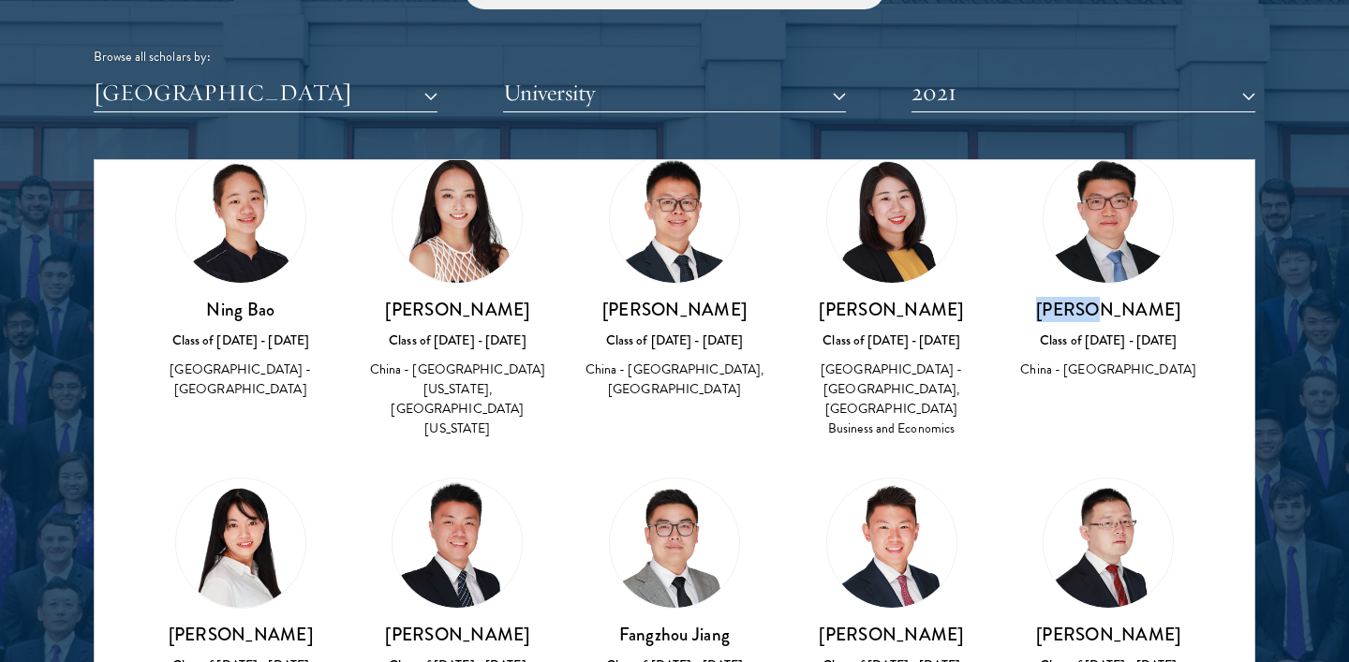
drag, startPoint x: 1082, startPoint y: 311, endPoint x: 1150, endPoint y: 311, distance: 67.5
click at [1150, 311] on h3 "Liu He" at bounding box center [1108, 309] width 180 height 23
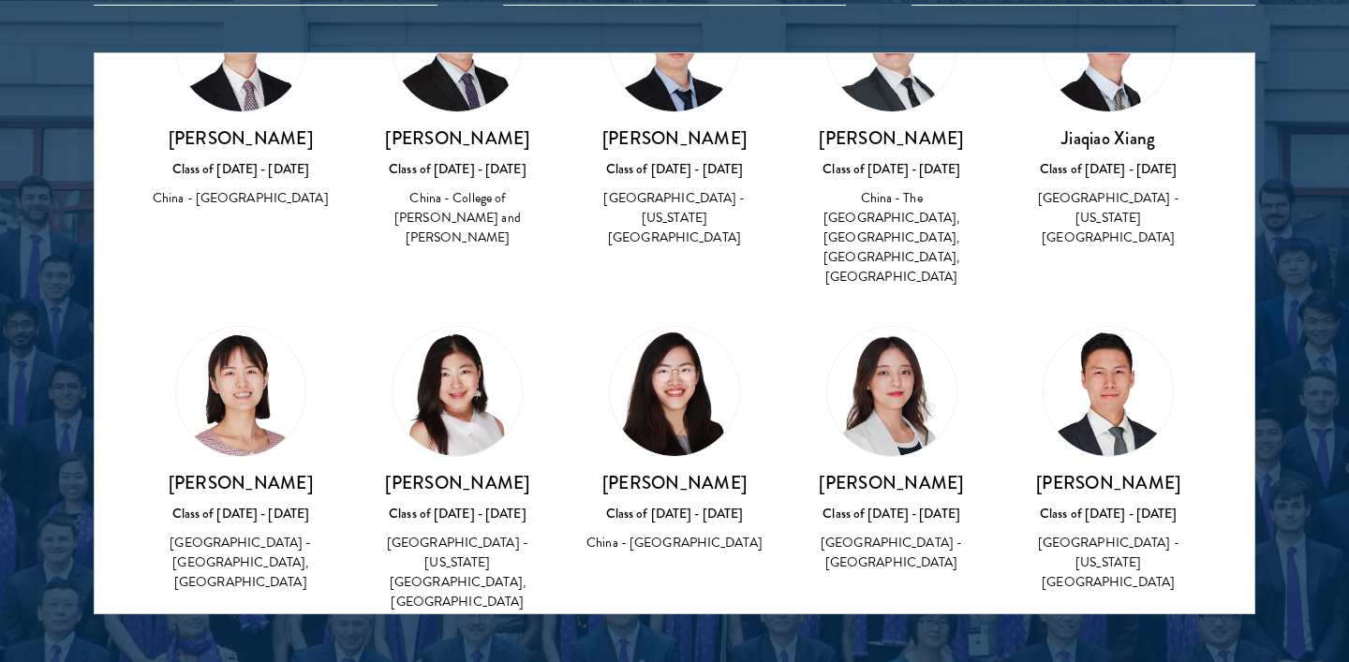
scroll to position [1049, 0]
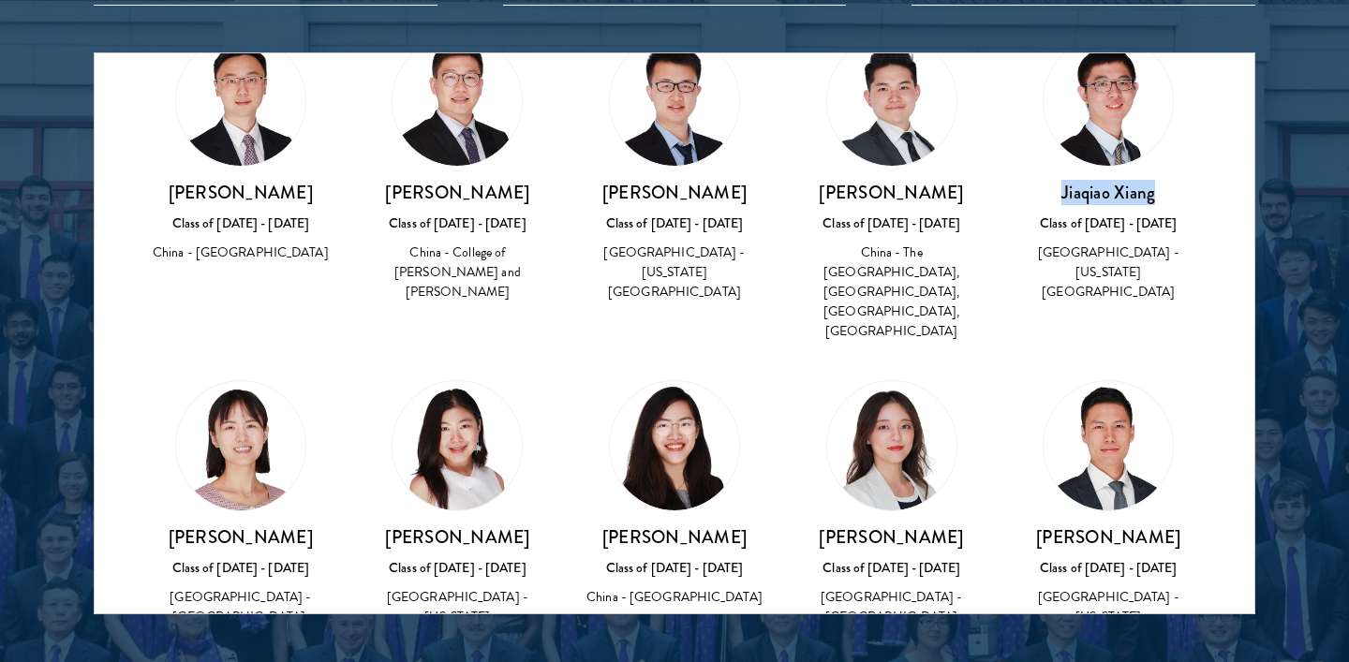
drag, startPoint x: 1061, startPoint y: 172, endPoint x: 1159, endPoint y: 171, distance: 98.4
click at [1159, 181] on h3 "Jiaqiao Xiang" at bounding box center [1108, 192] width 180 height 23
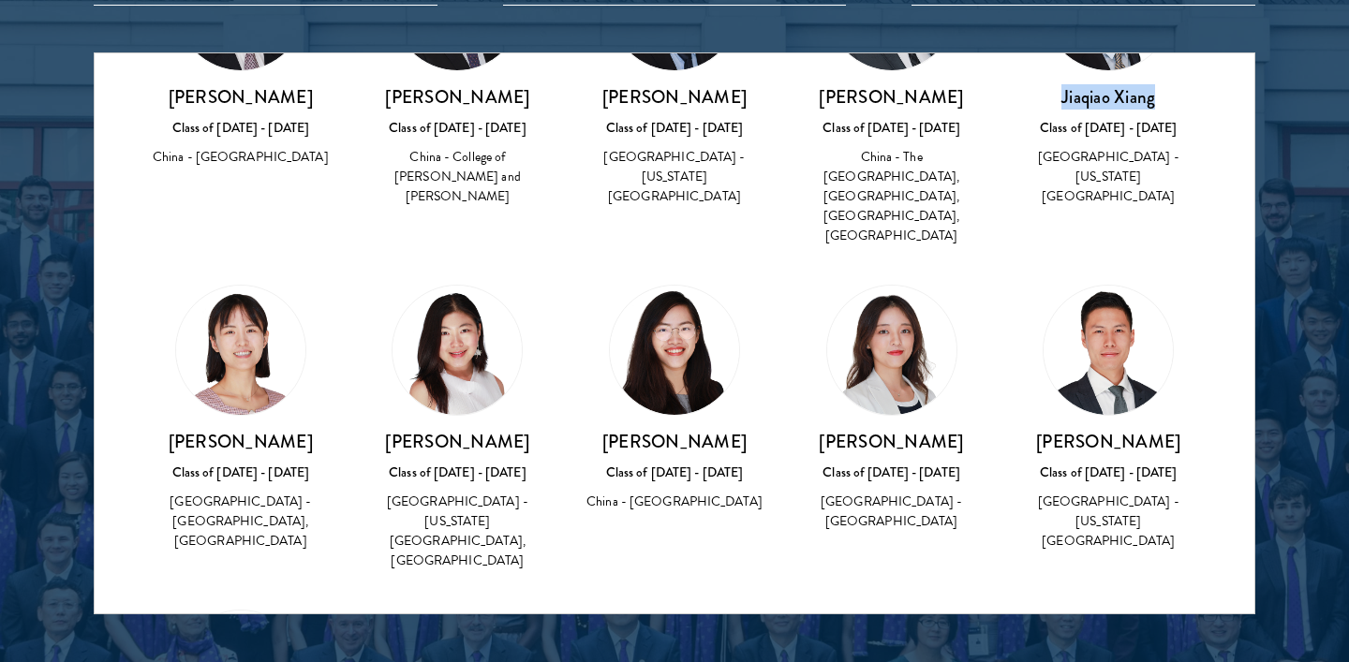
scroll to position [1154, 0]
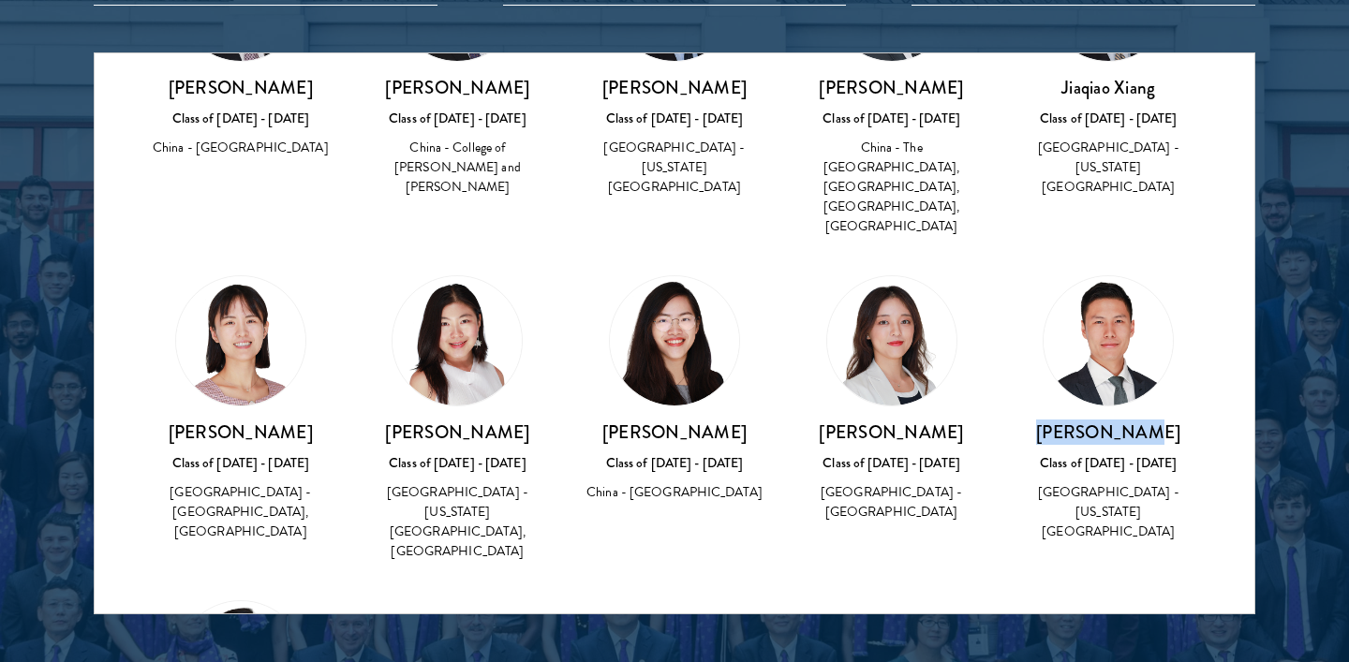
drag, startPoint x: 1062, startPoint y: 410, endPoint x: 1163, endPoint y: 411, distance: 101.2
click at [1163, 421] on h3 "Junan Zhang" at bounding box center [1108, 432] width 180 height 23
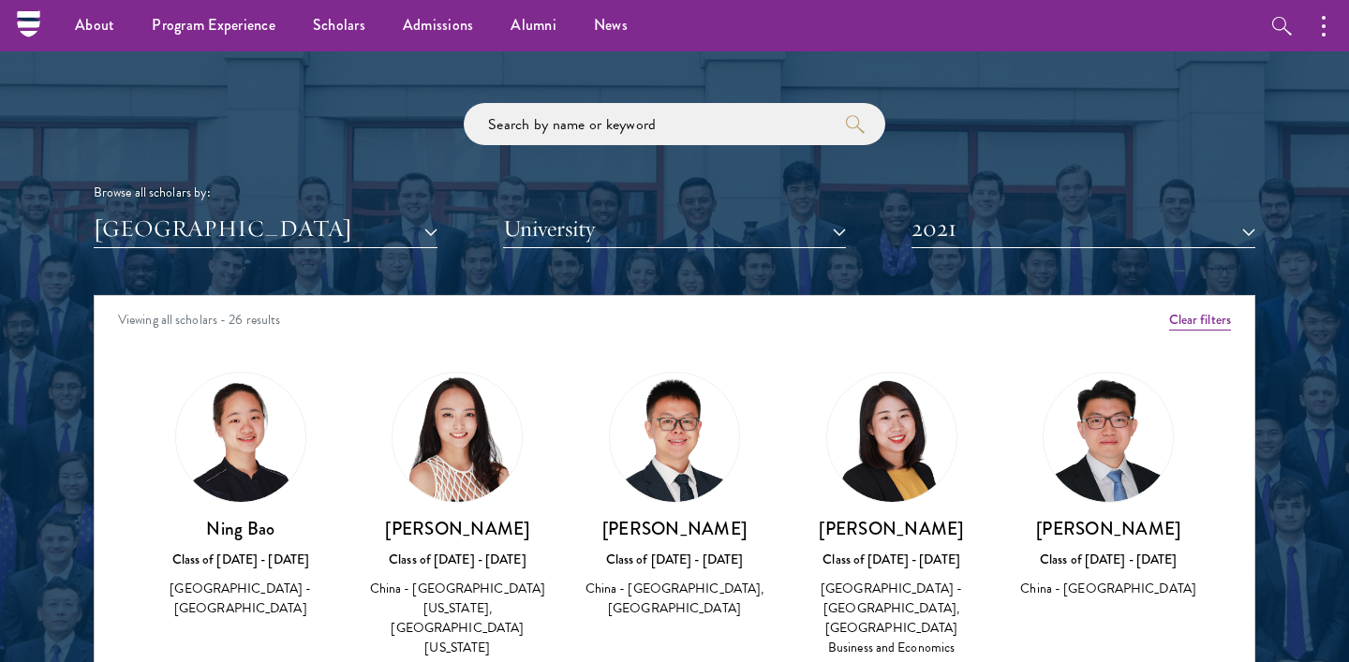
scroll to position [2176, 0]
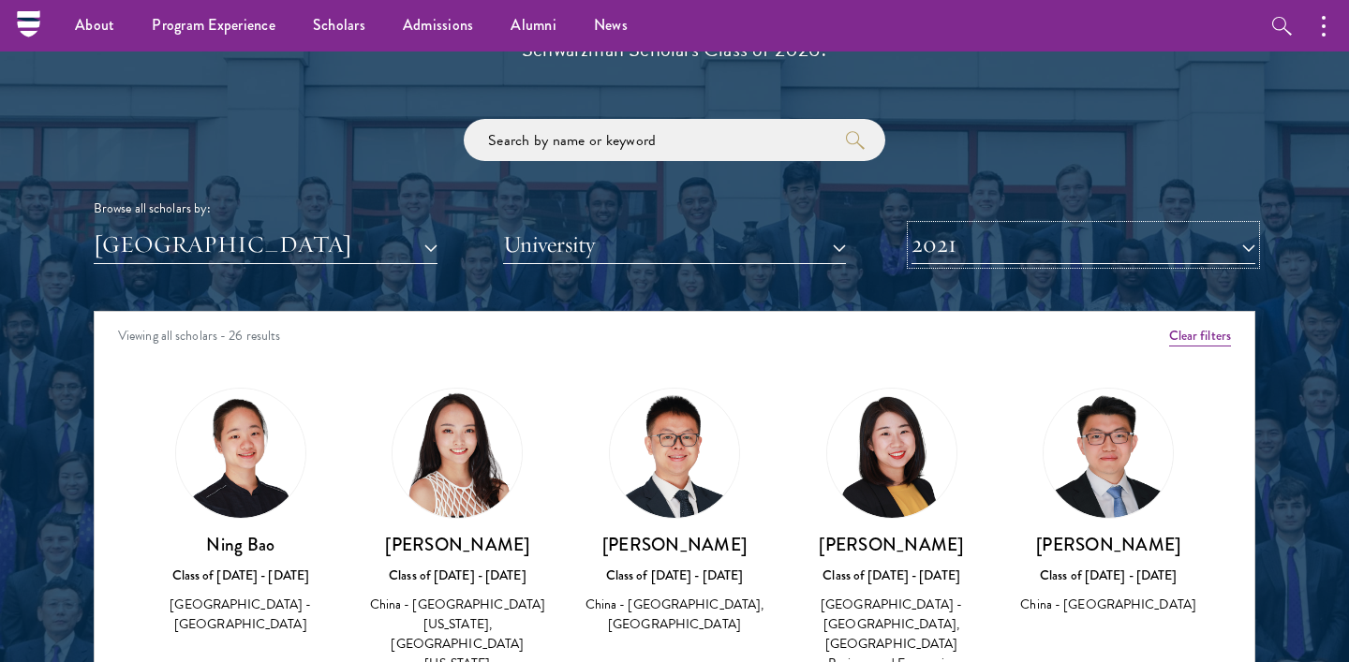
click at [939, 253] on button "2021" at bounding box center [1084, 245] width 344 height 38
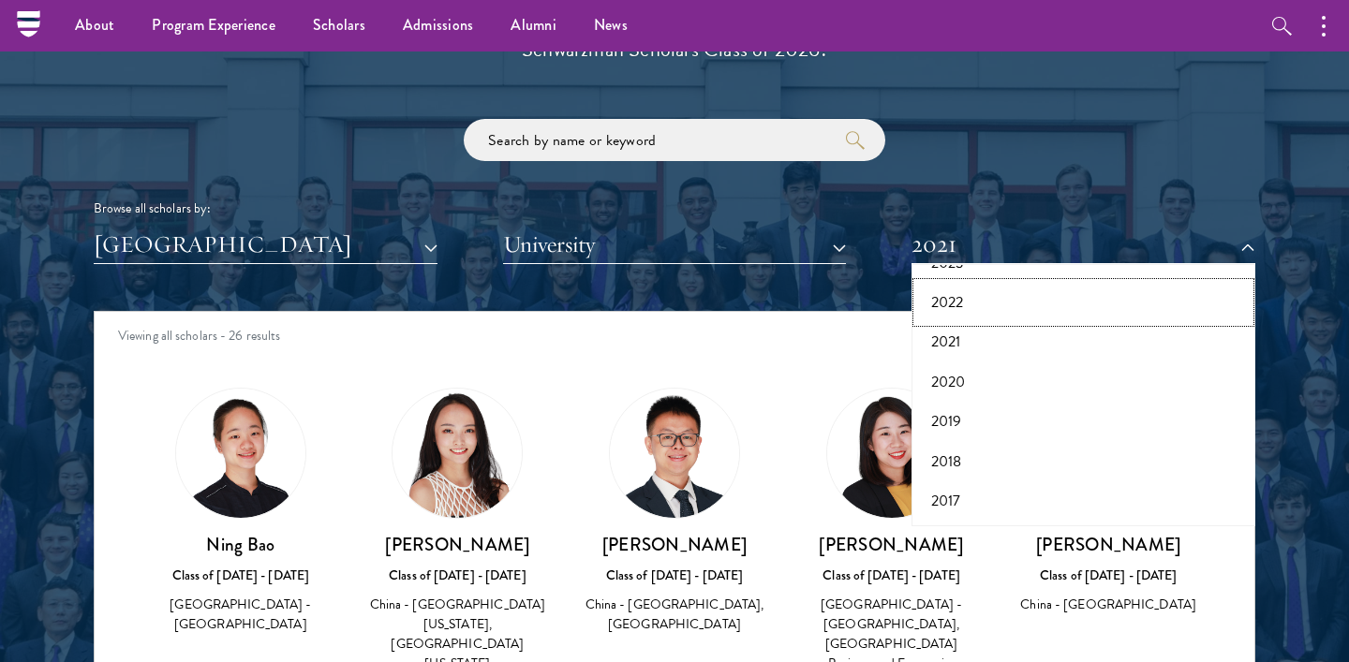
click at [947, 305] on button "2022" at bounding box center [1083, 302] width 333 height 39
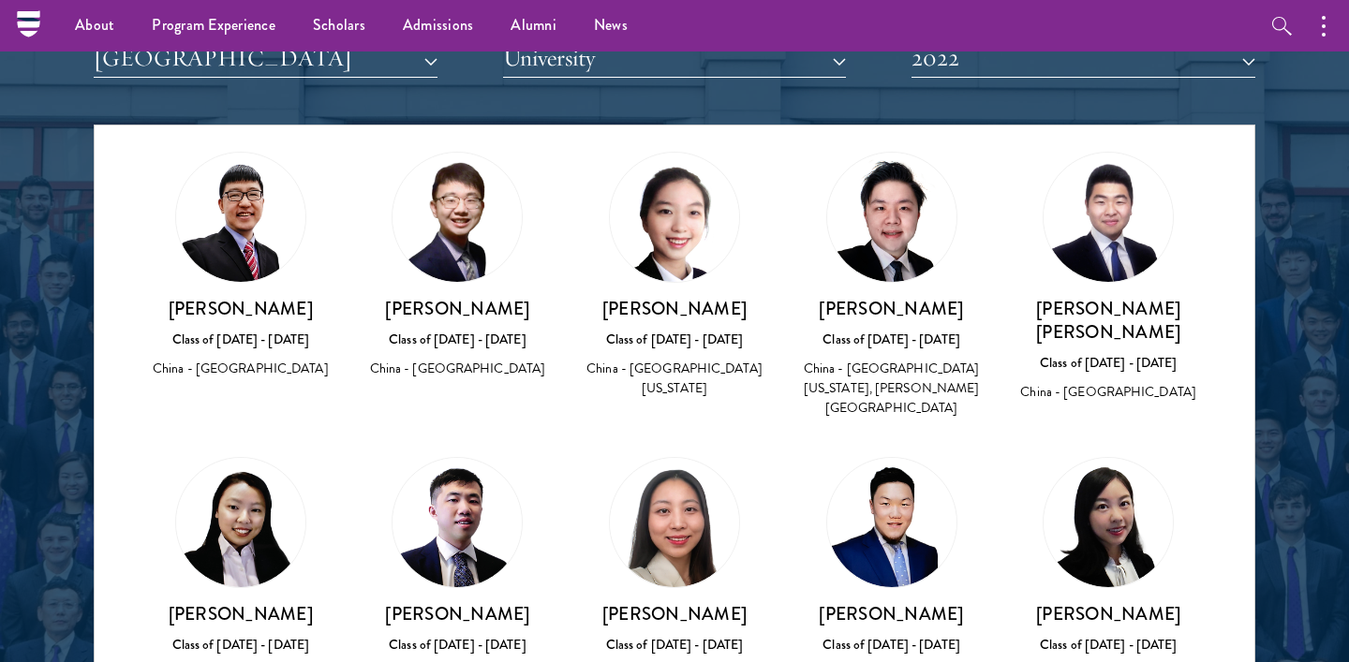
scroll to position [964, 0]
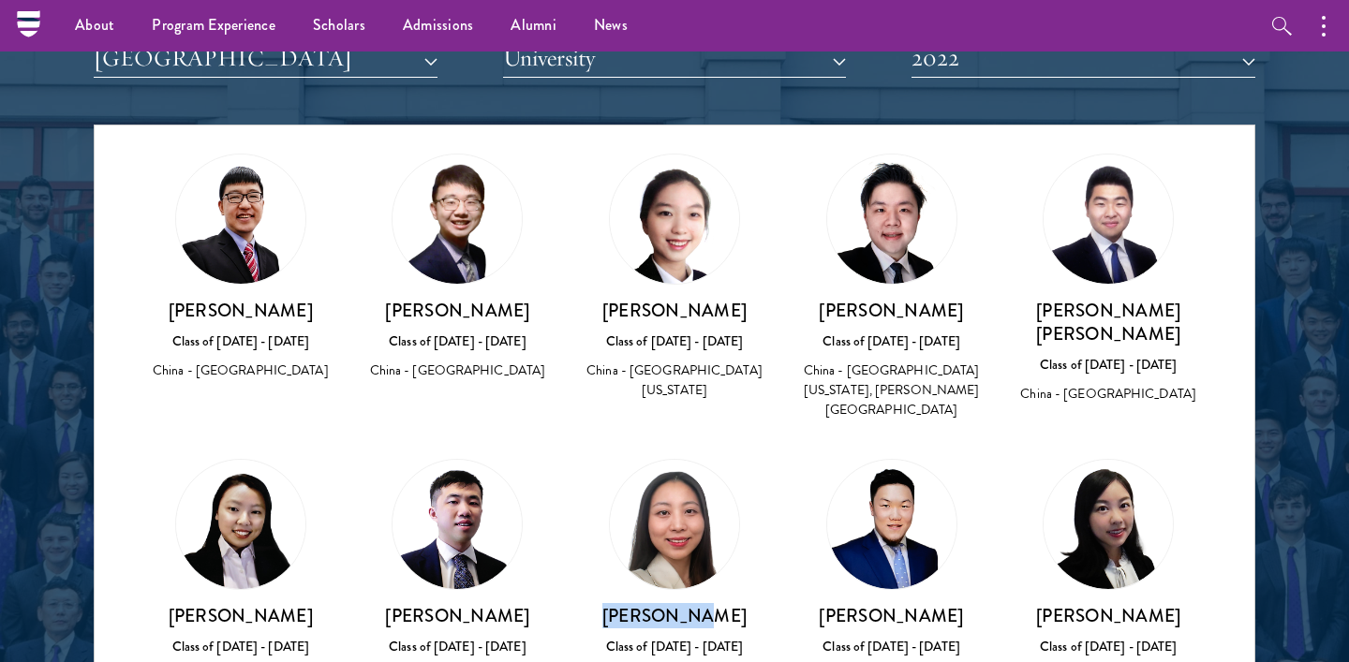
drag, startPoint x: 635, startPoint y: 535, endPoint x: 714, endPoint y: 535, distance: 78.7
click at [714, 604] on h3 "Mingqi Xie" at bounding box center [675, 615] width 180 height 23
drag, startPoint x: 423, startPoint y: 532, endPoint x: 502, endPoint y: 532, distance: 78.7
click at [502, 604] on h3 "Yida Xiao" at bounding box center [458, 615] width 180 height 23
drag, startPoint x: 205, startPoint y: 523, endPoint x: 323, endPoint y: 523, distance: 118.0
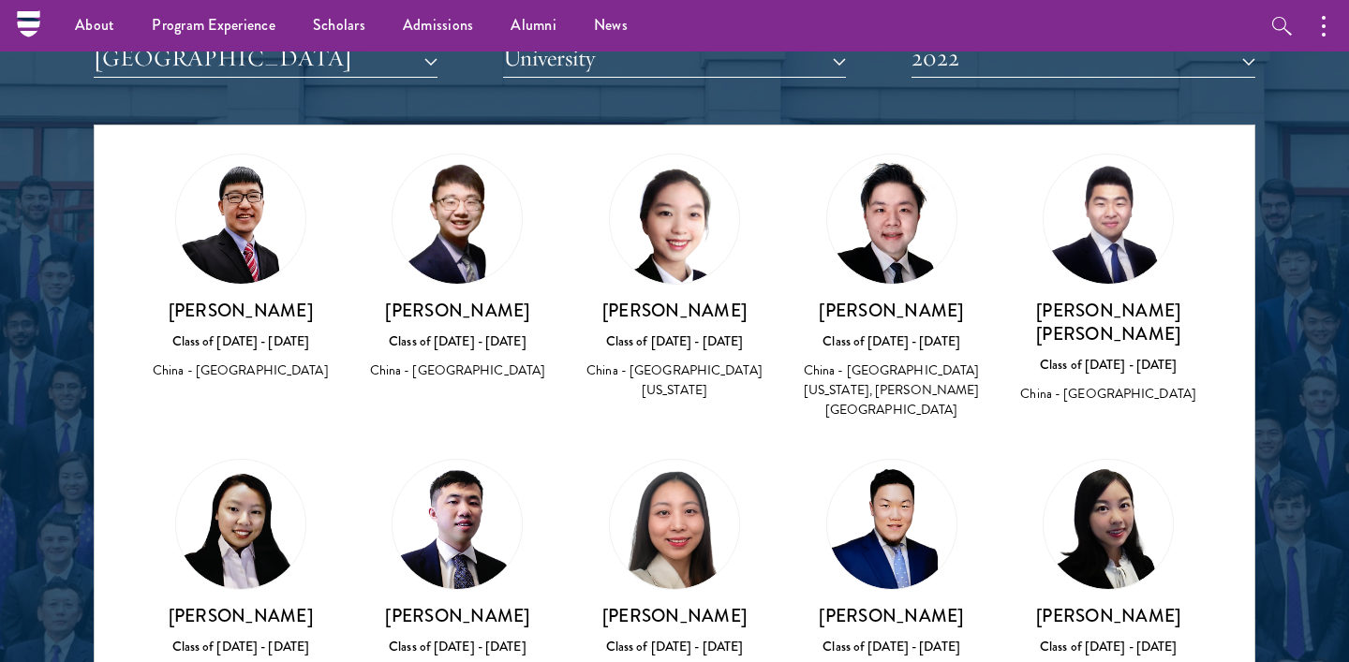
click at [323, 523] on div "Kefei Wu Class of 2021 - 2022 China - New York University" at bounding box center [241, 593] width 180 height 268
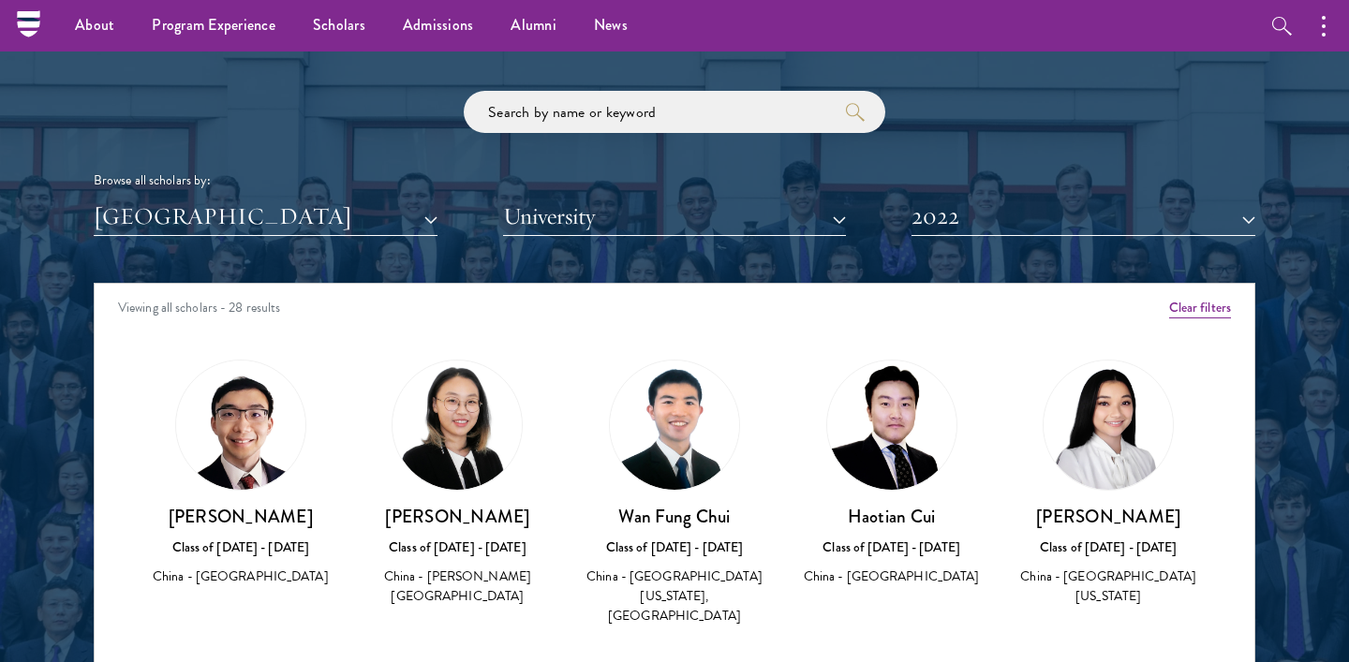
scroll to position [2186, 0]
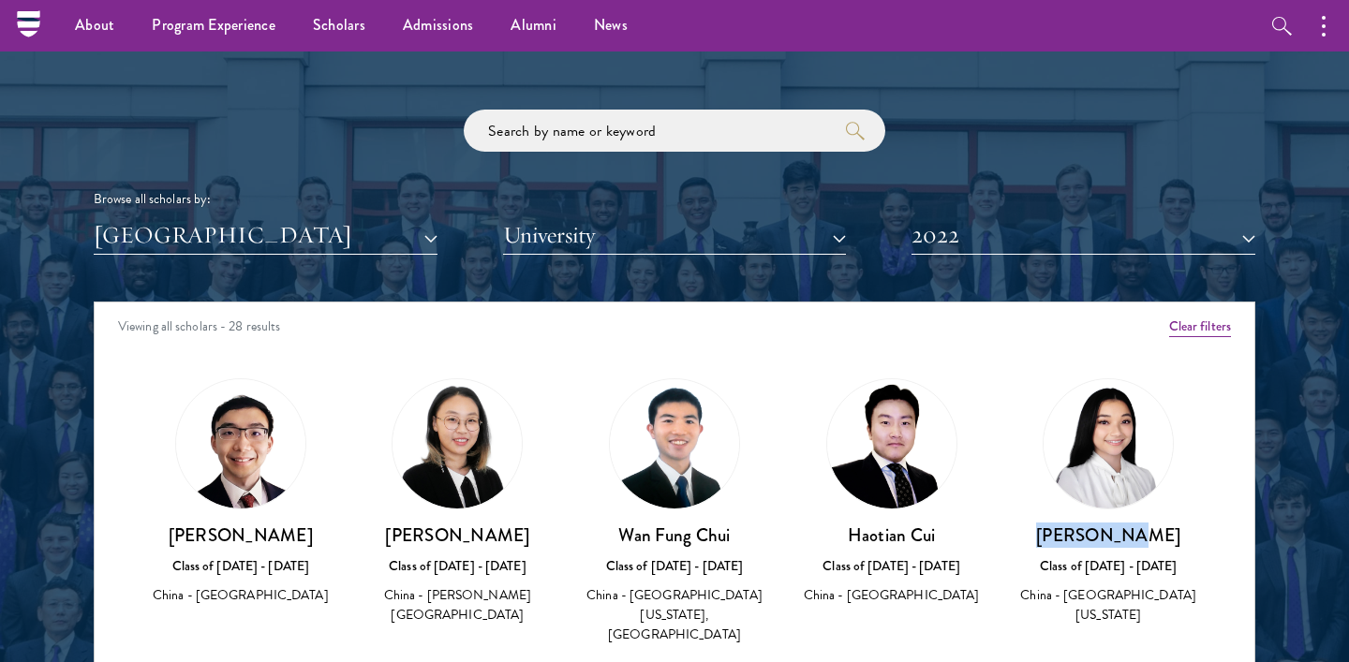
drag, startPoint x: 1071, startPoint y: 535, endPoint x: 1188, endPoint y: 537, distance: 117.1
click at [1188, 537] on h3 "Xinyi Fang" at bounding box center [1108, 535] width 180 height 23
drag, startPoint x: 933, startPoint y: 535, endPoint x: 828, endPoint y: 533, distance: 104.9
click at [828, 533] on h3 "Haotian Cui" at bounding box center [892, 535] width 180 height 23
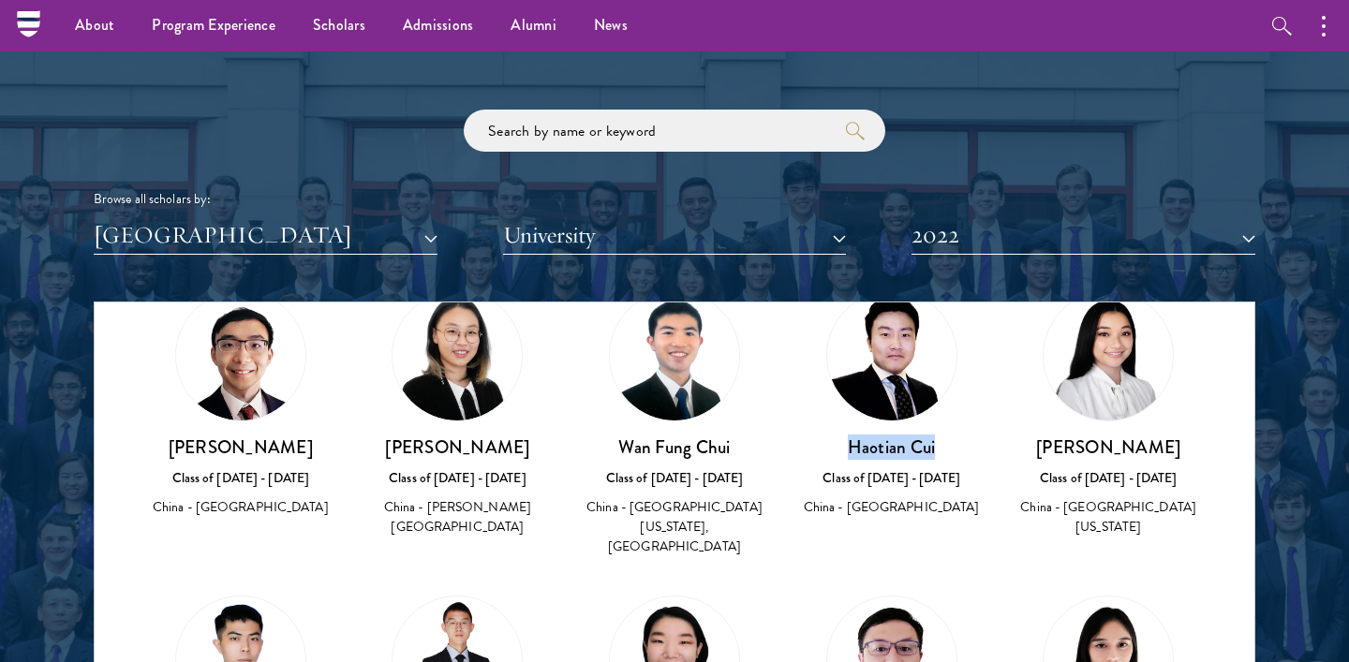
scroll to position [108, 0]
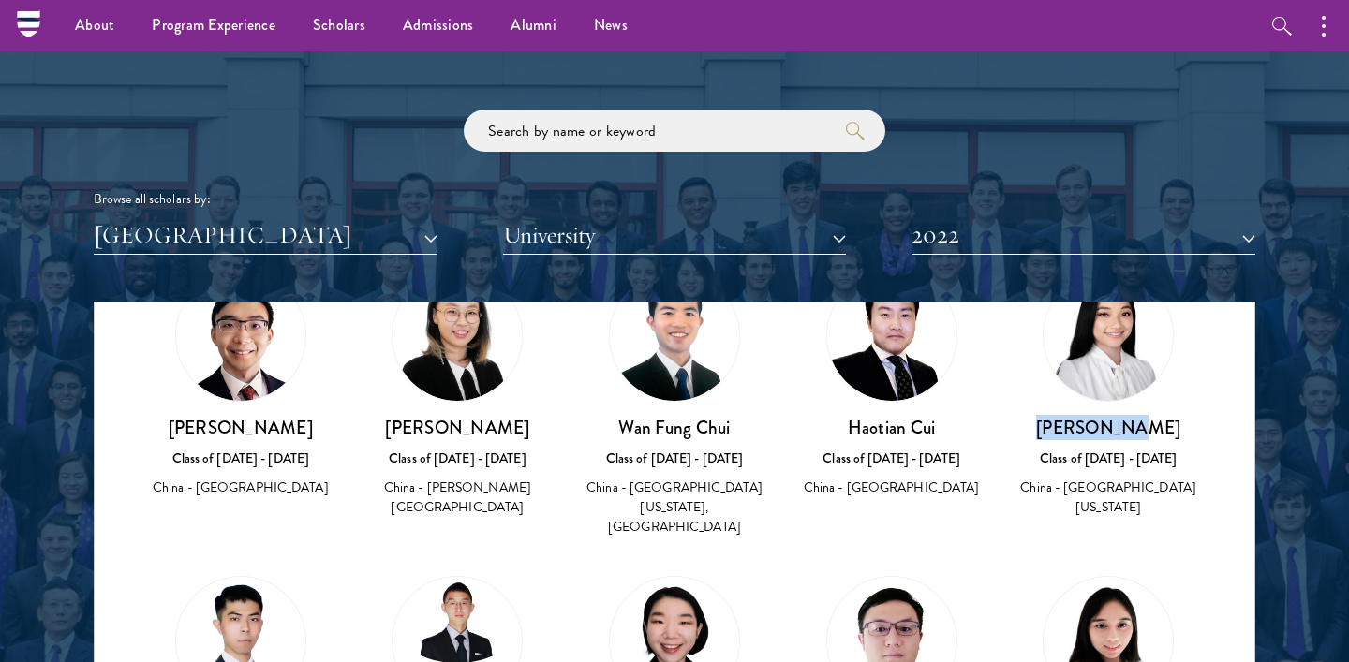
drag, startPoint x: 1068, startPoint y: 429, endPoint x: 1169, endPoint y: 429, distance: 101.2
click at [1169, 429] on h3 "Xinyi Fang" at bounding box center [1108, 427] width 180 height 23
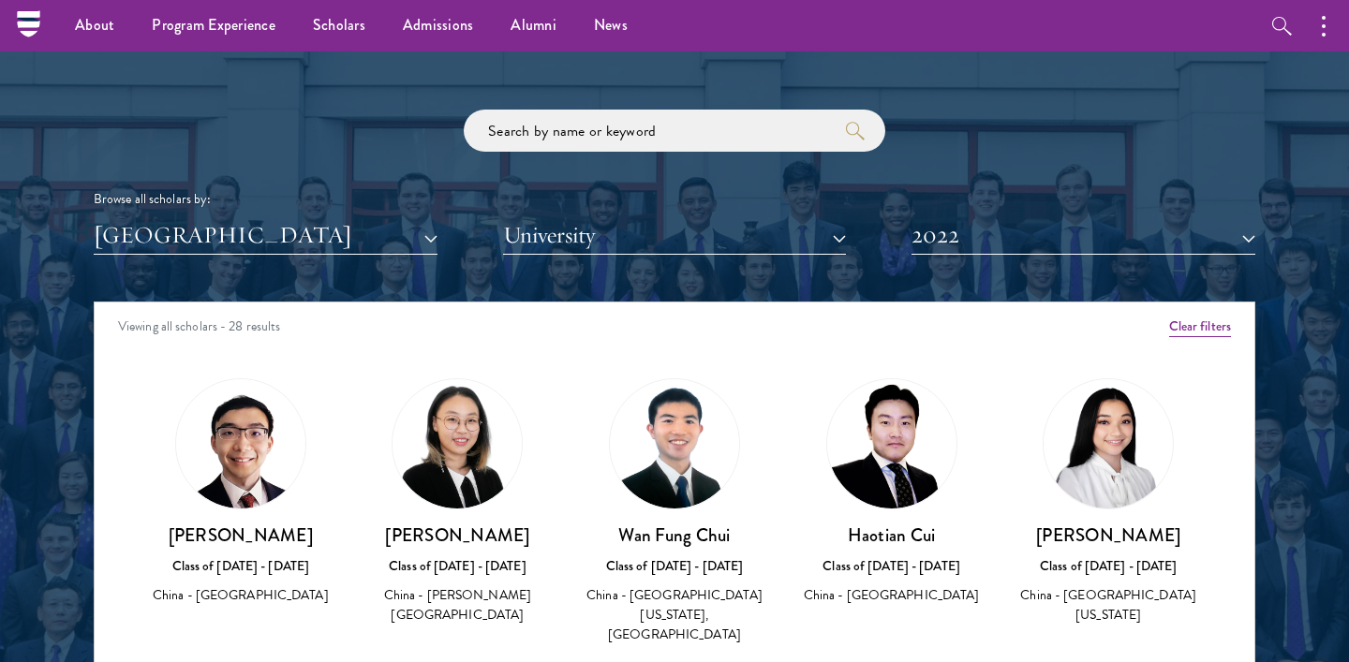
click at [510, 339] on div "Viewing all scholars - 28 results" at bounding box center [675, 329] width 1160 height 52
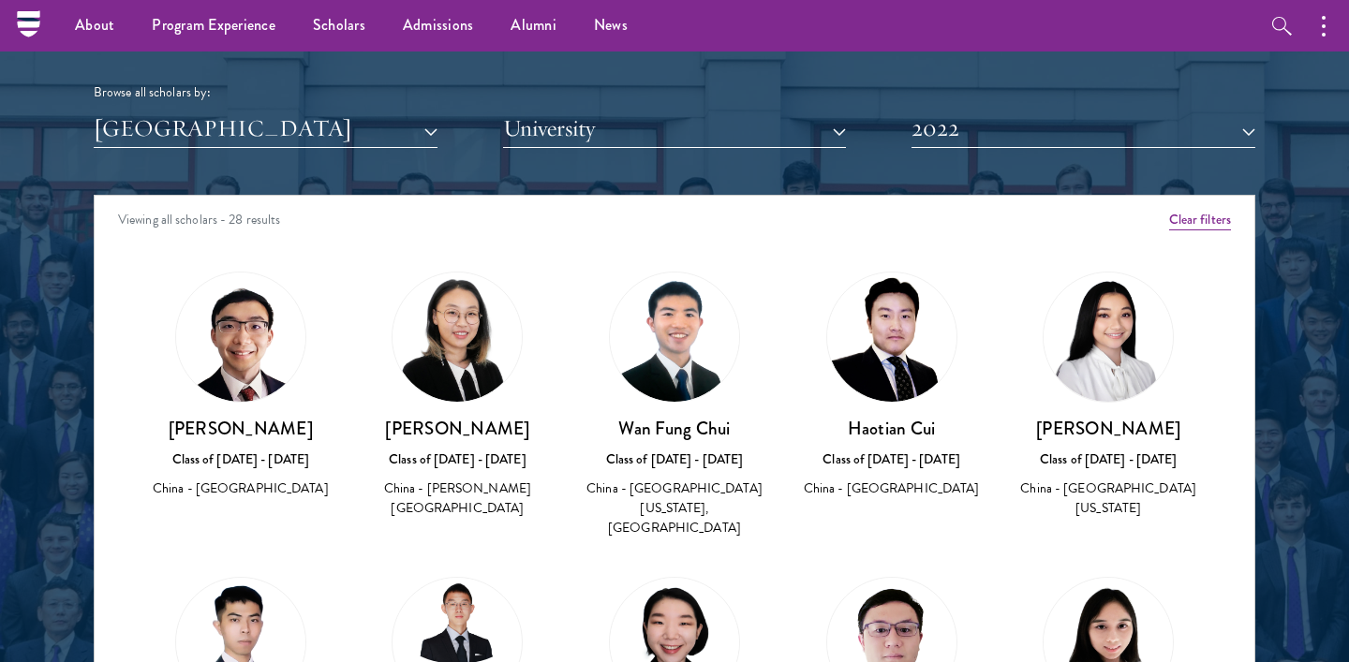
scroll to position [2317, 0]
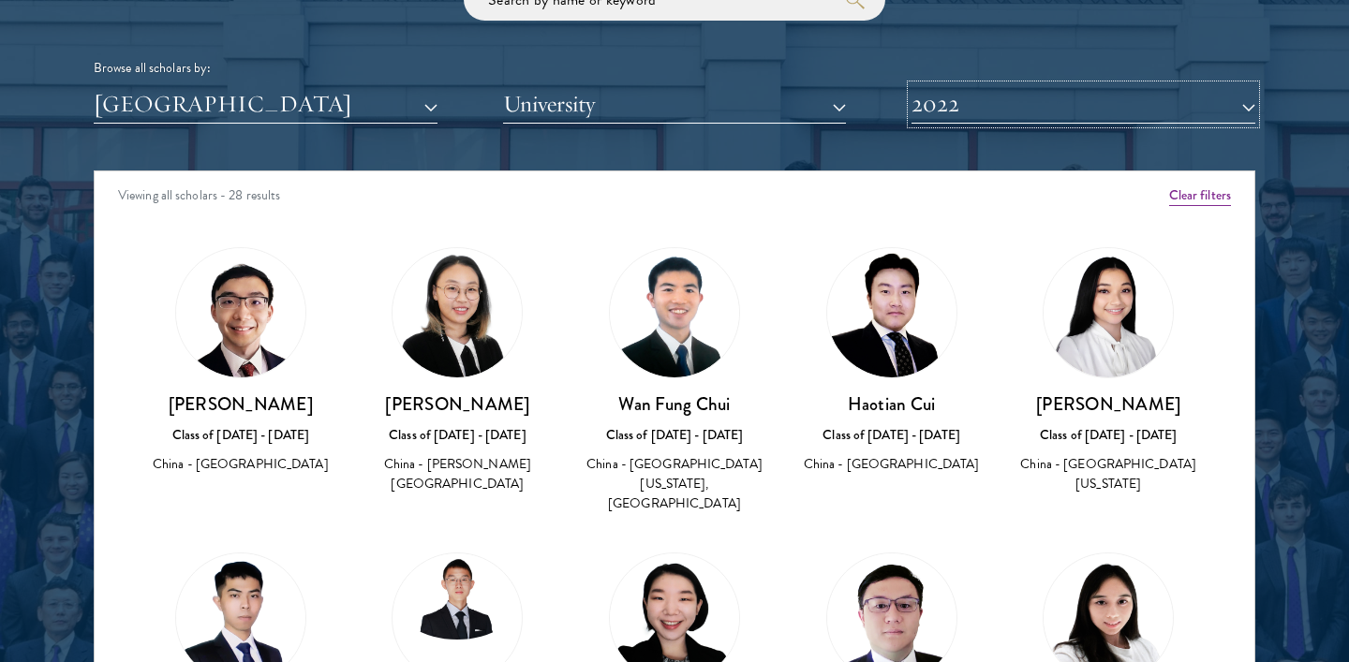
click at [993, 116] on button "2022" at bounding box center [1084, 104] width 344 height 38
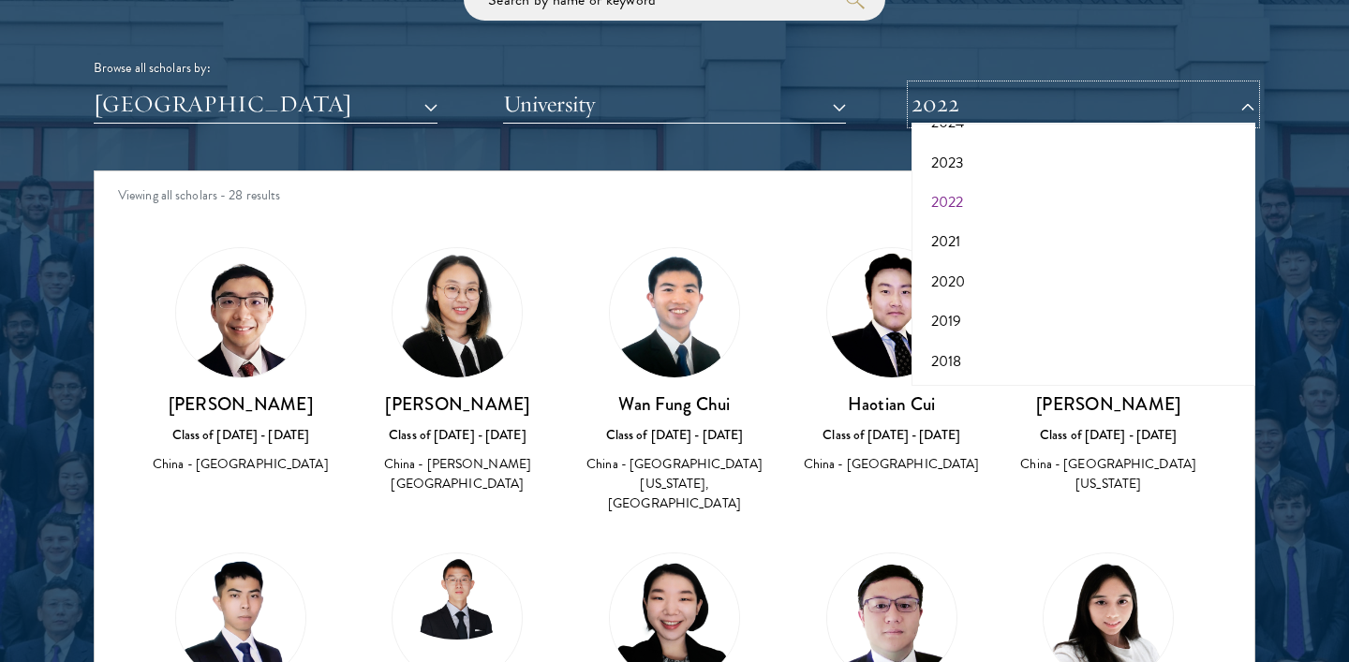
scroll to position [144, 0]
click at [957, 175] on button "2023" at bounding box center [1083, 173] width 333 height 39
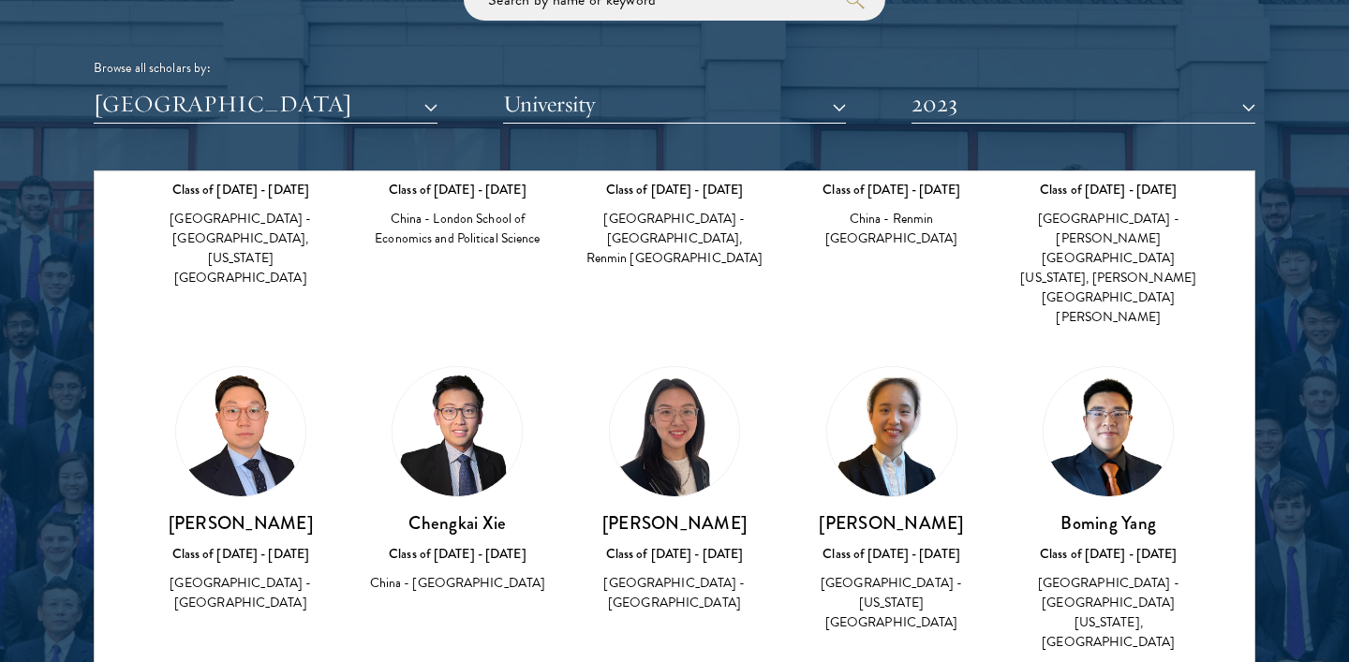
scroll to position [1308, 0]
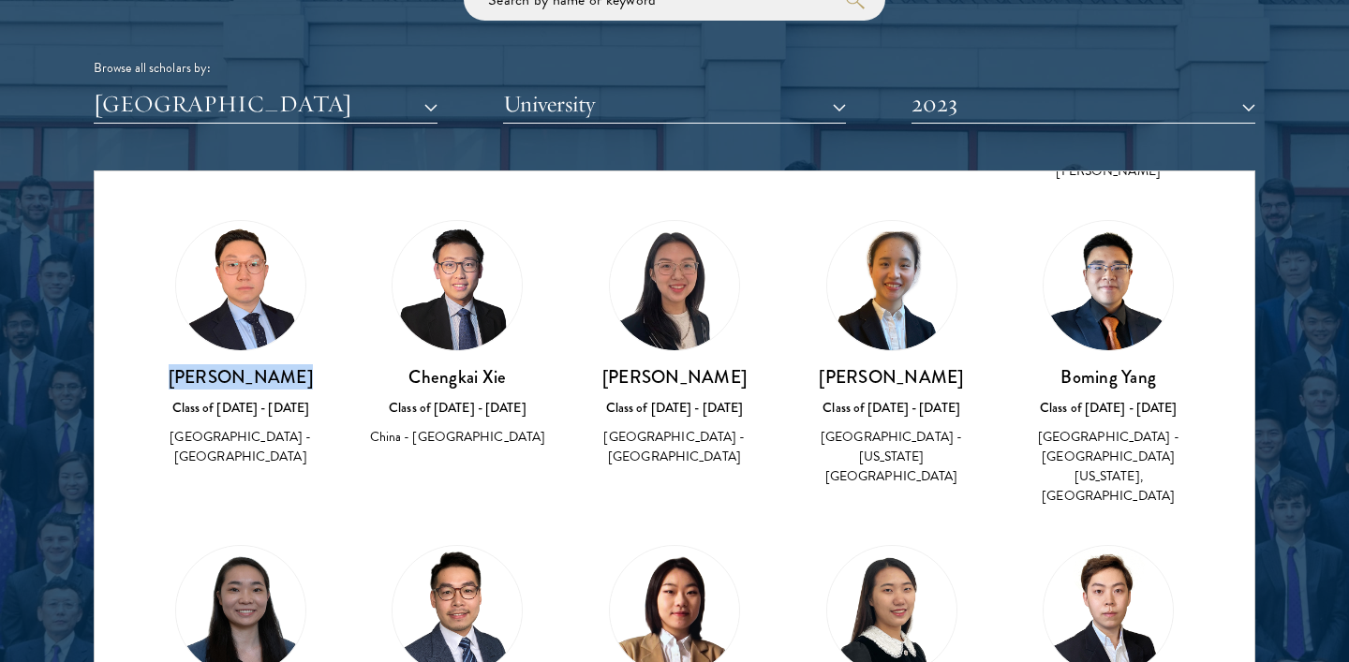
drag, startPoint x: 174, startPoint y: 297, endPoint x: 342, endPoint y: 296, distance: 167.7
click at [344, 296] on div "Zhicheng Wang Class of 2022 - 2023 China - Georgetown University" at bounding box center [240, 344] width 217 height 286
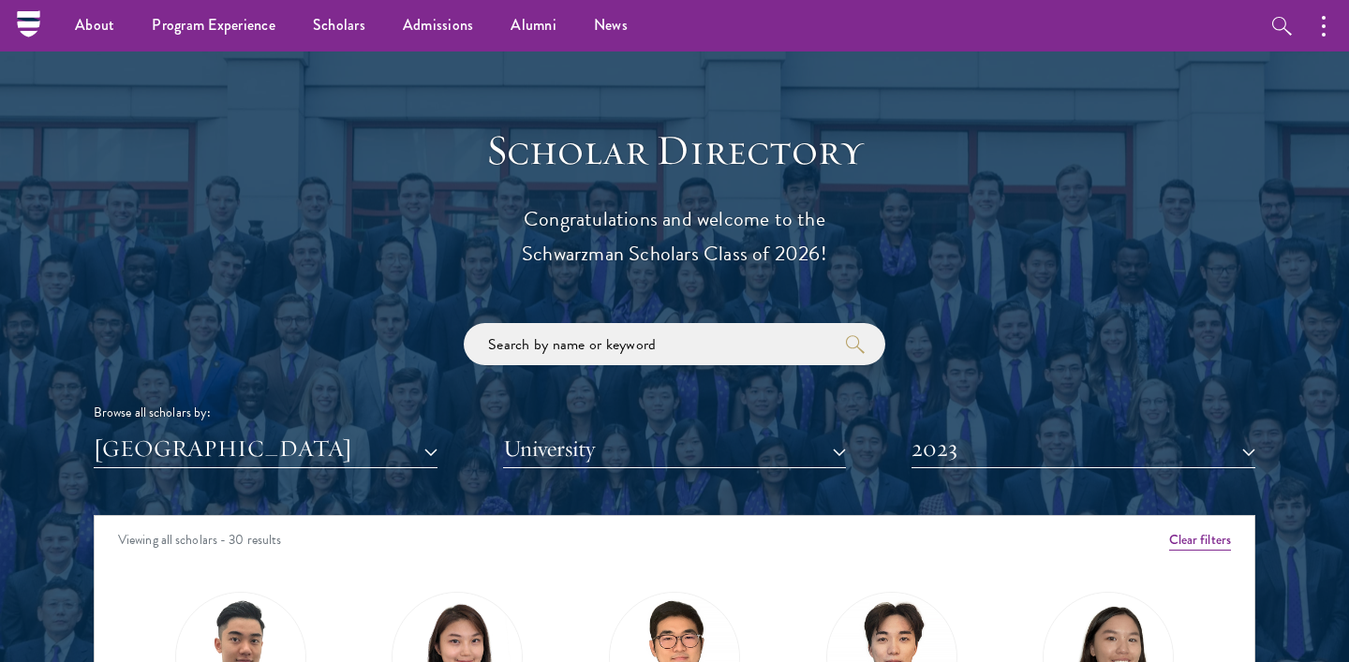
scroll to position [1956, 0]
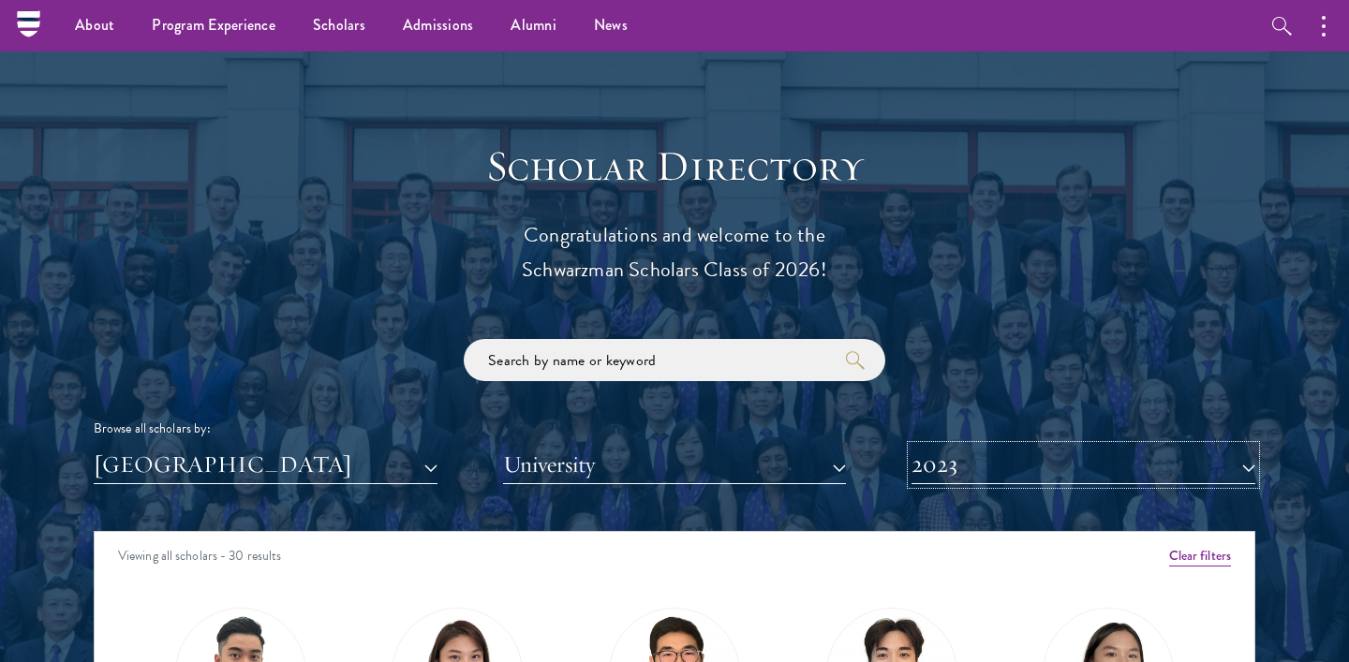
click at [1008, 454] on button "2023" at bounding box center [1084, 465] width 344 height 38
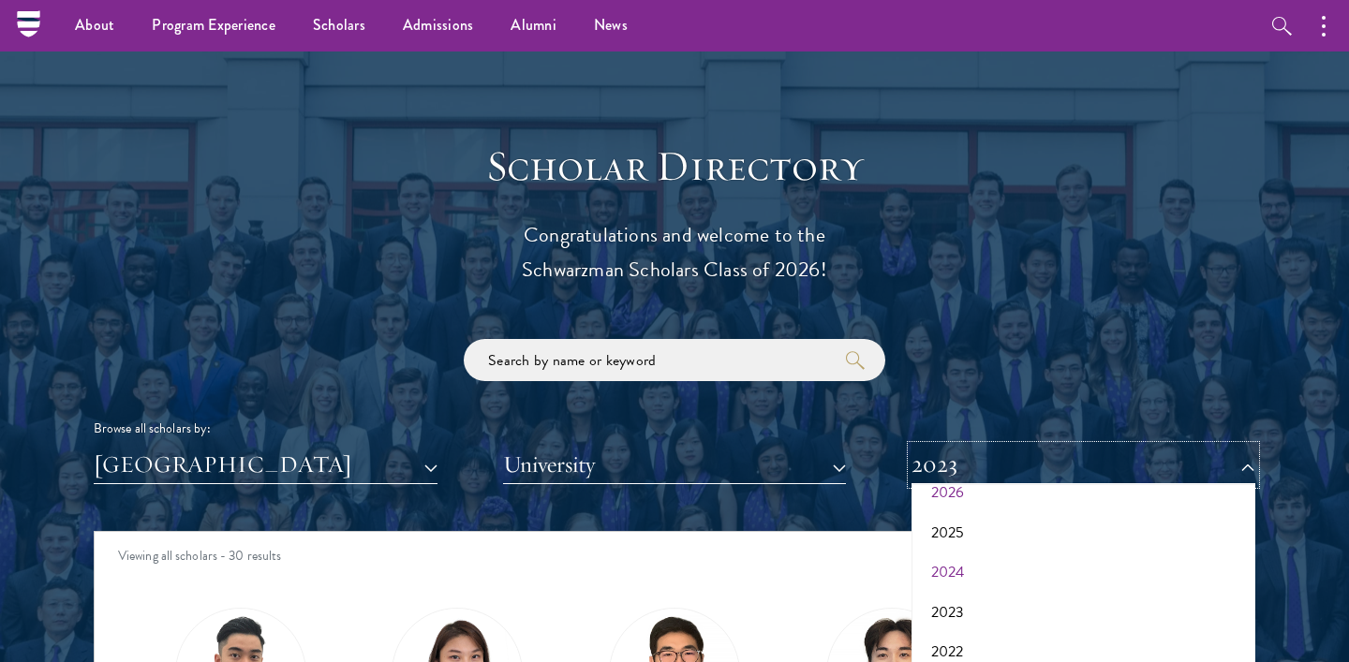
scroll to position [44, 0]
click at [972, 584] on button "2024" at bounding box center [1083, 593] width 333 height 39
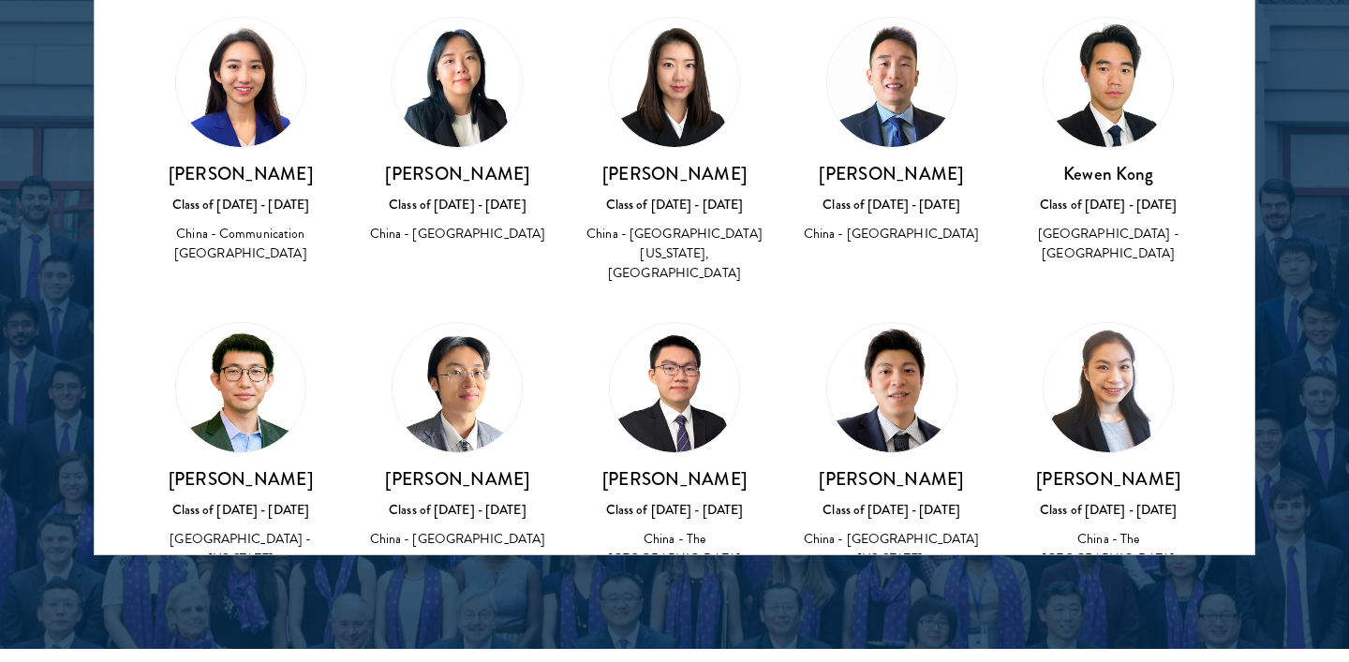
scroll to position [379, 0]
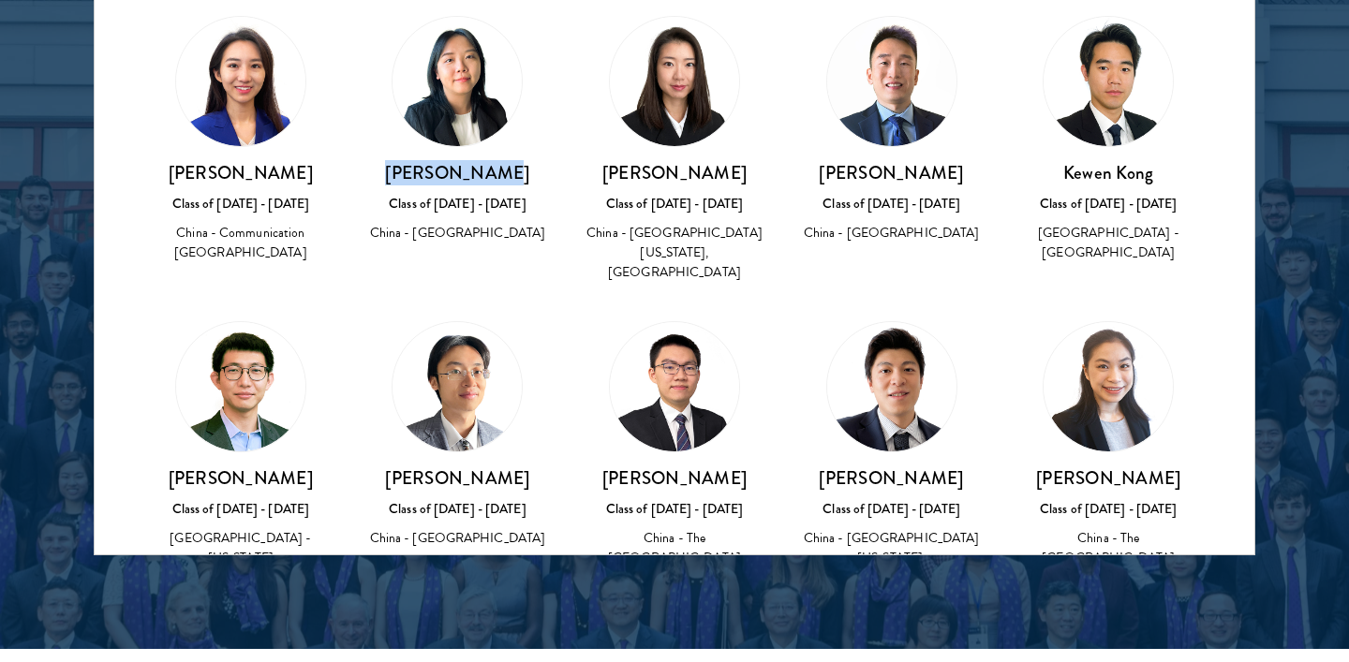
drag, startPoint x: 408, startPoint y: 146, endPoint x: 532, endPoint y: 145, distance: 123.7
click at [532, 161] on h3 "Meihua Huang" at bounding box center [458, 172] width 180 height 23
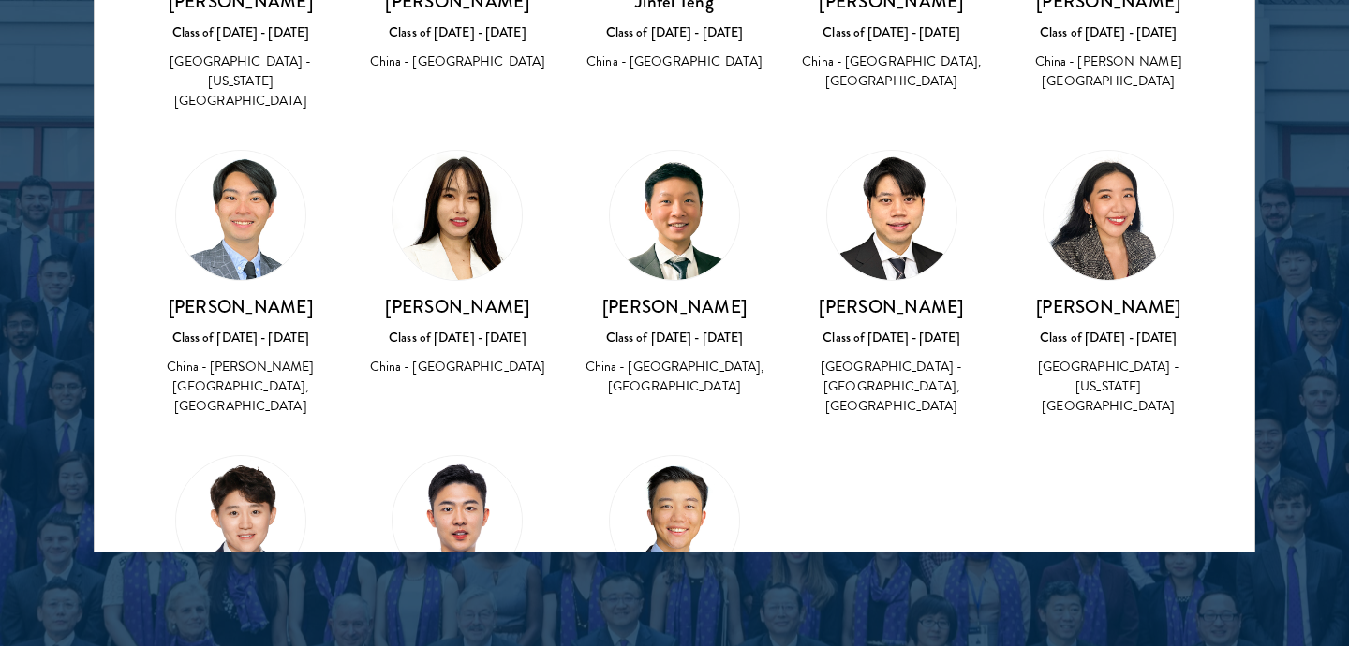
scroll to position [1172, 0]
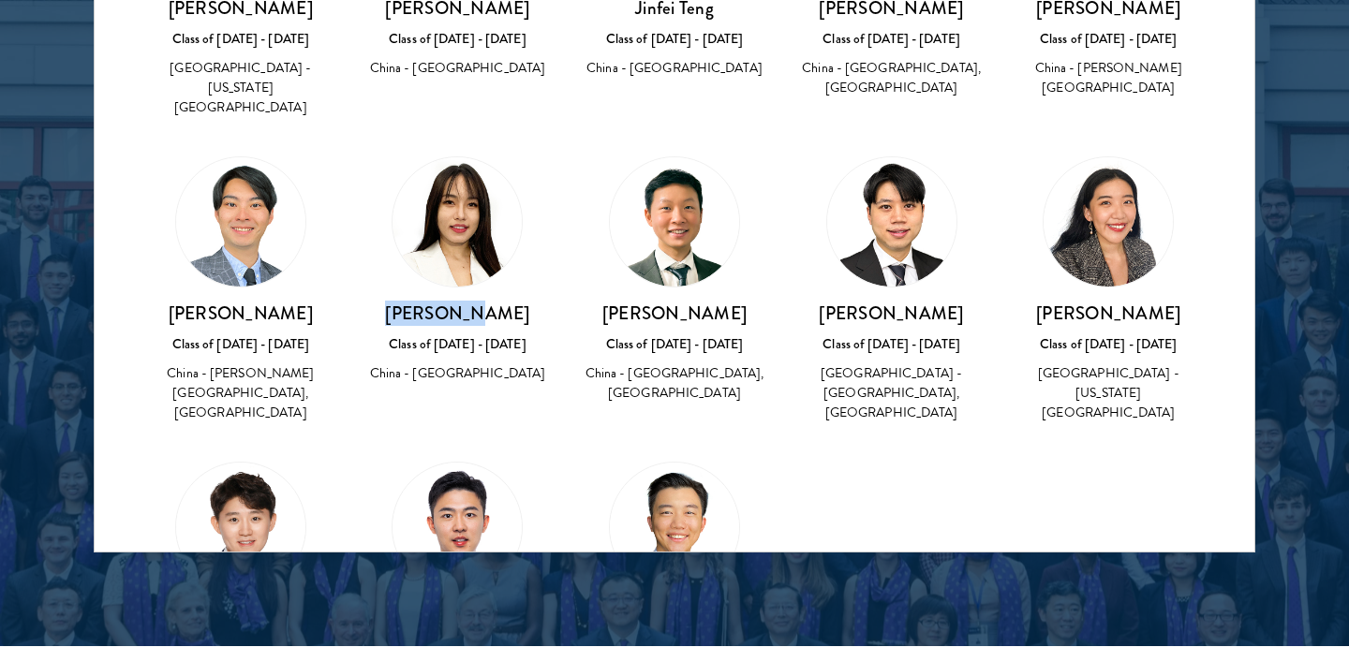
drag, startPoint x: 416, startPoint y: 235, endPoint x: 560, endPoint y: 240, distance: 144.4
click at [560, 240] on div "Ling Yang Class of 2023 - 2024 China - Fordham University" at bounding box center [457, 271] width 217 height 266
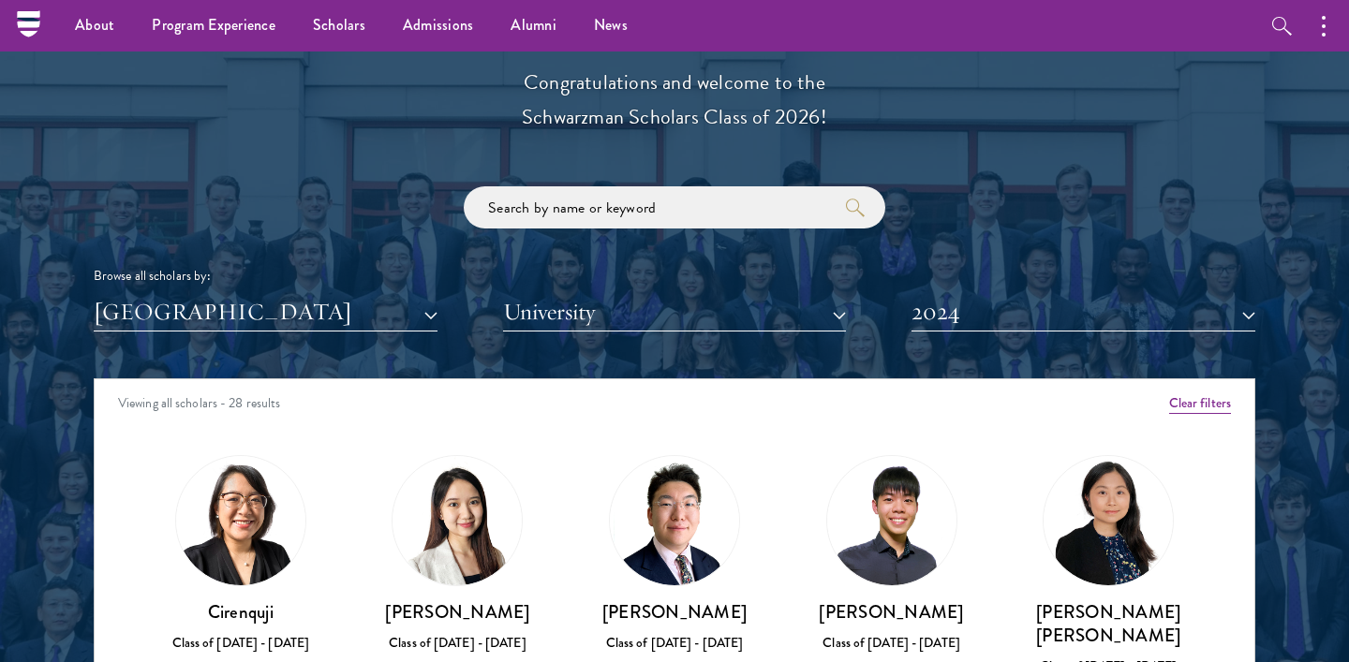
scroll to position [2107, 0]
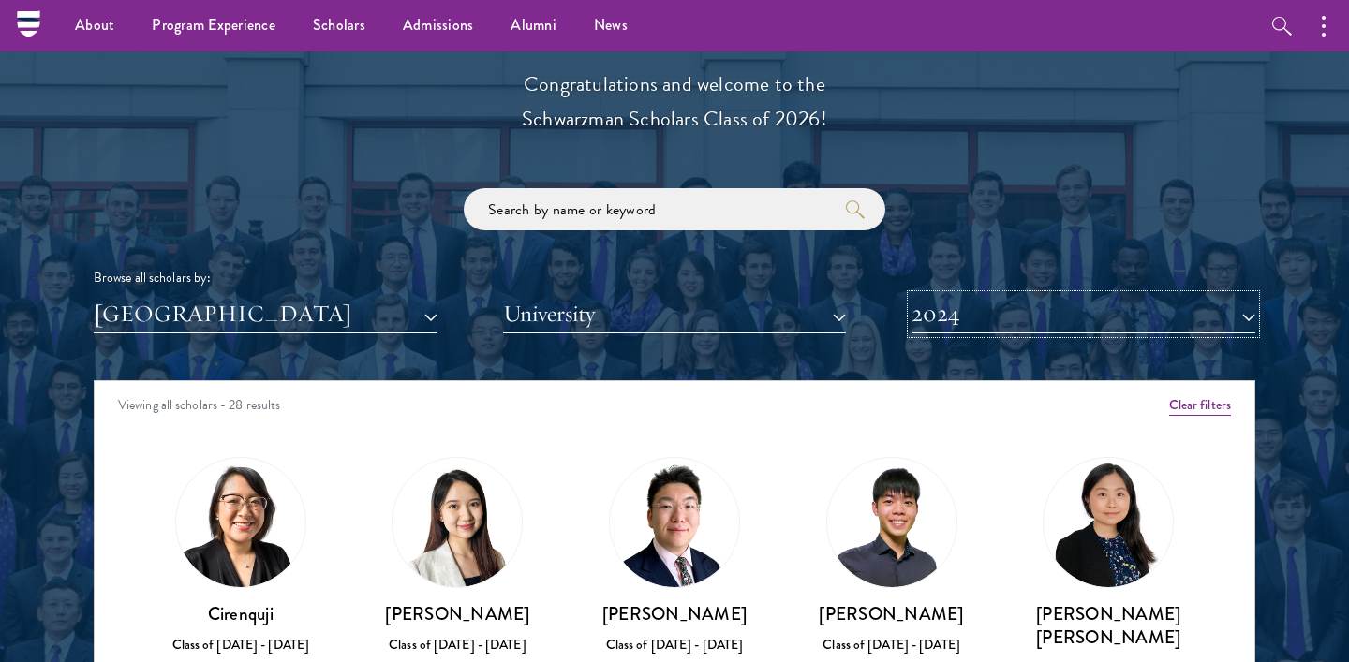
click at [985, 328] on button "2024" at bounding box center [1084, 314] width 344 height 38
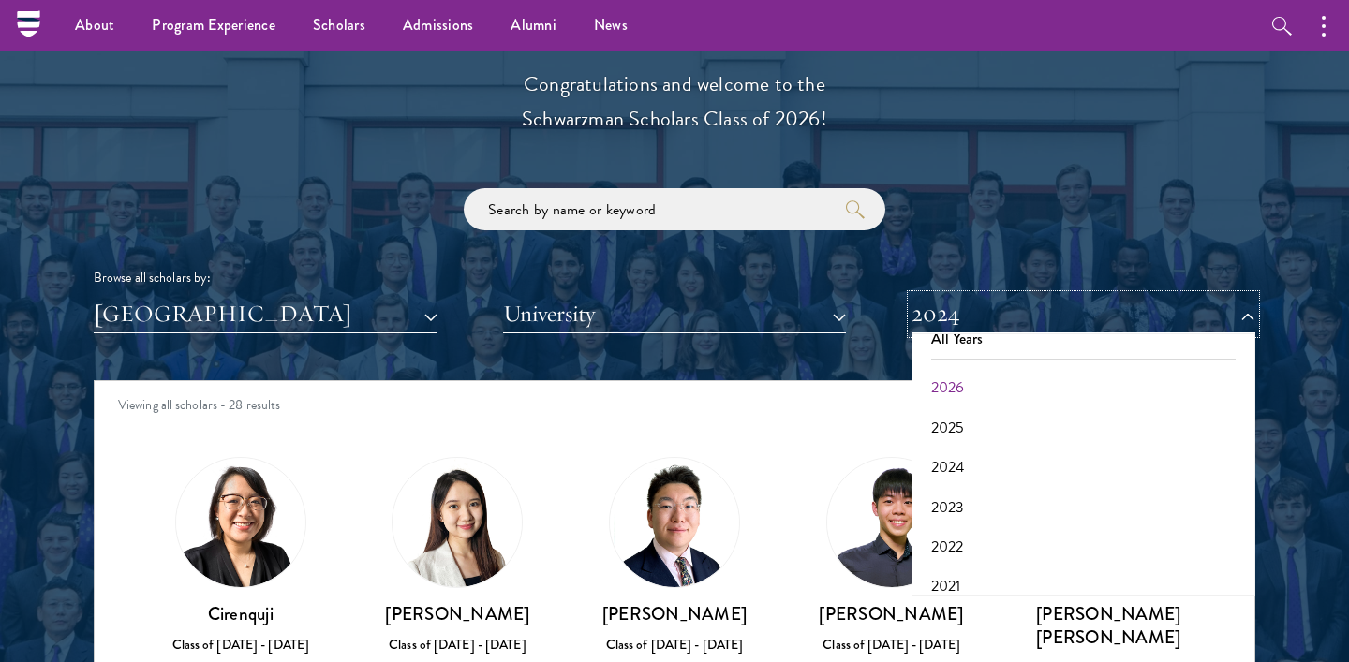
scroll to position [22, 0]
click at [946, 413] on button "2025" at bounding box center [1083, 425] width 333 height 39
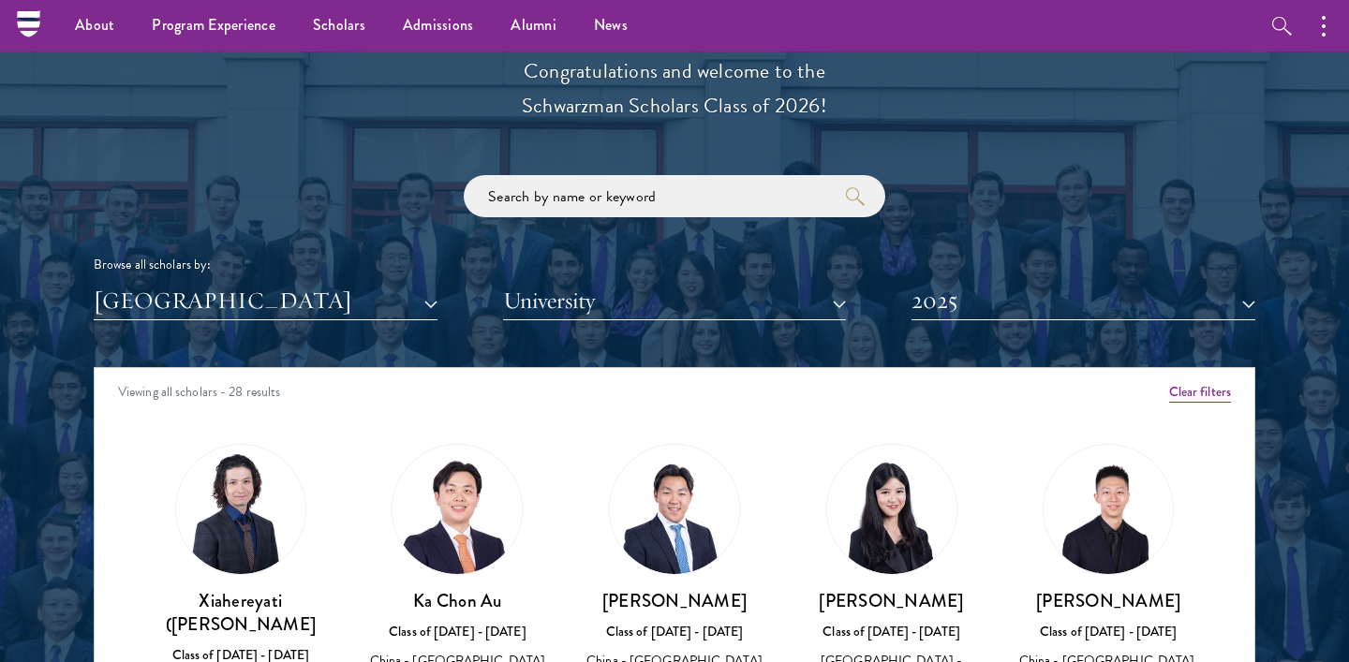
scroll to position [2114, 0]
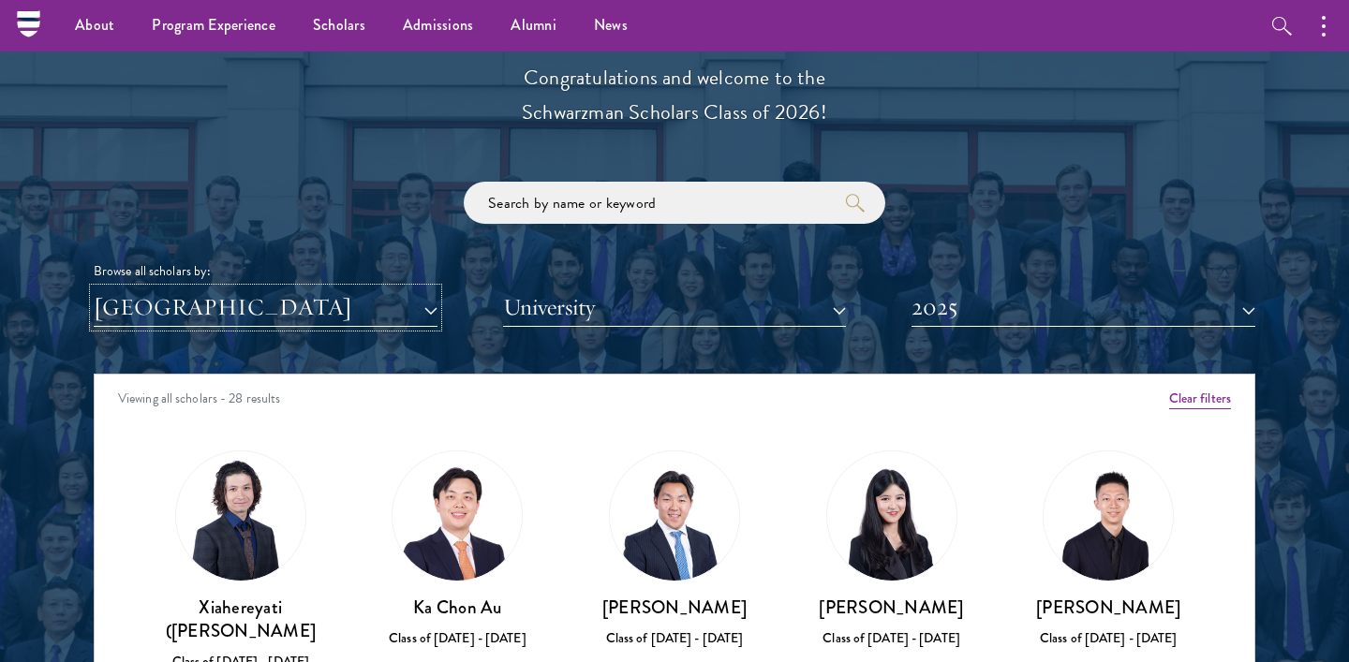
click at [301, 314] on button "[GEOGRAPHIC_DATA]" at bounding box center [266, 308] width 344 height 38
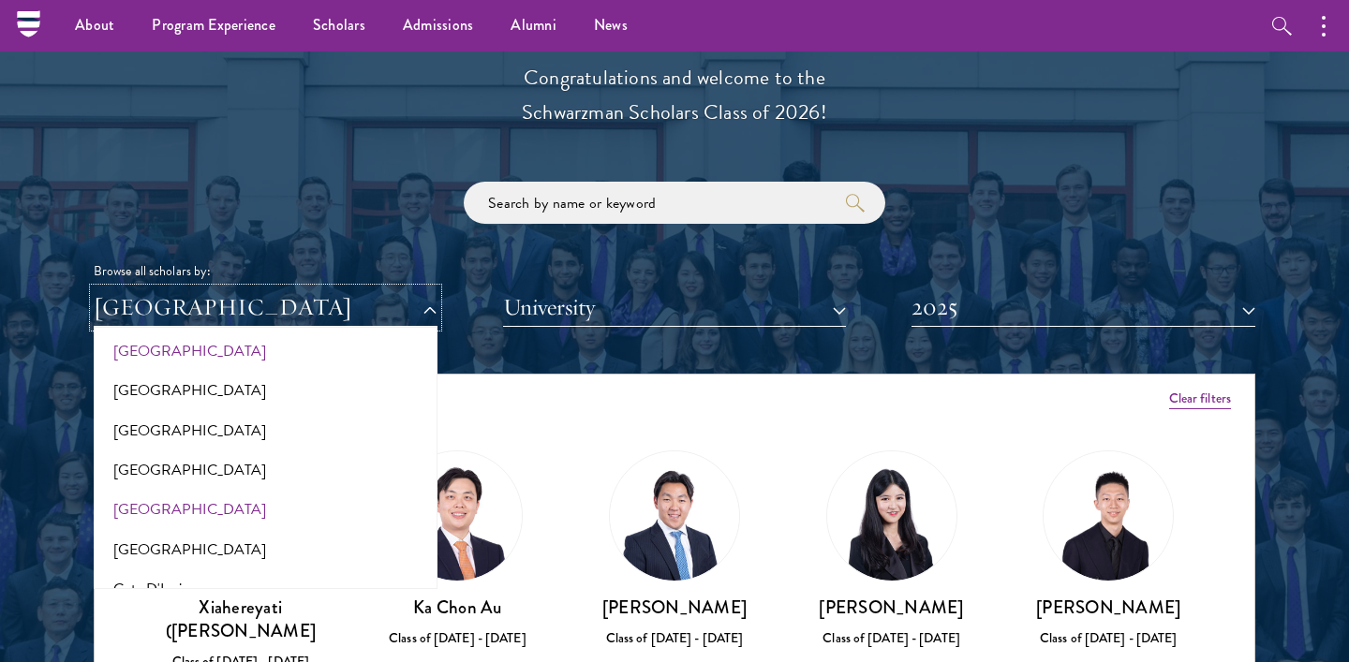
scroll to position [0, 0]
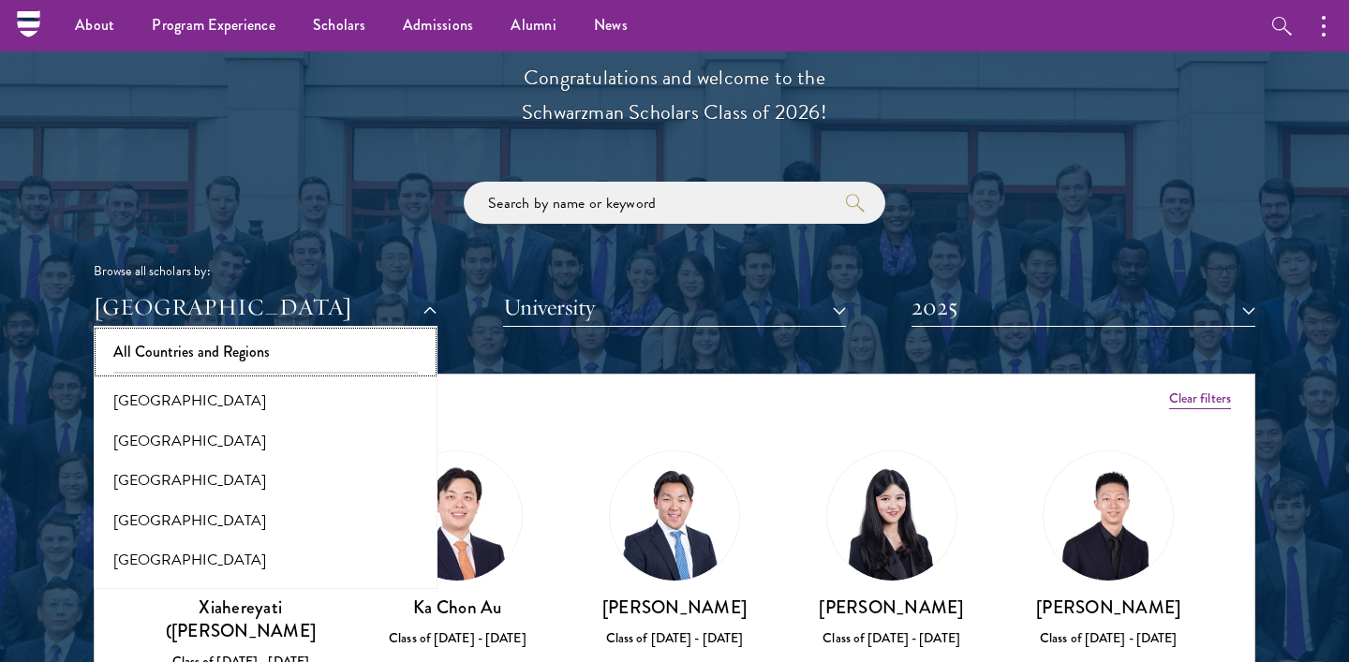
click at [213, 349] on button "All Countries and Regions" at bounding box center [265, 352] width 333 height 39
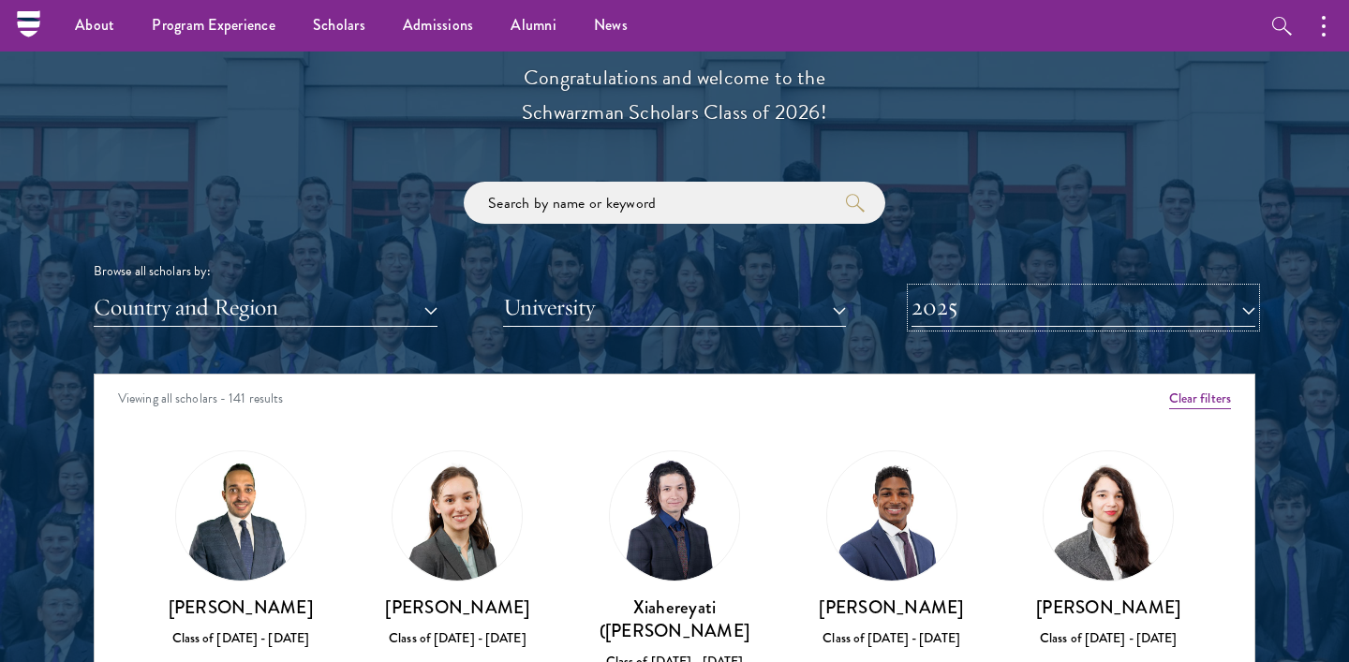
click at [928, 315] on button "2025" at bounding box center [1084, 308] width 344 height 38
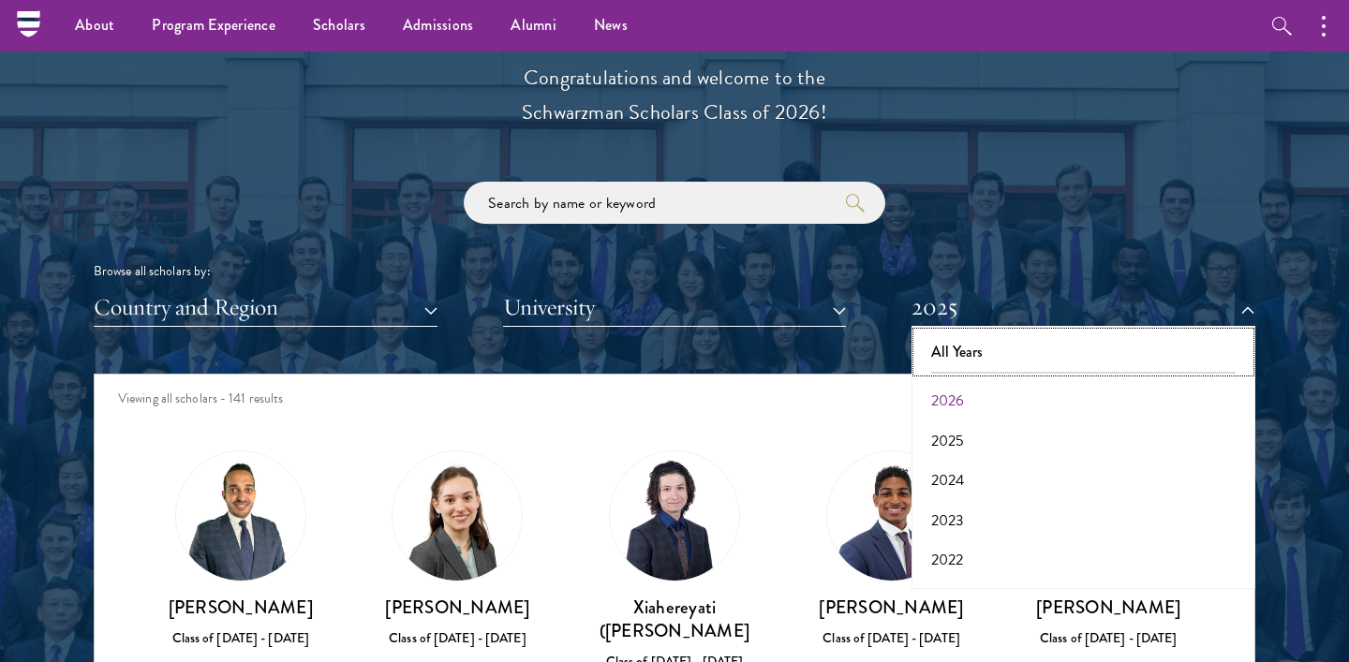
click at [941, 355] on button "All Years" at bounding box center [1083, 352] width 333 height 39
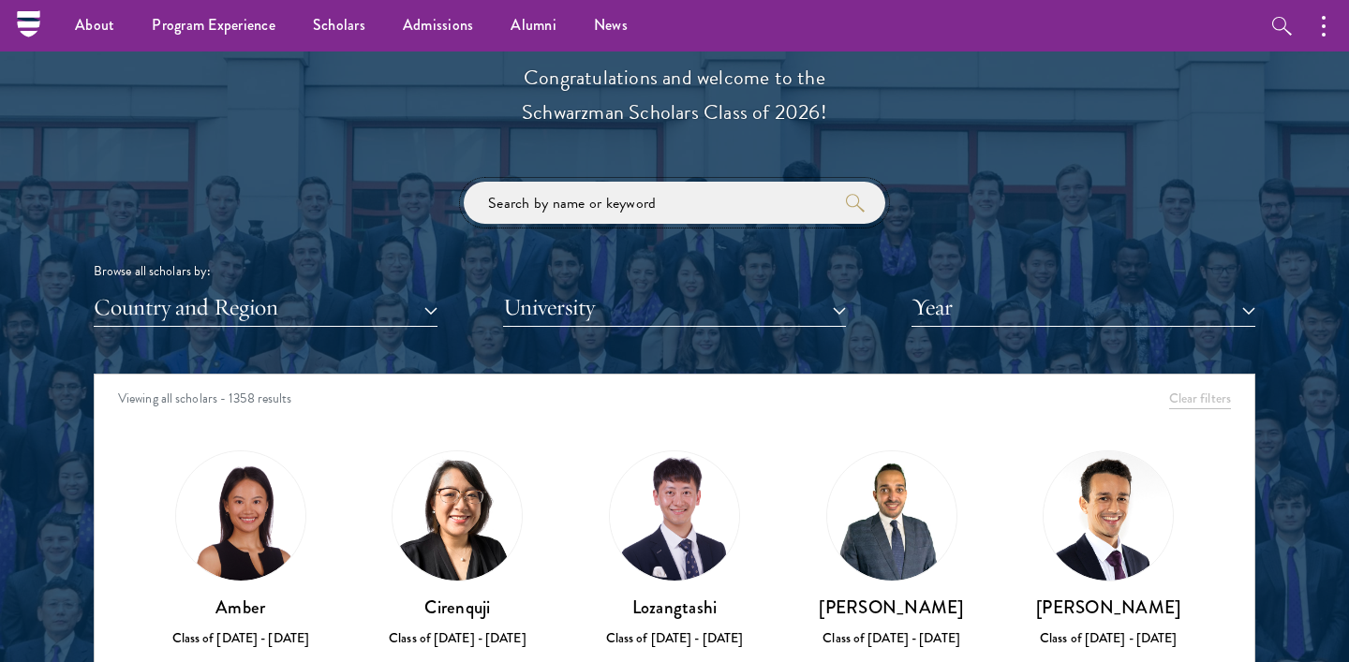
click at [601, 201] on input "search" at bounding box center [675, 203] width 422 height 42
type input "jamie"
click button "submit" at bounding box center [0, 0] width 0 height 0
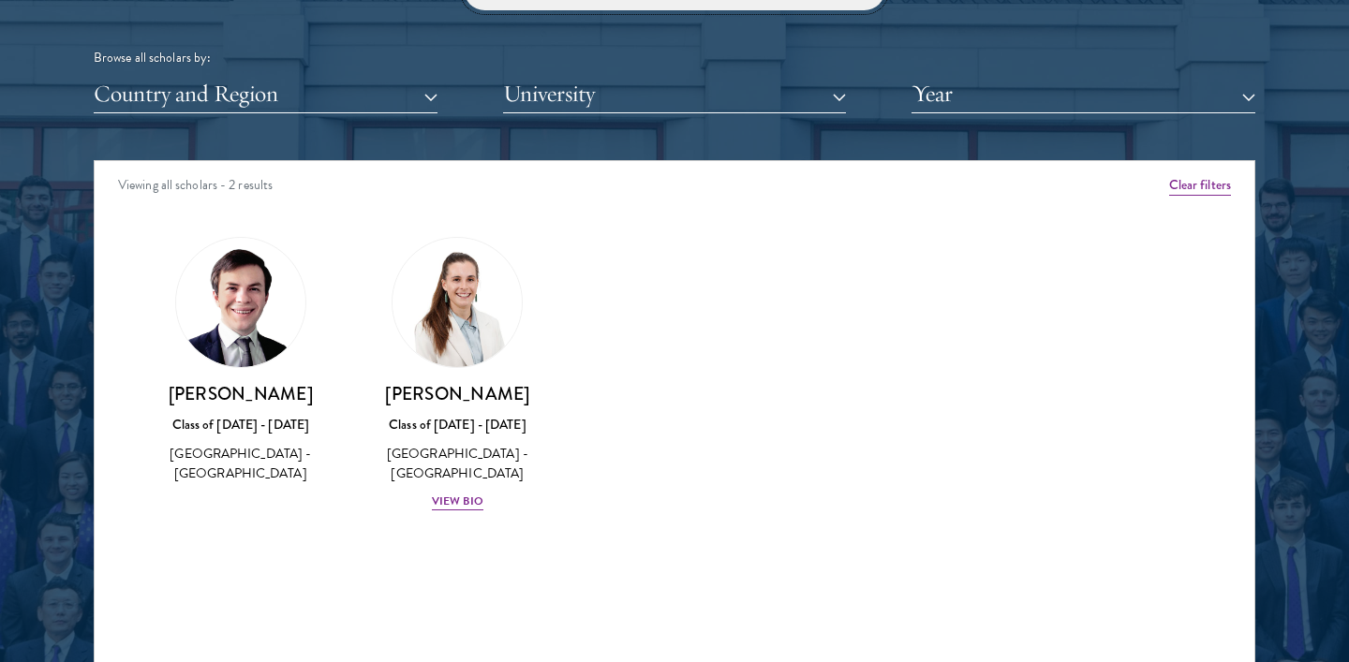
scroll to position [2381, 0]
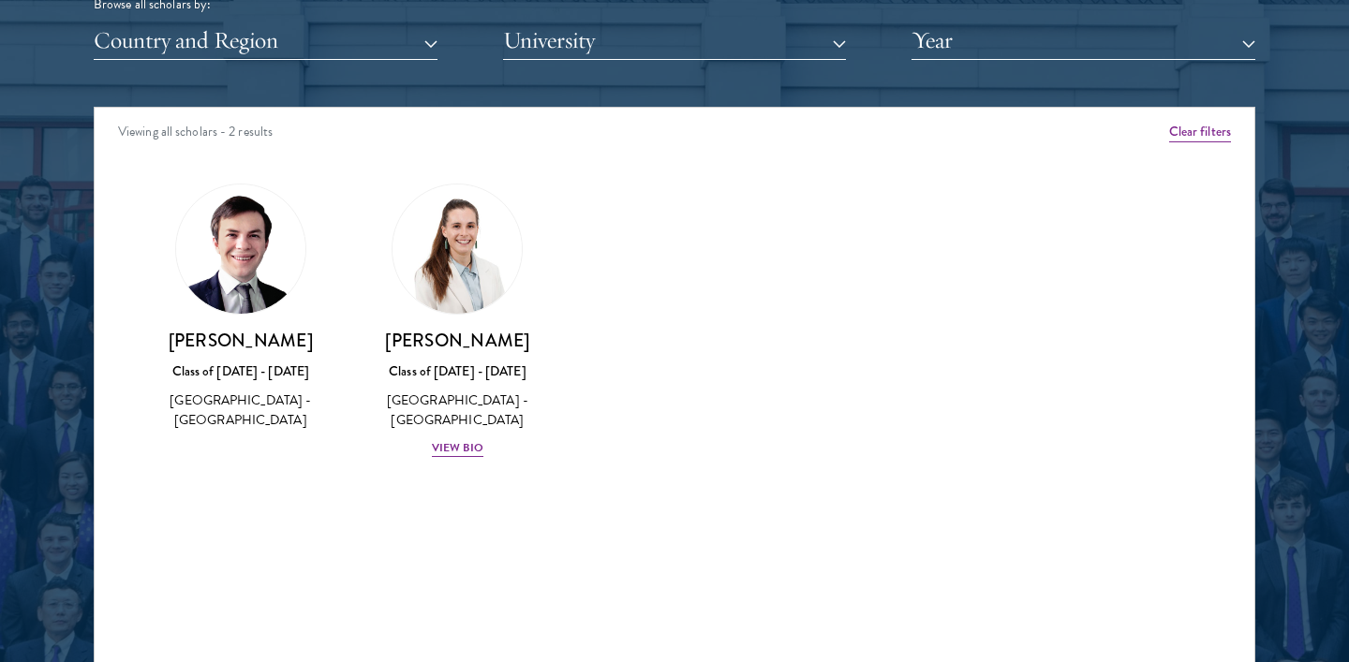
click at [239, 289] on img at bounding box center [240, 249] width 129 height 129
drag, startPoint x: 178, startPoint y: 370, endPoint x: 341, endPoint y: 416, distance: 169.4
click at [341, 417] on div "Jamie Beaton Class of 2021 - 2022 New Zealand - Harvard University" at bounding box center [240, 308] width 217 height 286
click at [179, 372] on div "Class of 2021 - 2022" at bounding box center [241, 372] width 180 height 20
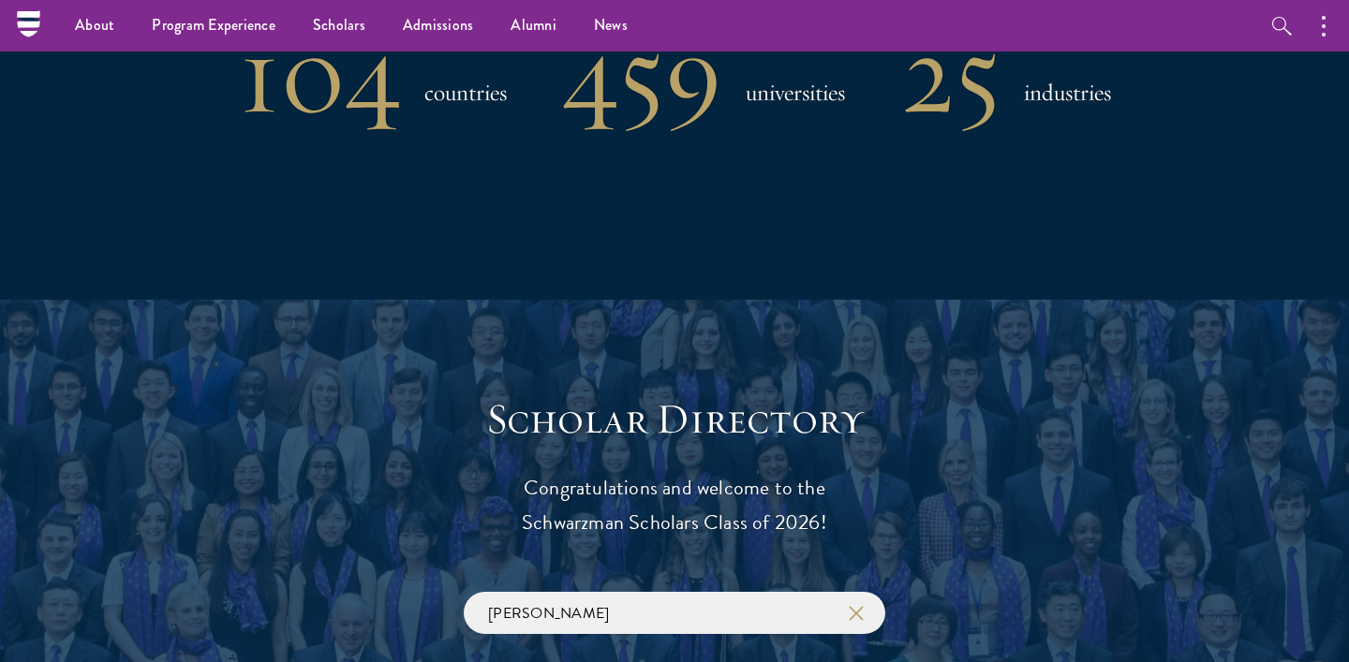
scroll to position [1635, 0]
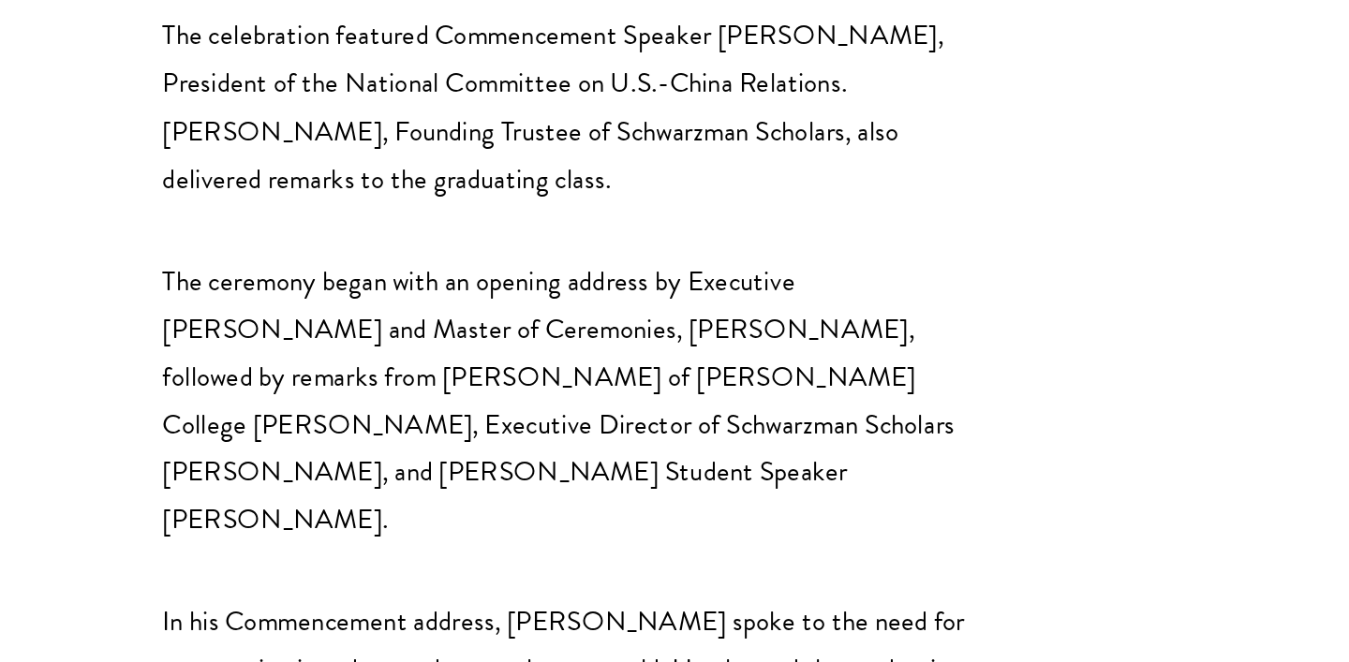
scroll to position [794, 0]
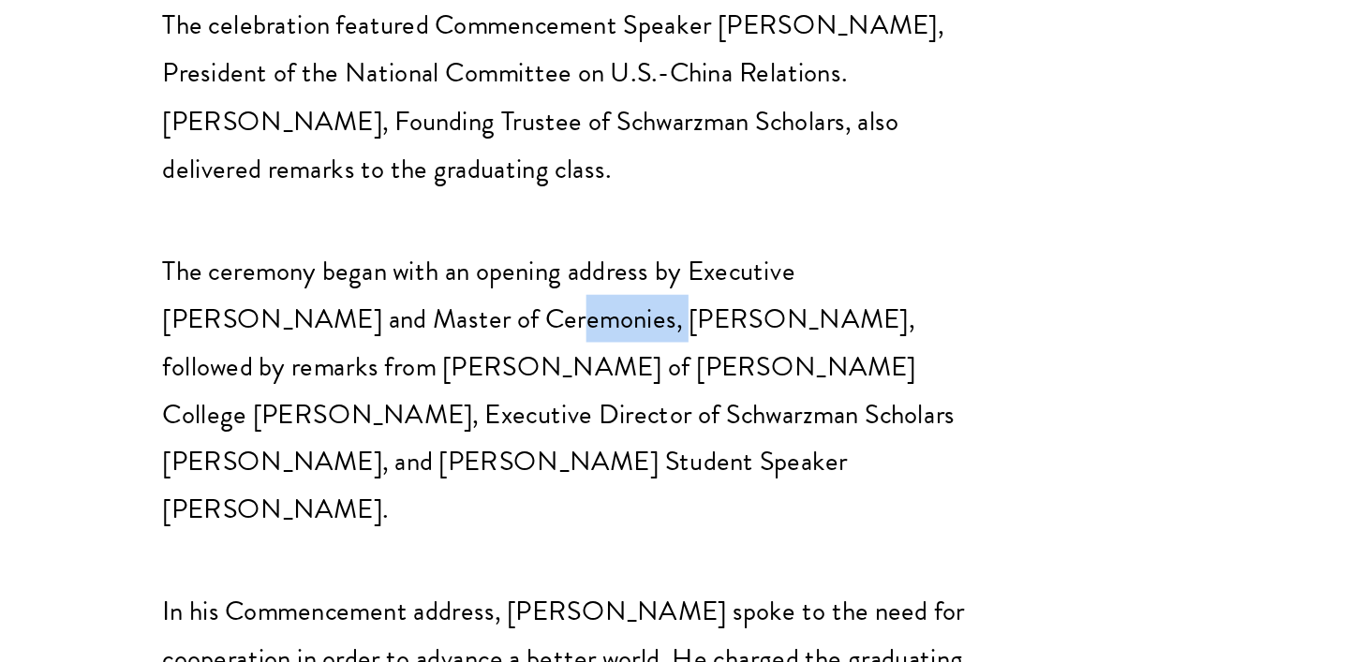
drag, startPoint x: 376, startPoint y: 408, endPoint x: 442, endPoint y: 408, distance: 66.5
click at [442, 408] on p "The ceremony began with an opening address by Executive [PERSON_NAME] and Maste…" at bounding box center [473, 486] width 534 height 186
copy p "[PERSON_NAME]"
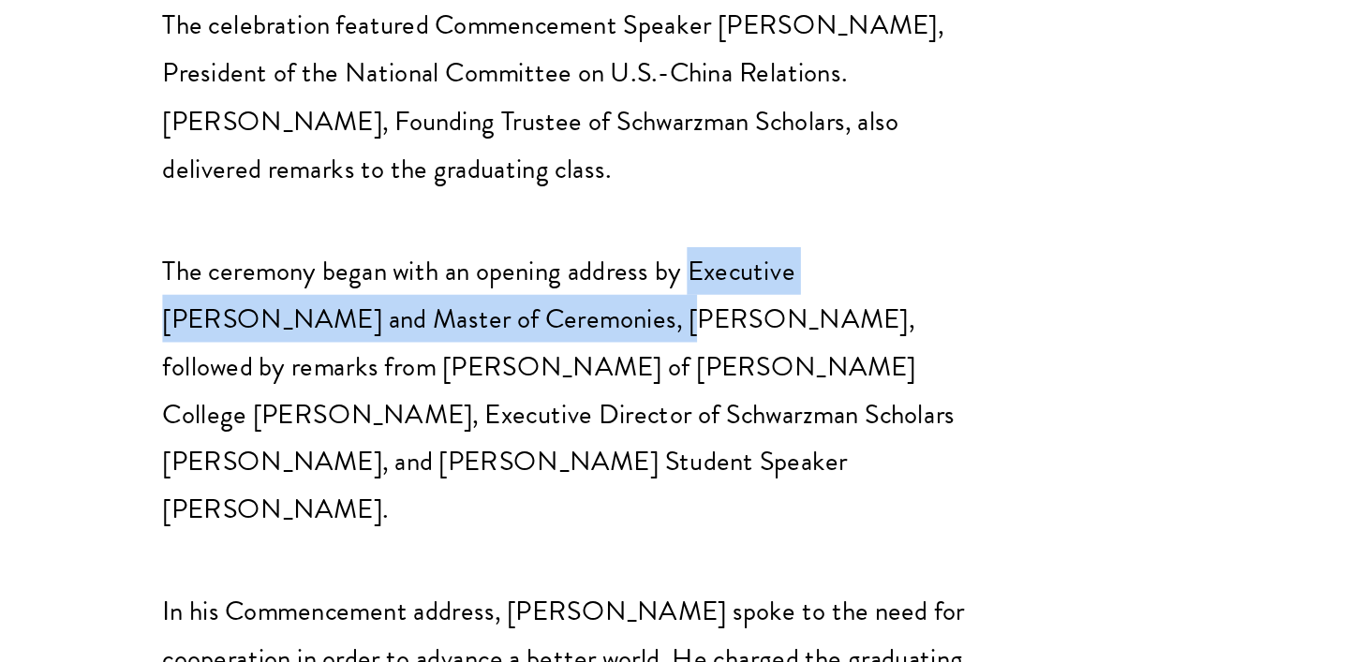
drag, startPoint x: 553, startPoint y: 374, endPoint x: 449, endPoint y: 404, distance: 108.2
click at [449, 404] on p "The ceremony began with an opening address by Executive [PERSON_NAME] and Maste…" at bounding box center [473, 486] width 534 height 186
copy p "Executive [PERSON_NAME] and Master of Ceremonies, [PERSON_NAME],"
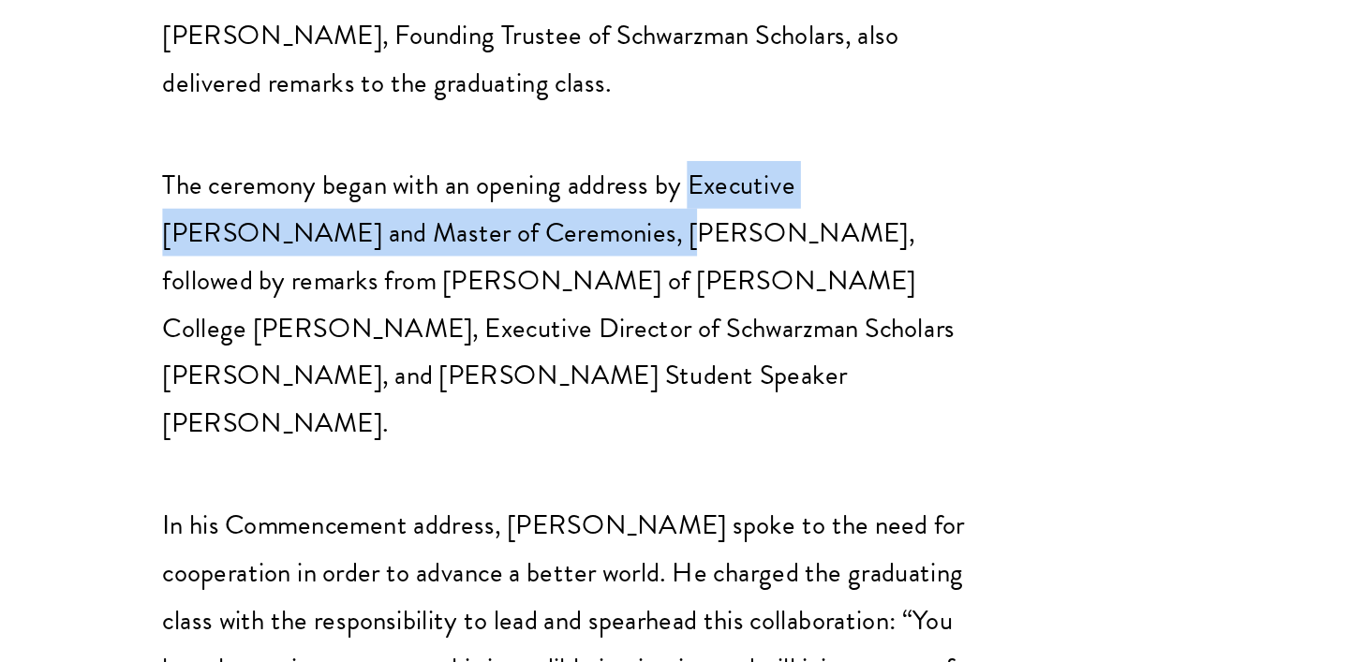
scroll to position [853, 0]
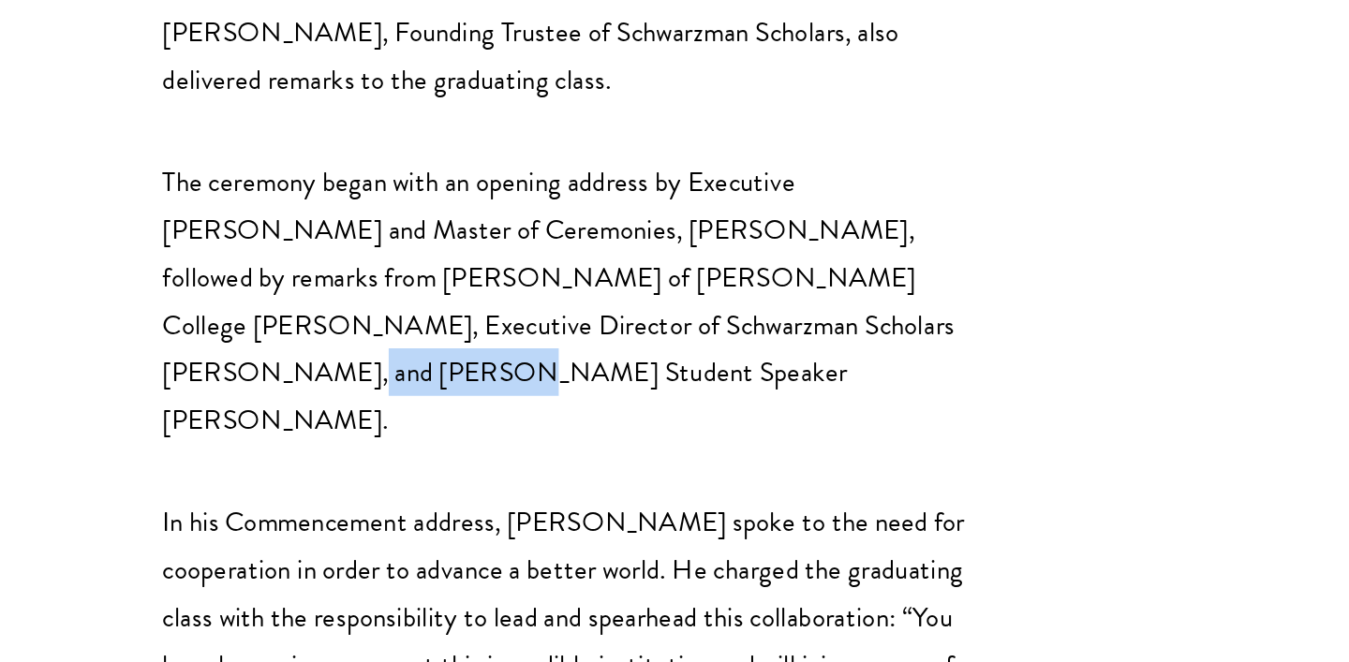
drag, startPoint x: 555, startPoint y: 411, endPoint x: 656, endPoint y: 413, distance: 101.2
click at [656, 413] on p "The ceremony began with an opening address by Executive Dean and Master of Cere…" at bounding box center [473, 427] width 534 height 186
copy p "[PERSON_NAME]"
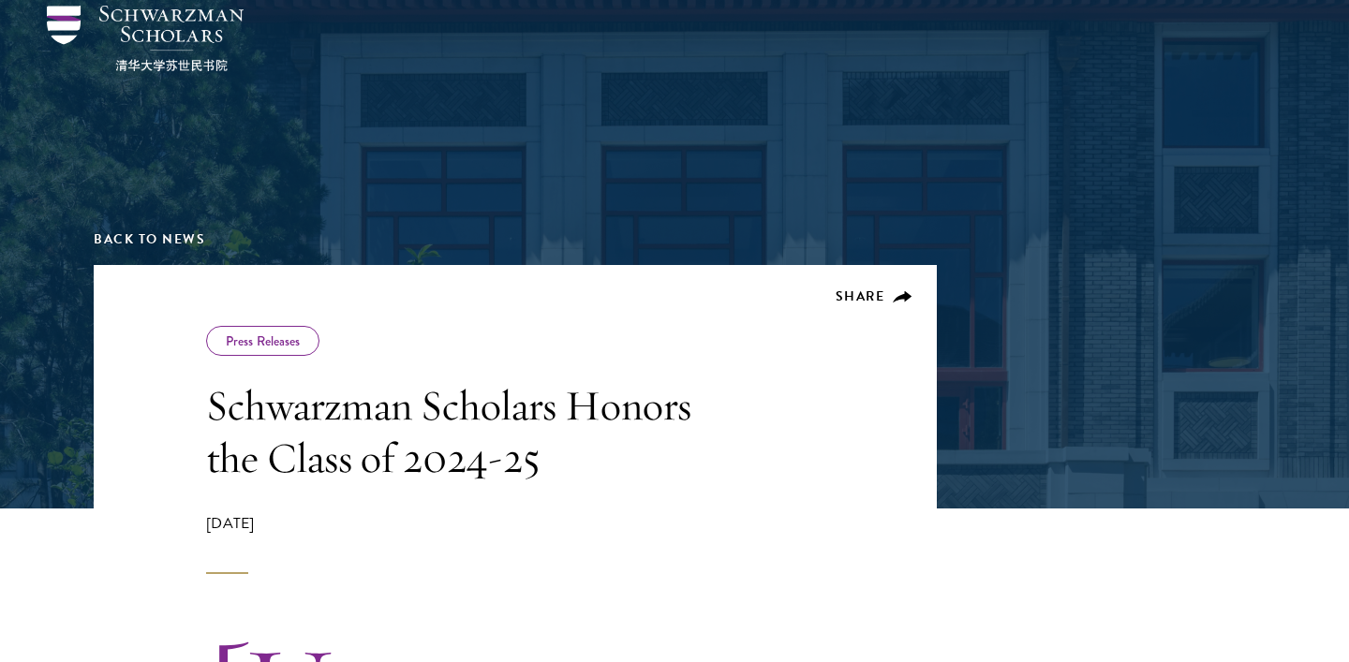
scroll to position [85, 0]
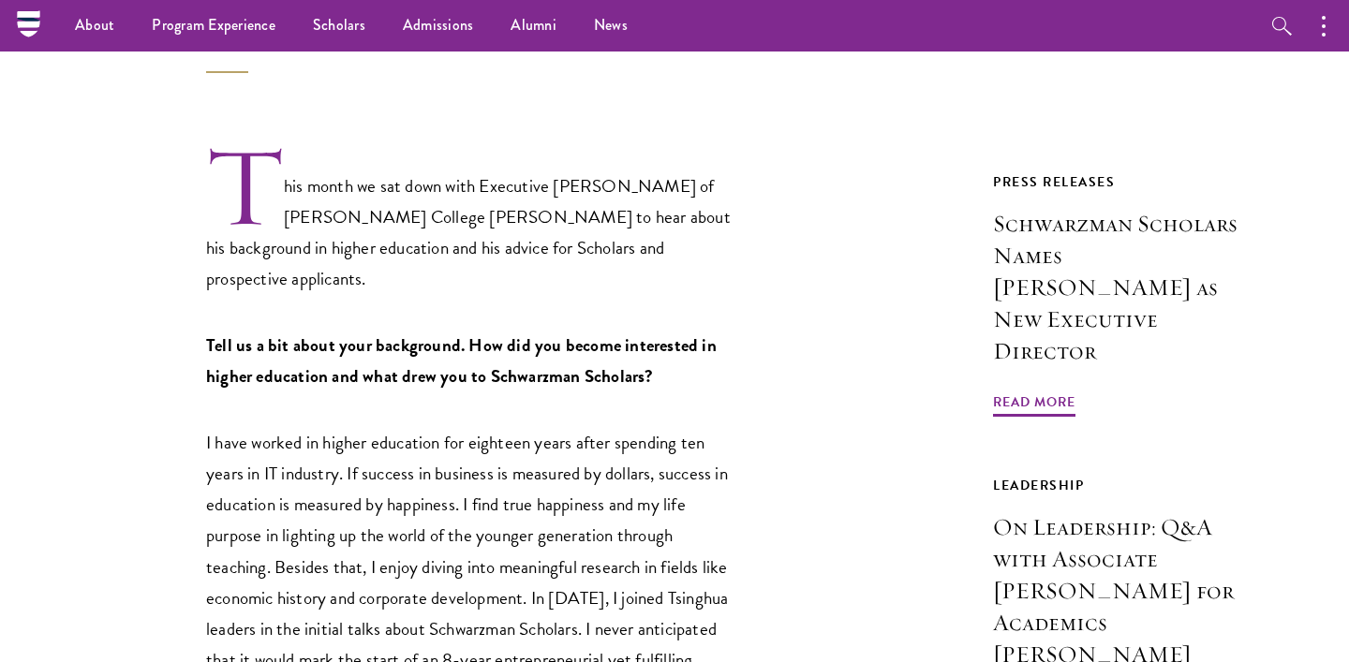
scroll to position [367, 0]
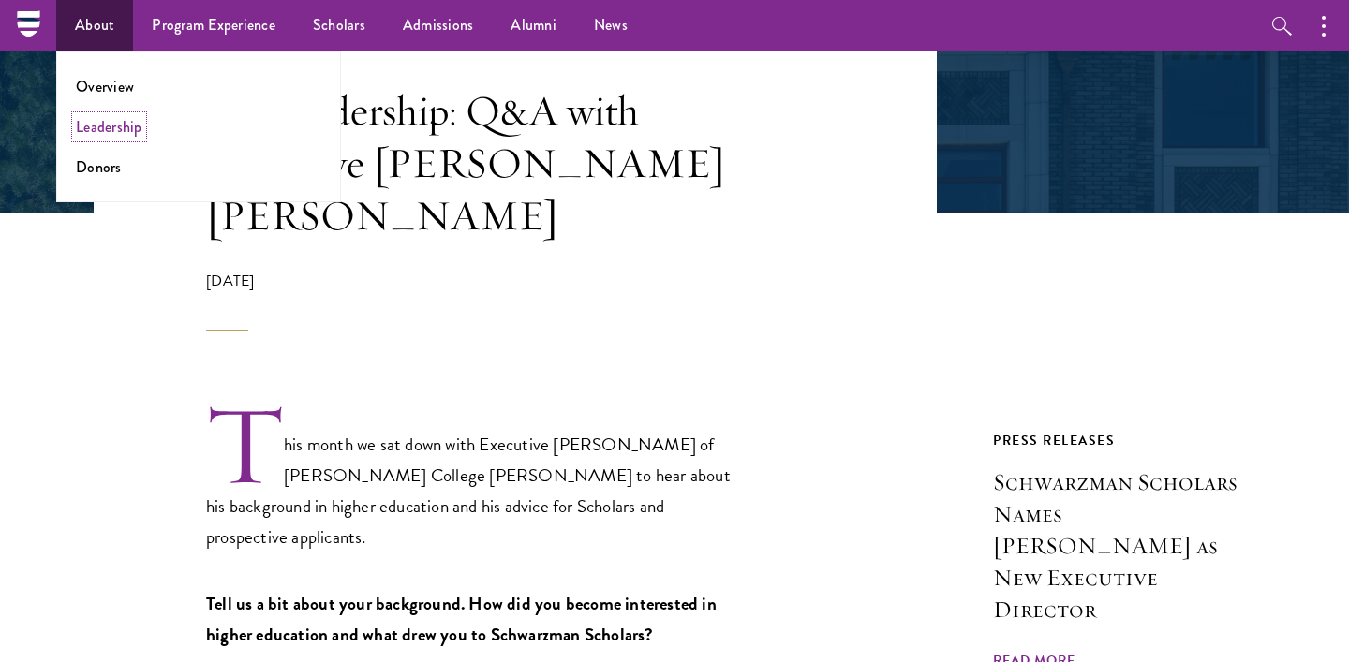
click at [111, 129] on link "Leadership" at bounding box center [109, 127] width 67 height 22
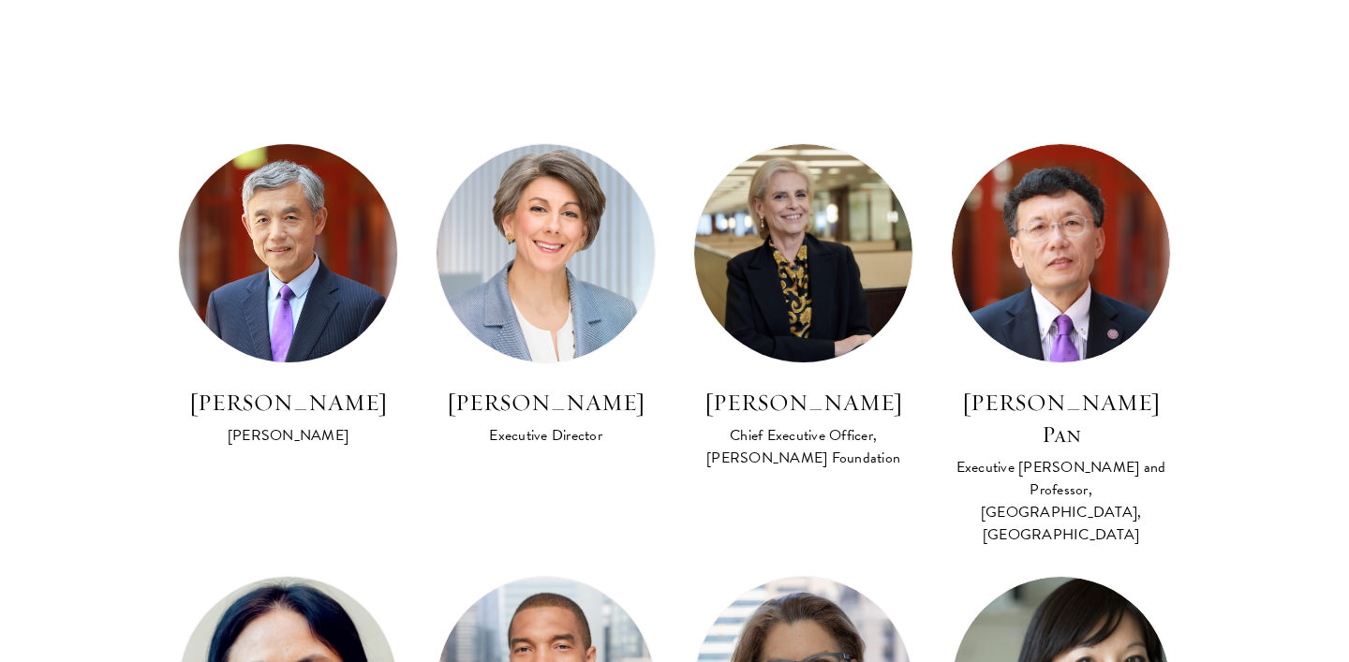
scroll to position [1048, 0]
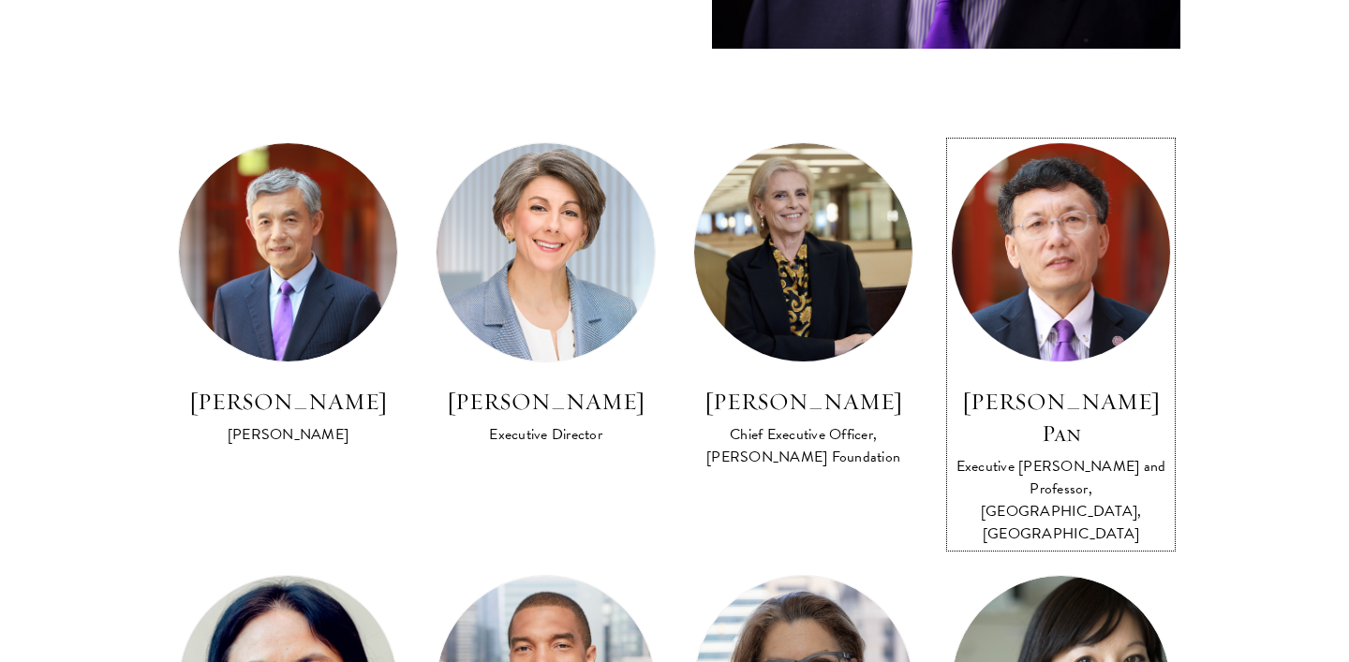
click at [1087, 192] on img at bounding box center [1061, 253] width 240 height 240
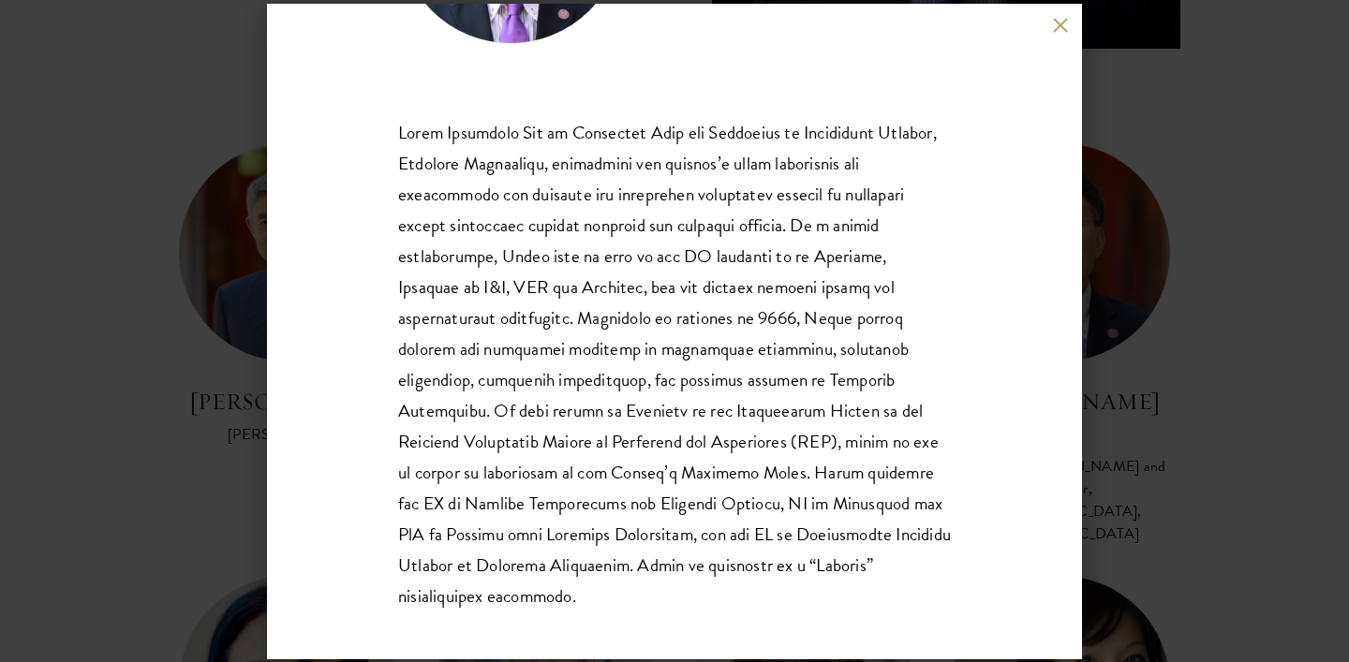
scroll to position [239, 0]
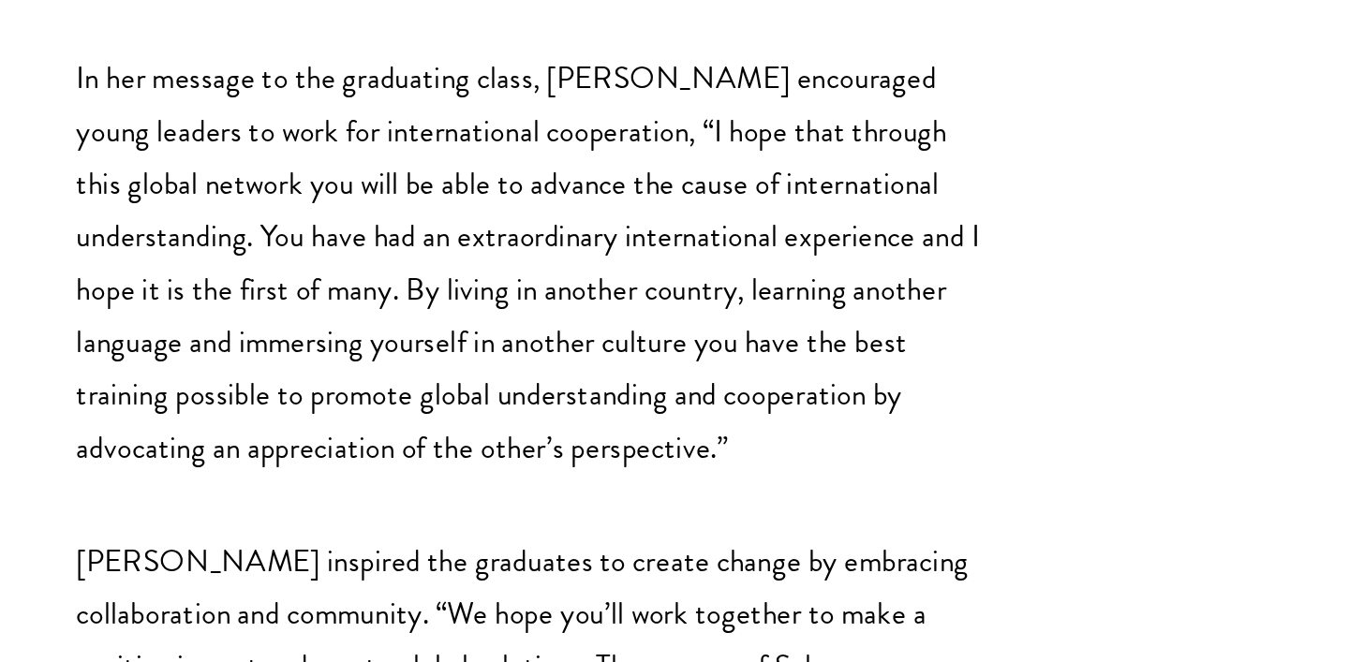
scroll to position [1357, 0]
